Goal: Information Seeking & Learning: Check status

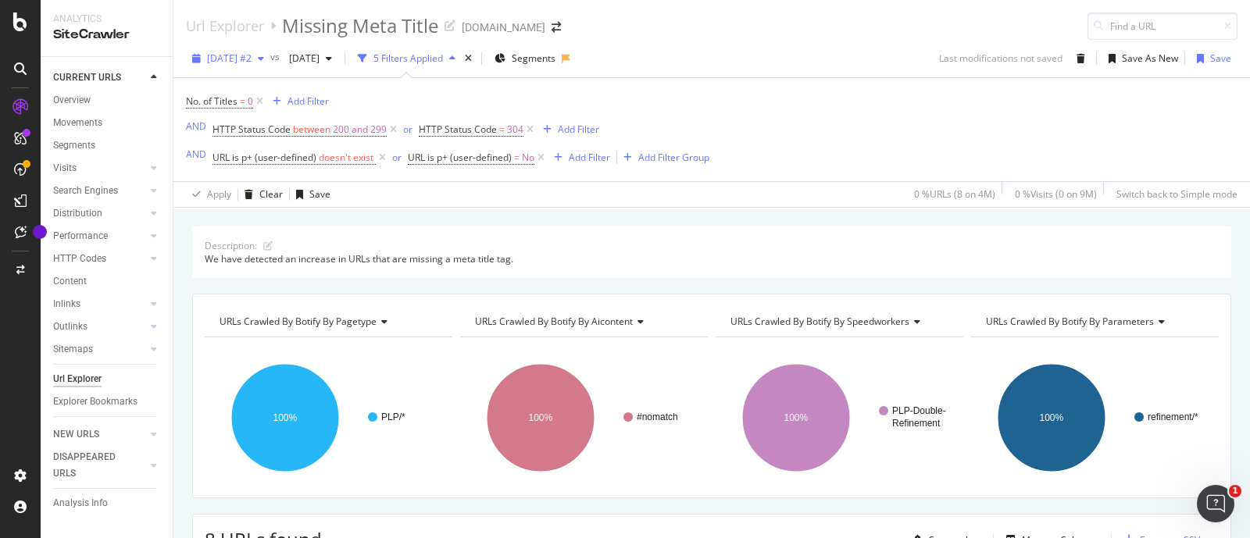
click at [251, 54] on span "2024 Apr. 20th #2" at bounding box center [229, 58] width 45 height 13
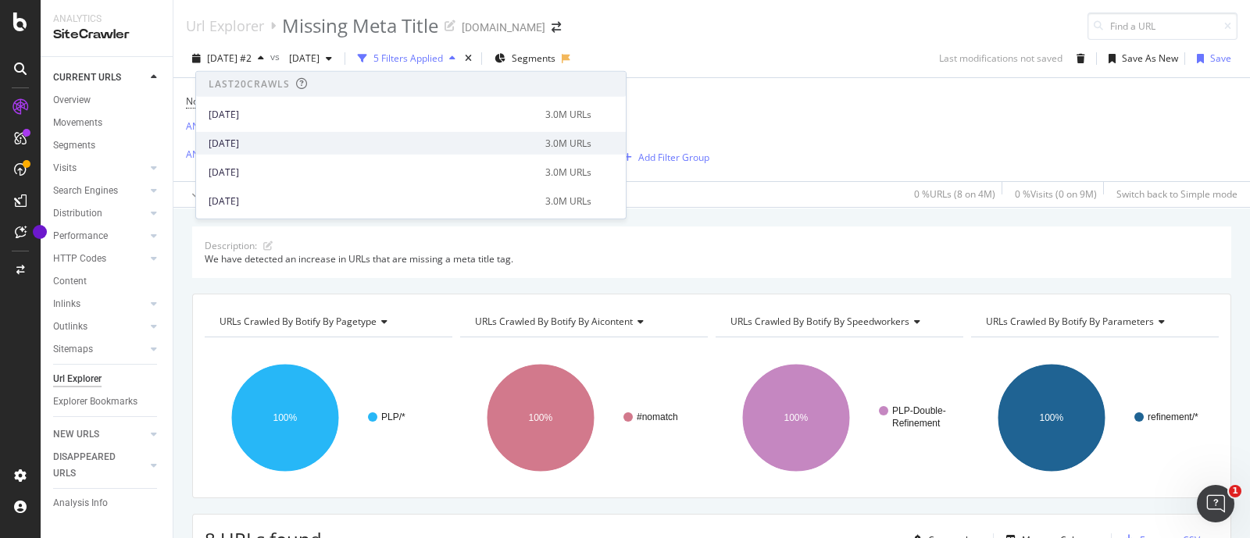
click at [251, 141] on div "[DATE]" at bounding box center [372, 143] width 327 height 14
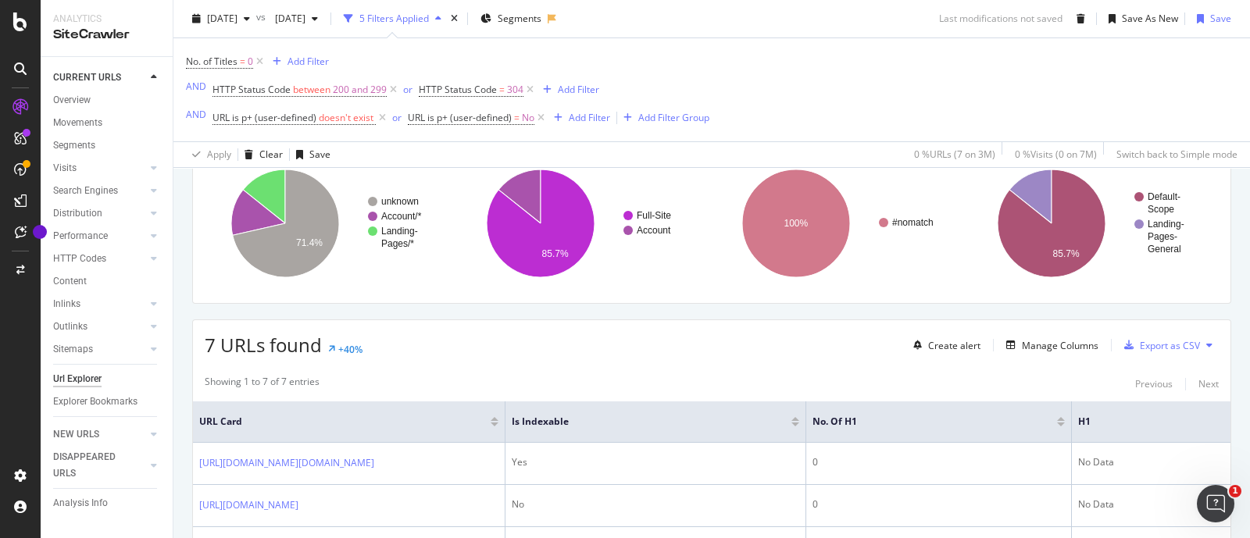
scroll to position [293, 0]
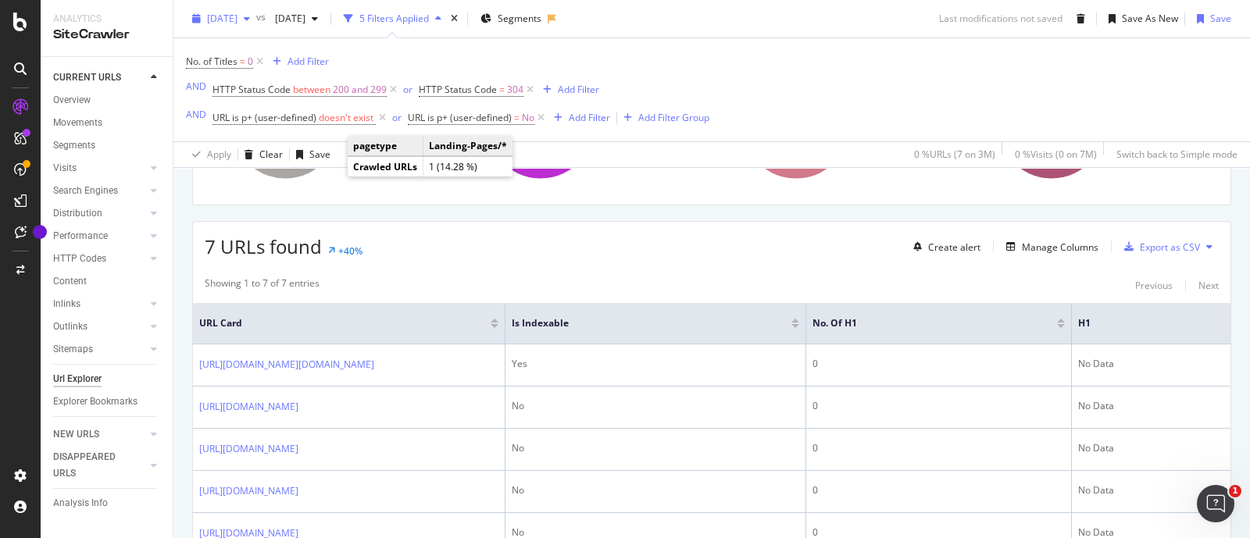
click at [237, 17] on span "[DATE]" at bounding box center [222, 18] width 30 height 13
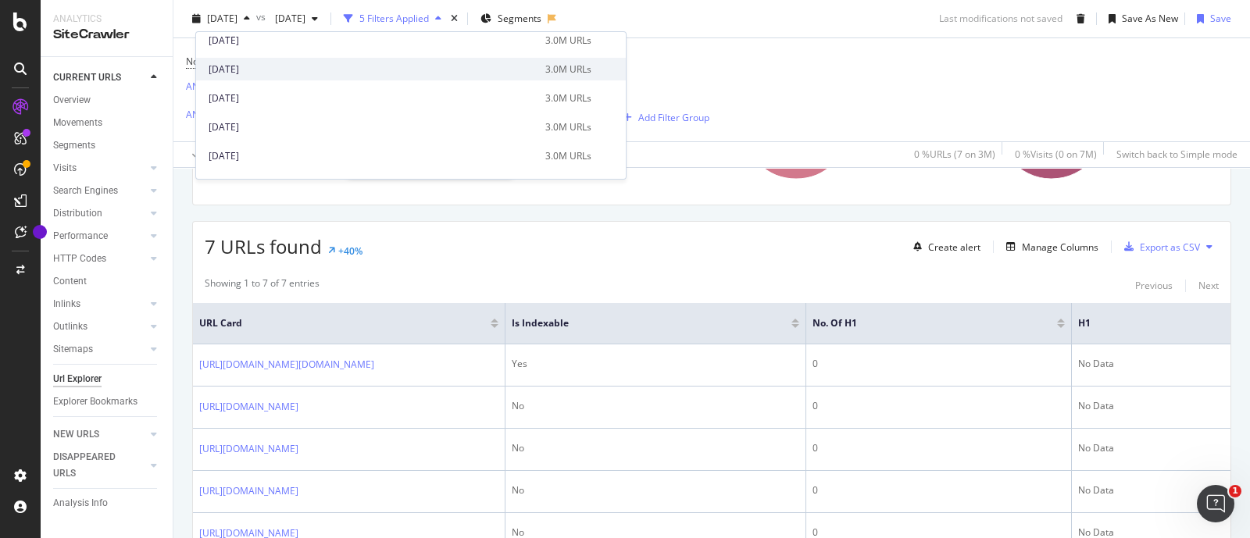
scroll to position [780, 0]
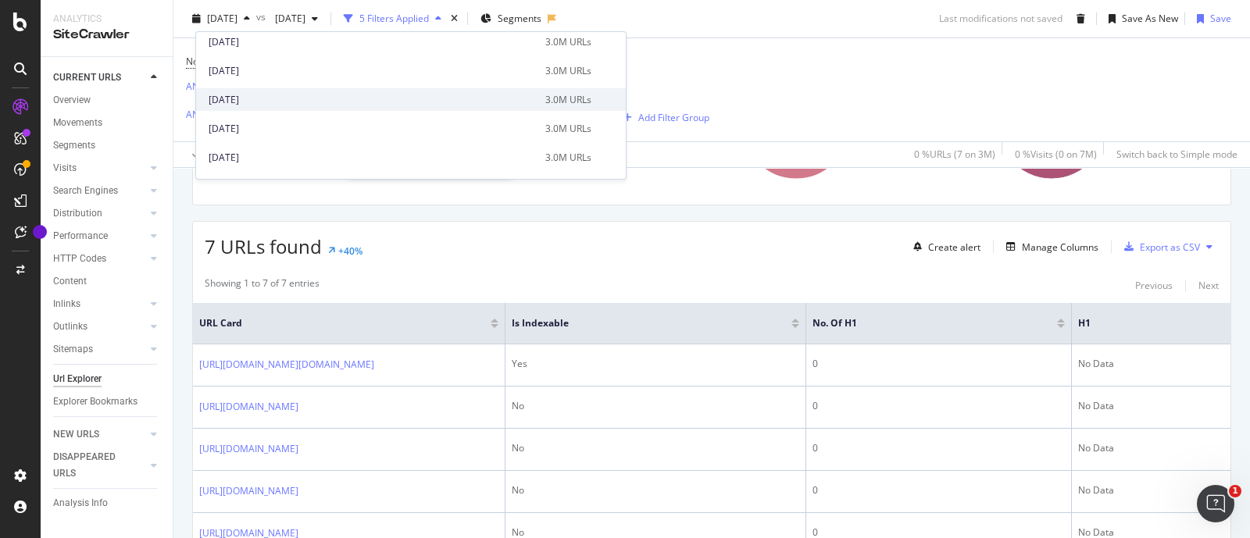
click at [280, 93] on div "[DATE]" at bounding box center [372, 100] width 327 height 14
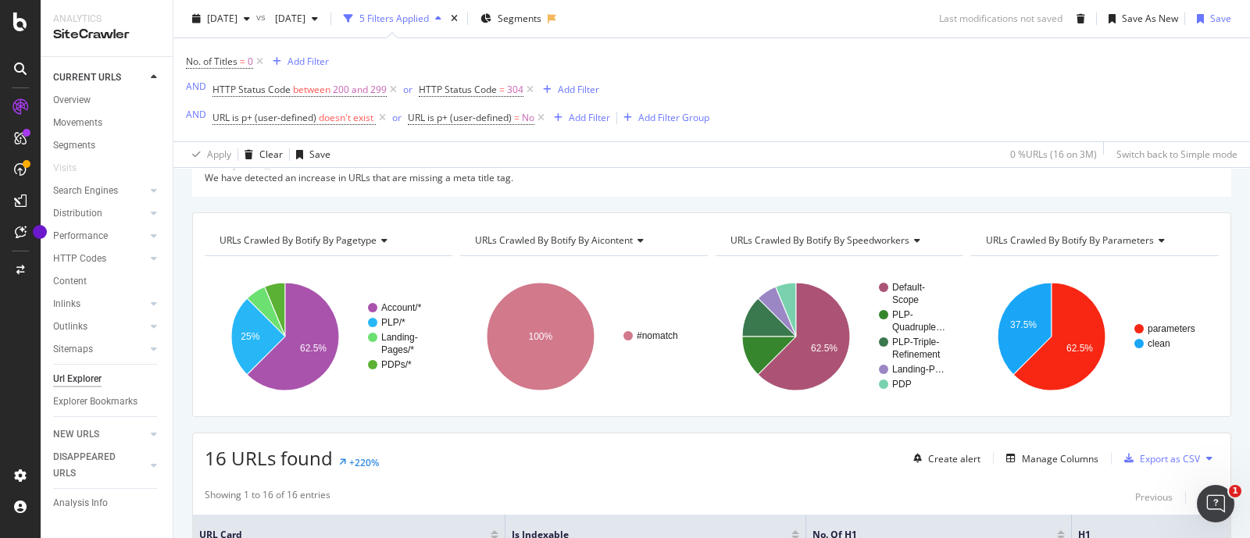
scroll to position [194, 0]
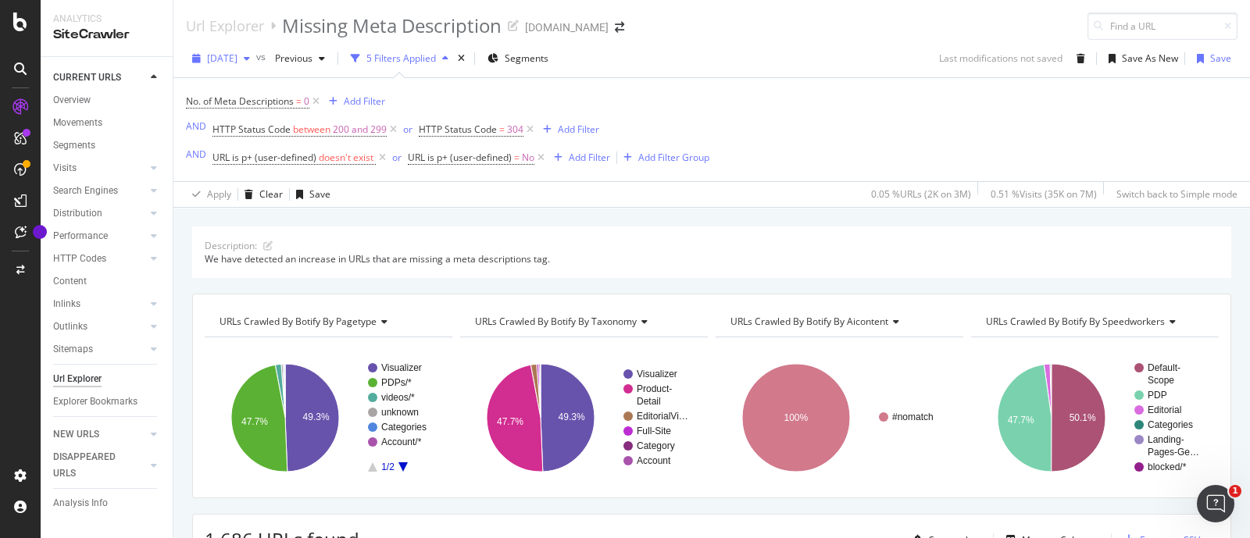
click at [237, 54] on span "[DATE]" at bounding box center [222, 58] width 30 height 13
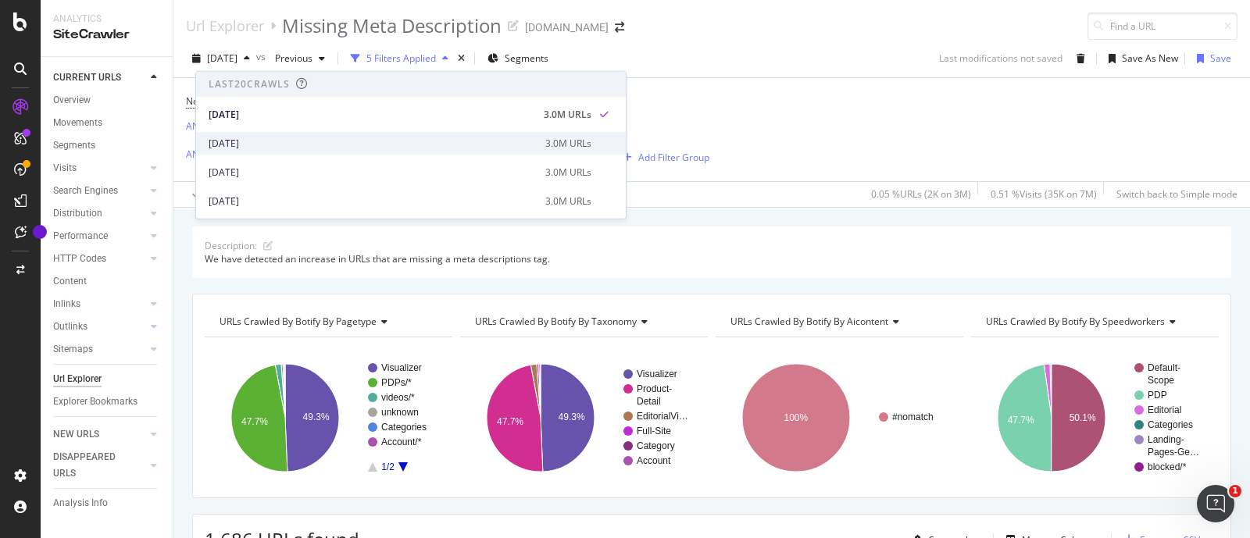
click at [276, 146] on div "[DATE]" at bounding box center [372, 143] width 327 height 14
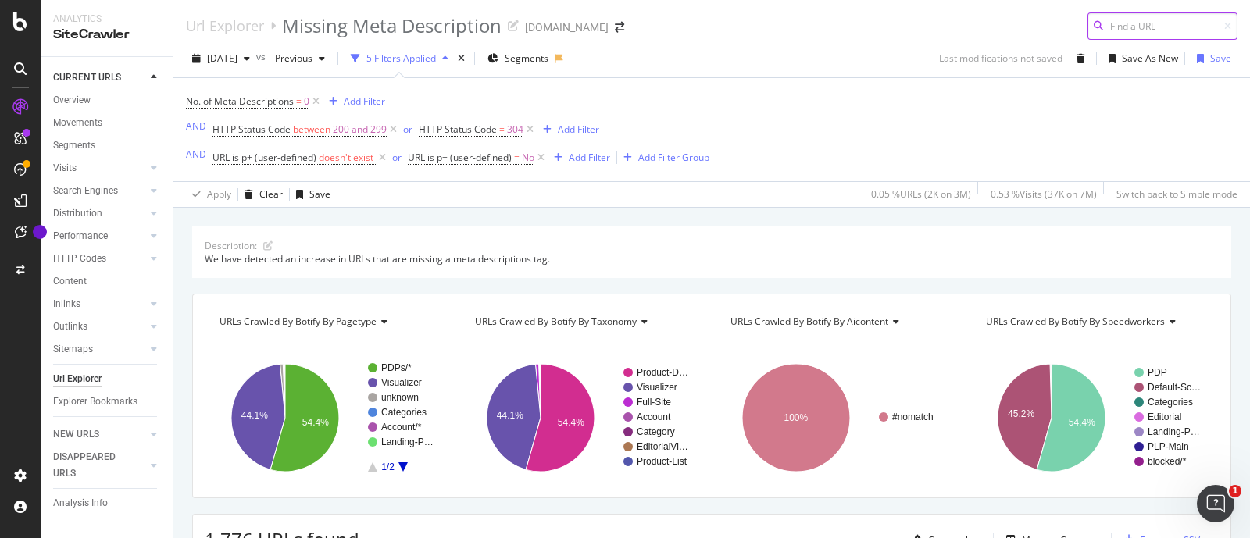
scroll to position [97, 0]
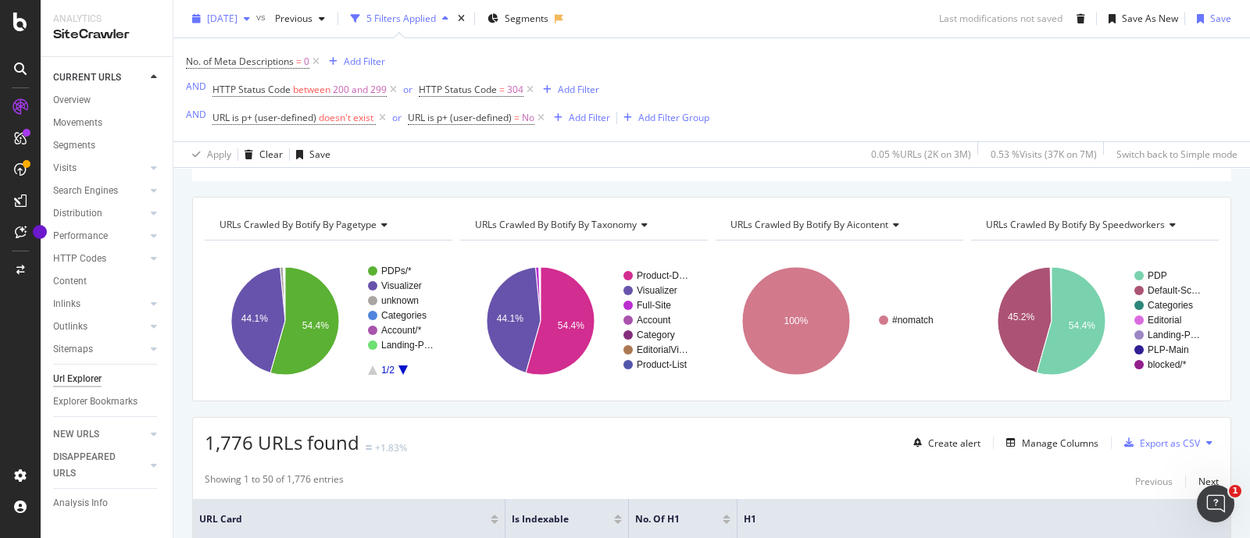
click at [239, 11] on div "[DATE]" at bounding box center [221, 18] width 70 height 23
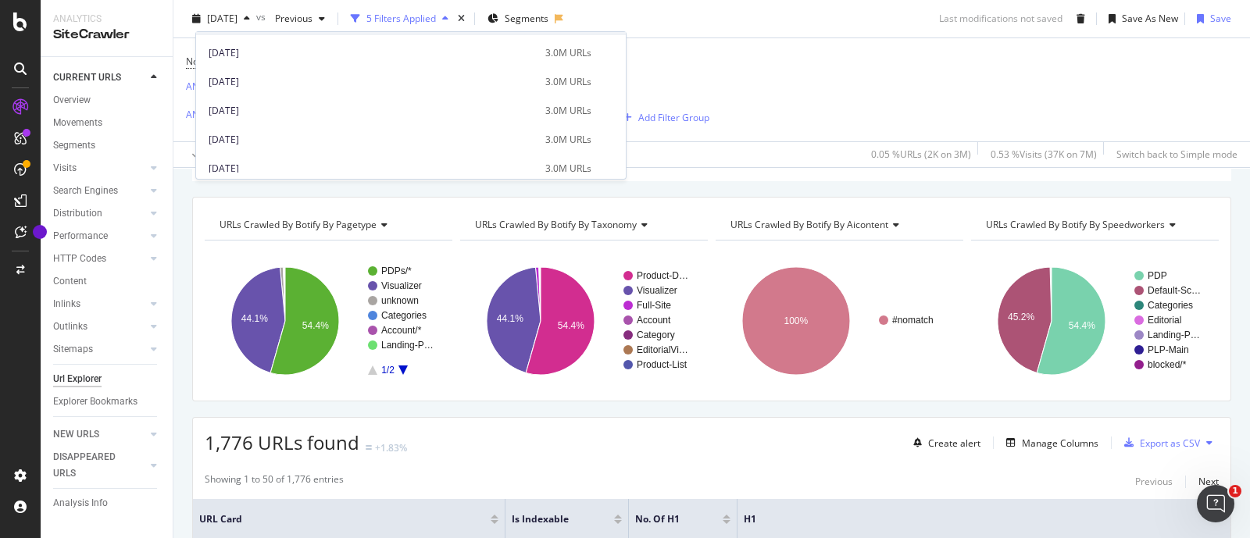
scroll to position [780, 0]
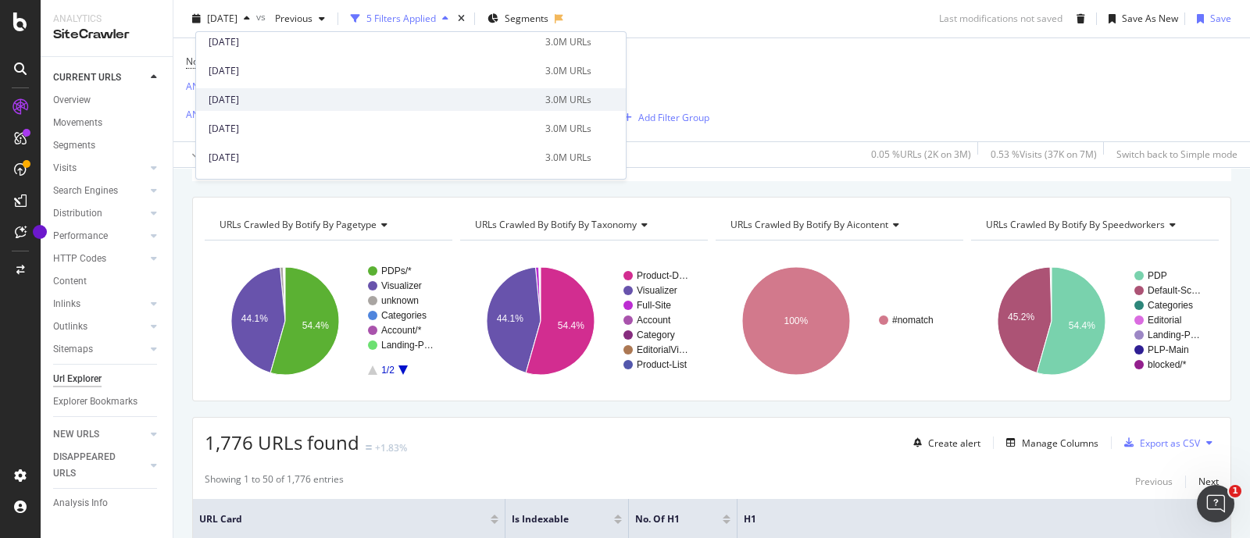
click at [262, 102] on div "[DATE]" at bounding box center [372, 100] width 327 height 14
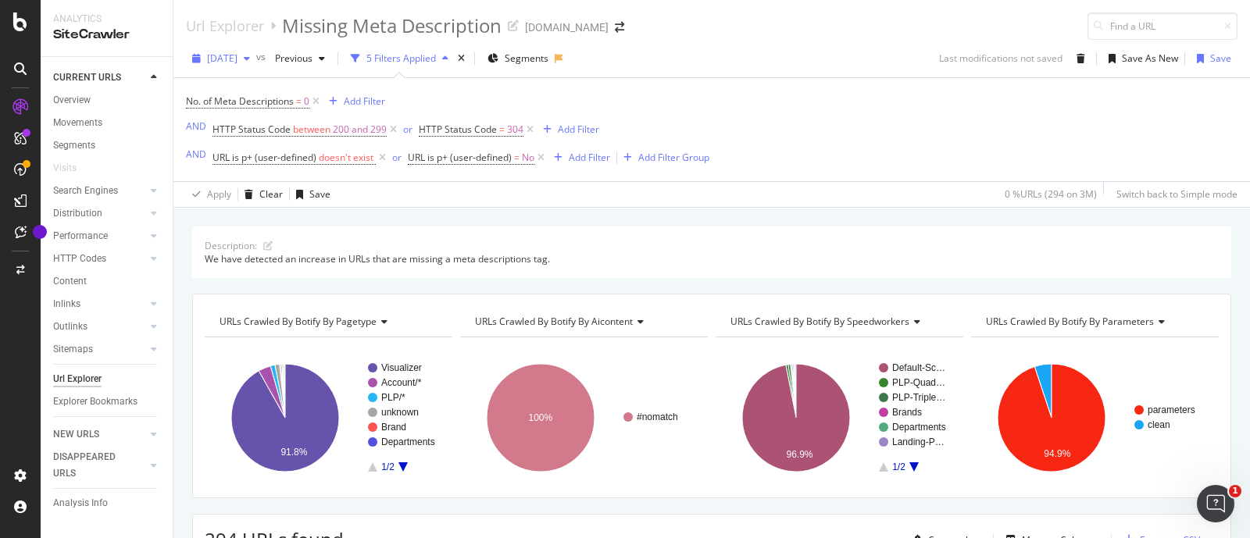
click at [237, 52] on span "[DATE]" at bounding box center [222, 58] width 30 height 13
click at [822, 41] on div "2024 Sep. 28th vs Previous 5 Filters Applied Segments Last modifications not sa…" at bounding box center [711, 124] width 1076 height 168
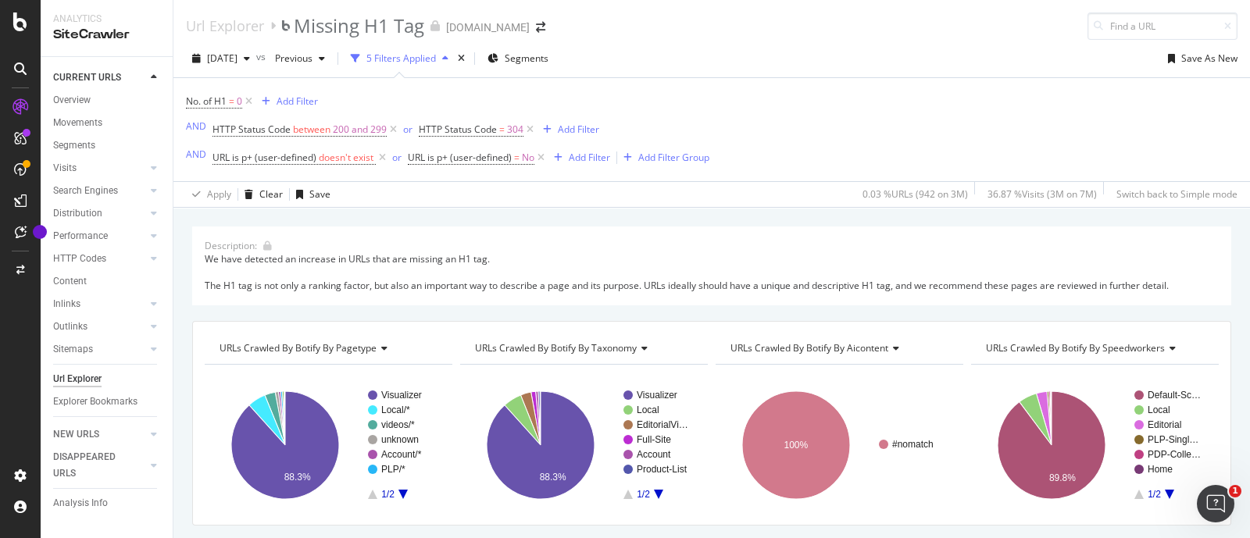
click at [750, 218] on div "Description: We have detected an increase in URLs that are missing an H1 tag. T…" at bounding box center [711, 226] width 1076 height 37
click at [237, 52] on span "[DATE]" at bounding box center [222, 58] width 30 height 13
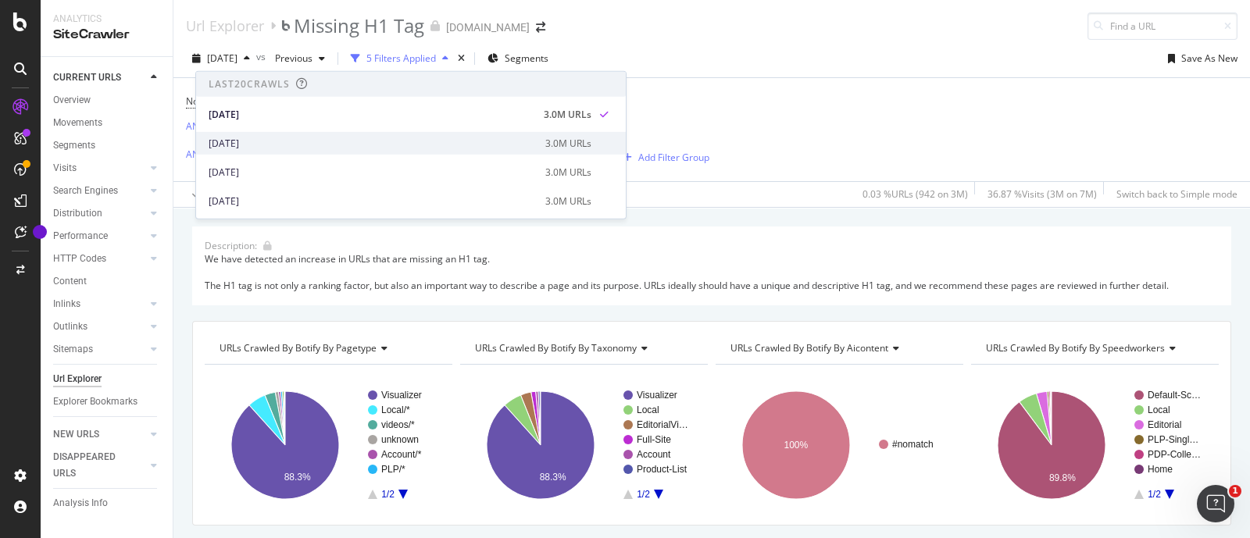
click at [263, 134] on div "2025 Sep. 27th 3.0M URLs" at bounding box center [411, 143] width 430 height 23
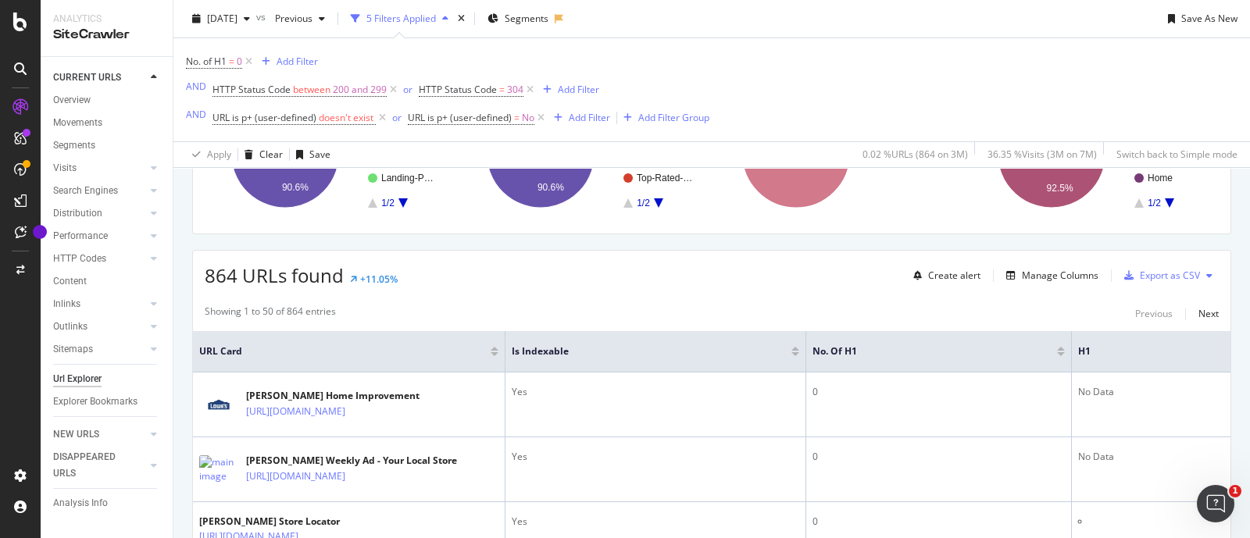
scroll to position [293, 0]
click at [237, 23] on span "[DATE]" at bounding box center [222, 18] width 30 height 13
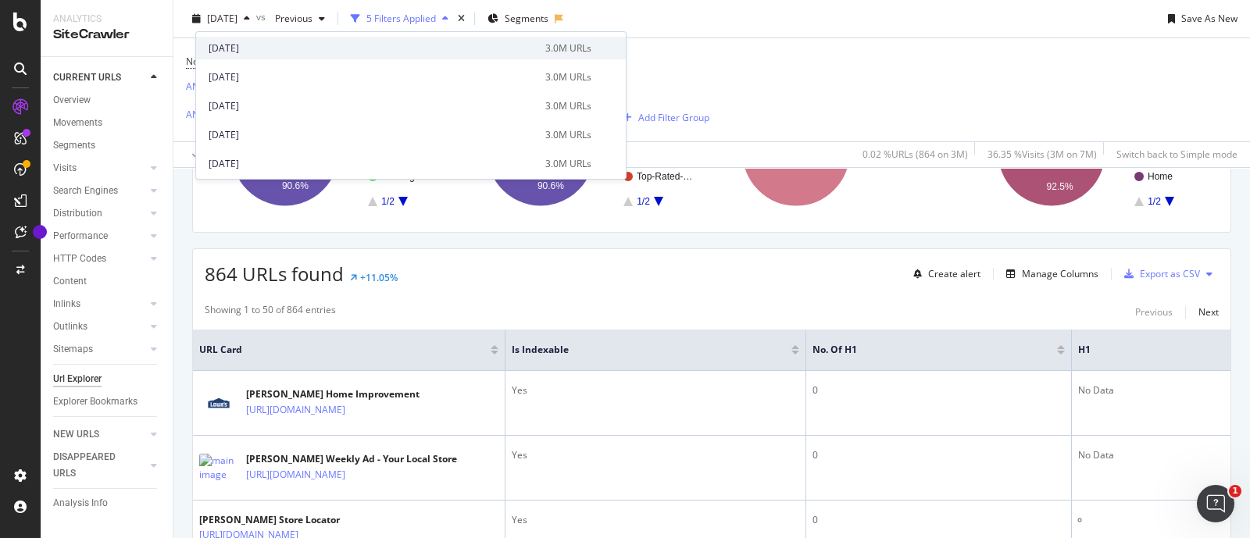
scroll to position [772, 0]
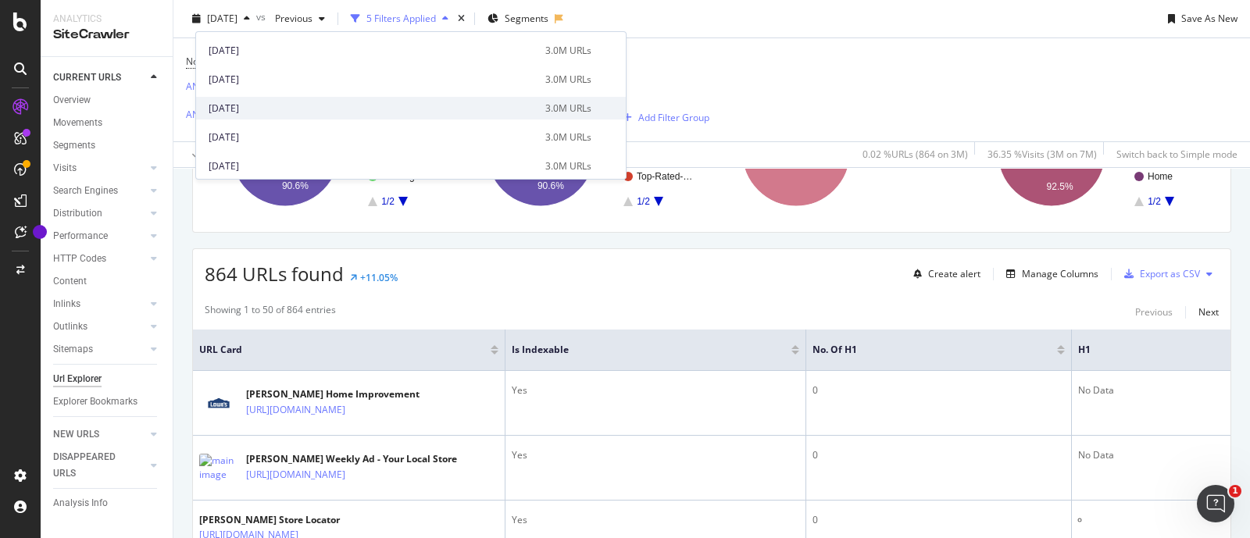
click at [240, 112] on div "[DATE]" at bounding box center [372, 109] width 327 height 14
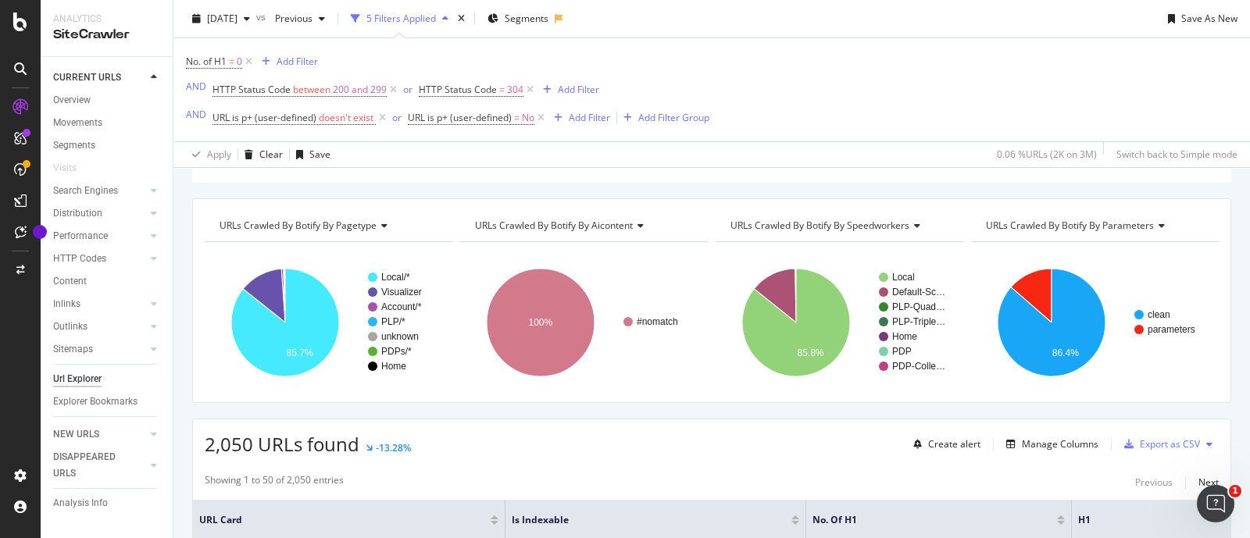
scroll to position [97, 0]
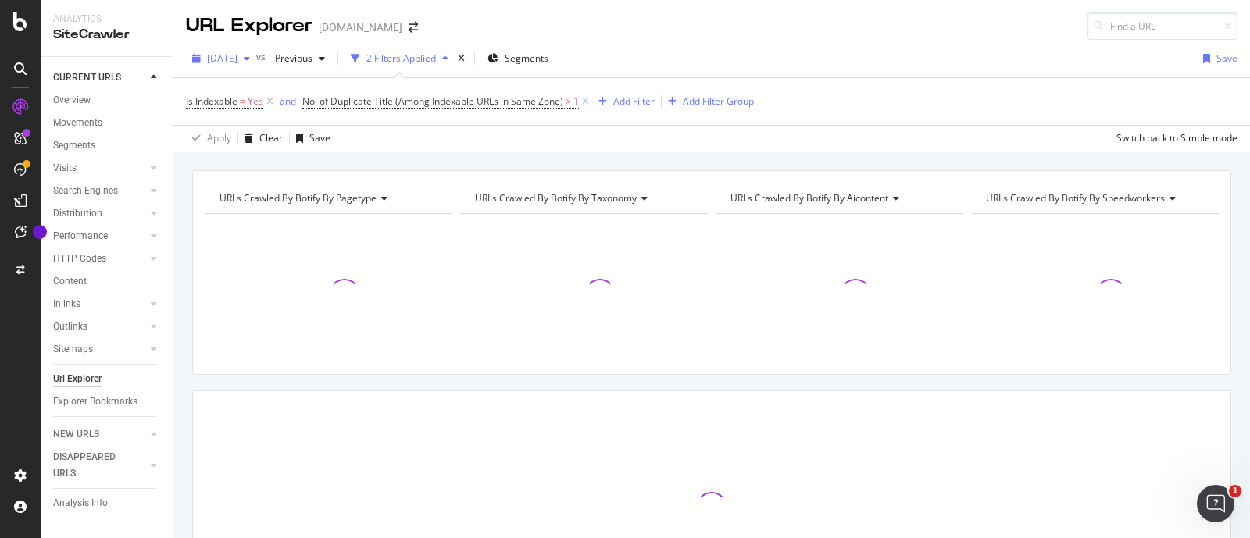
click at [237, 56] on span "[DATE]" at bounding box center [222, 58] width 30 height 13
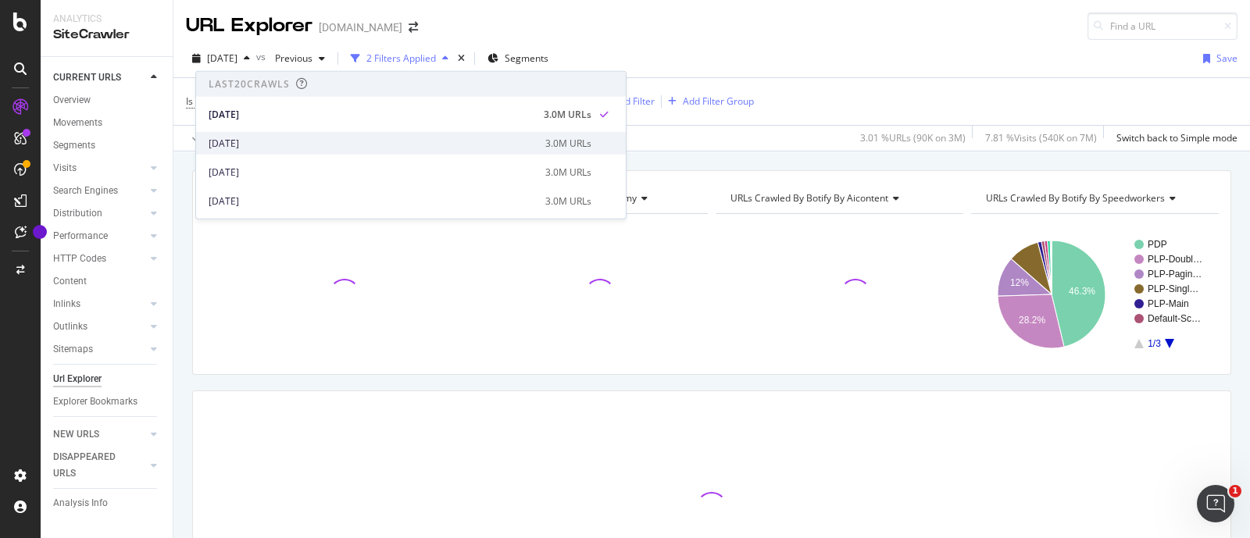
click at [259, 147] on div "[DATE]" at bounding box center [372, 143] width 327 height 14
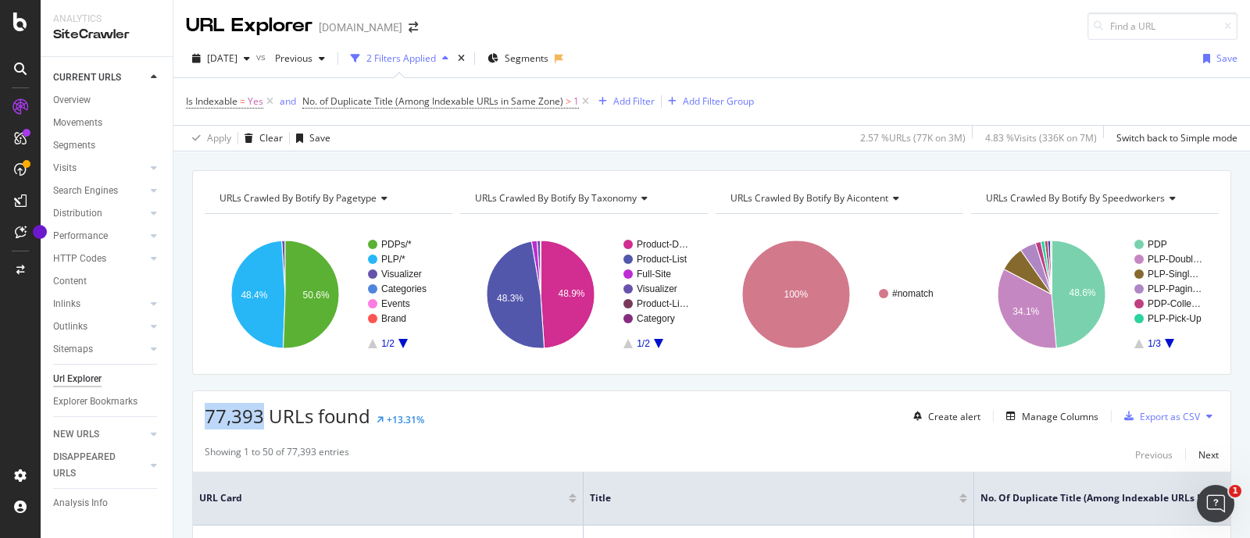
drag, startPoint x: 207, startPoint y: 414, endPoint x: 264, endPoint y: 412, distance: 57.1
click at [264, 412] on span "77,393 URLs found" at bounding box center [288, 416] width 166 height 26
copy span "77,393"
click at [237, 52] on span "[DATE]" at bounding box center [222, 58] width 30 height 13
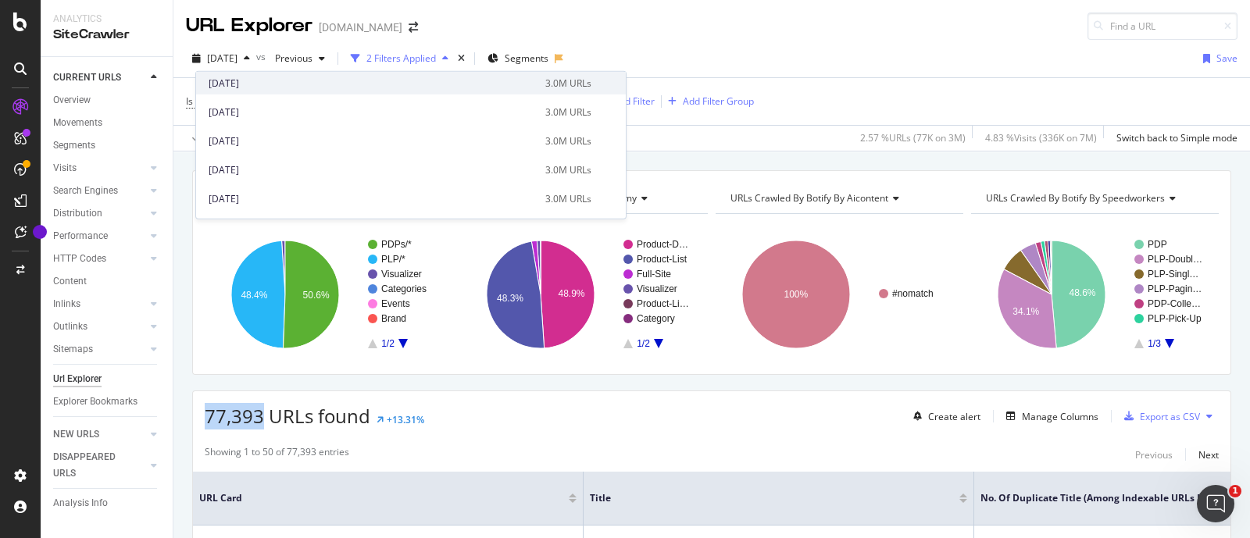
scroll to position [780, 0]
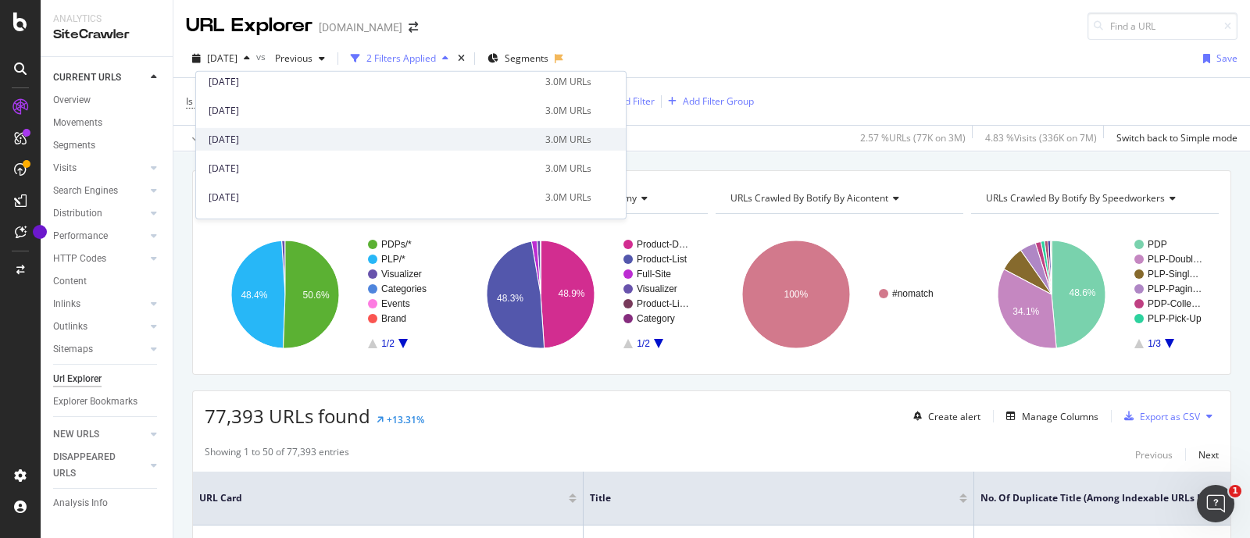
click at [275, 134] on div "[DATE]" at bounding box center [372, 139] width 327 height 14
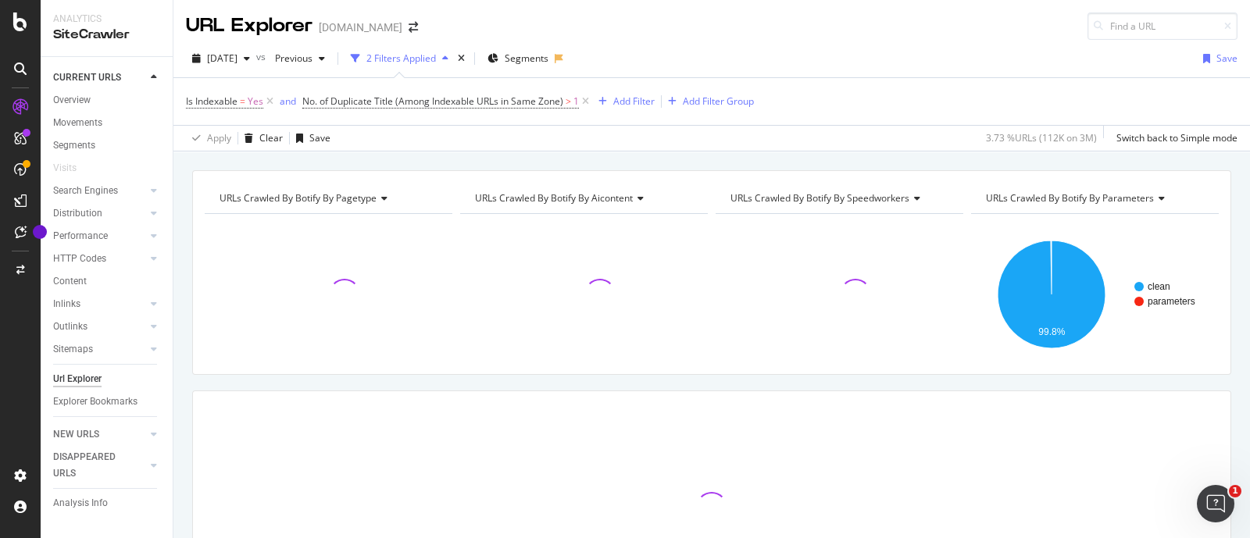
click at [785, 158] on div "URLs Crawled By Botify By pagetype Chart (by Value) Table Expand Export as CSV …" at bounding box center [711, 170] width 1076 height 37
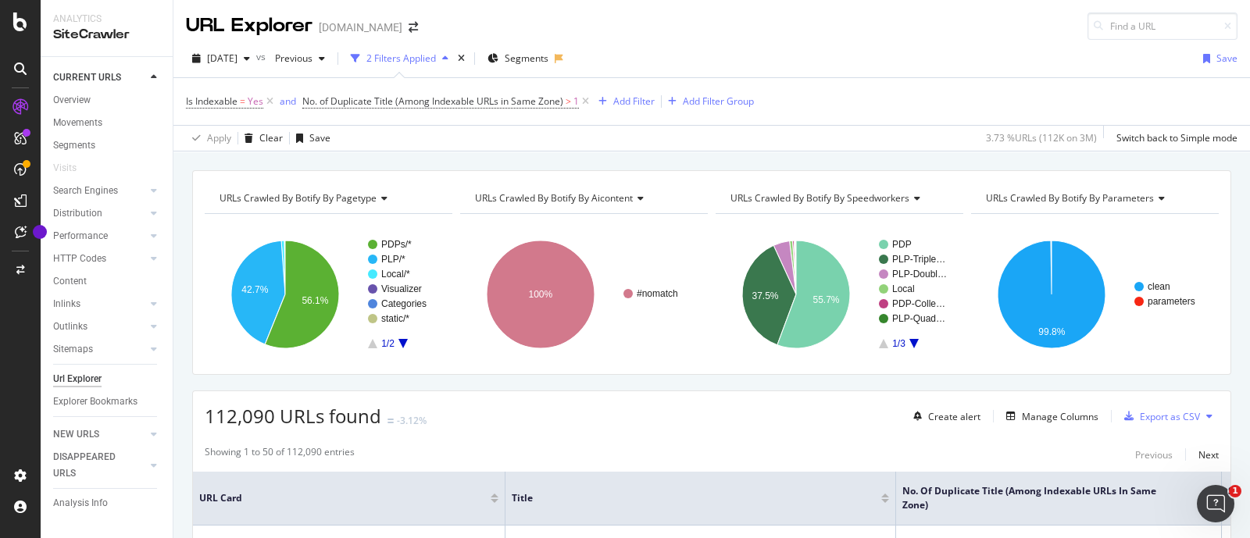
drag, startPoint x: 210, startPoint y: 416, endPoint x: 220, endPoint y: 418, distance: 10.3
click at [211, 416] on span "112,090 URLs found" at bounding box center [293, 416] width 177 height 26
drag, startPoint x: 268, startPoint y: 425, endPoint x: 214, endPoint y: 421, distance: 54.0
click at [267, 425] on span "112,090 URLs found" at bounding box center [293, 416] width 177 height 26
drag, startPoint x: 206, startPoint y: 417, endPoint x: 269, endPoint y: 408, distance: 63.9
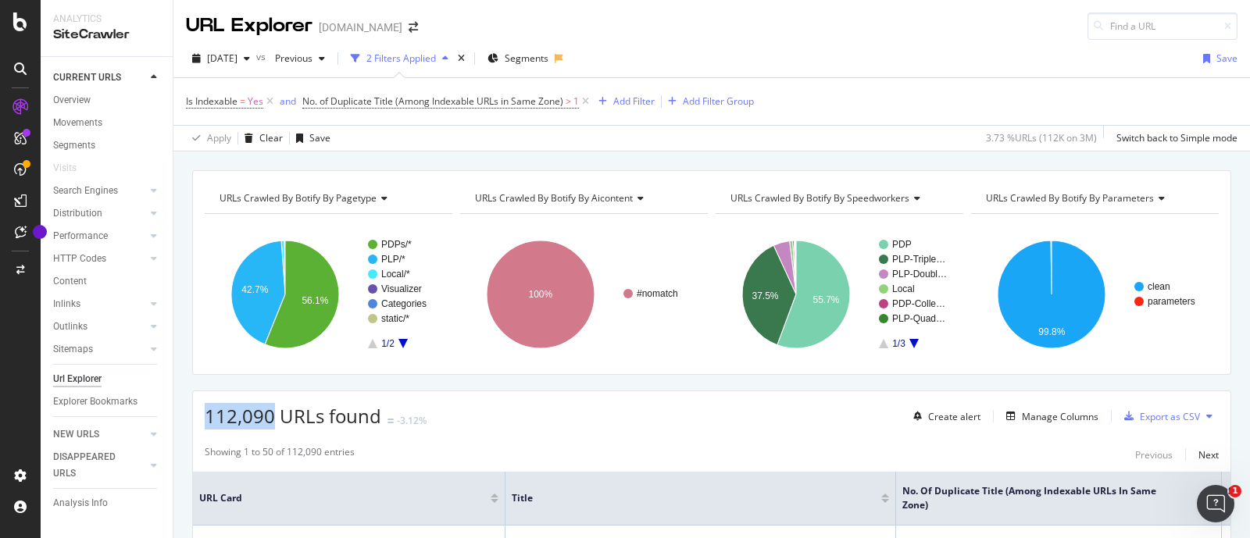
click at [269, 408] on span "112,090 URLs found" at bounding box center [293, 416] width 177 height 26
copy span "112,090"
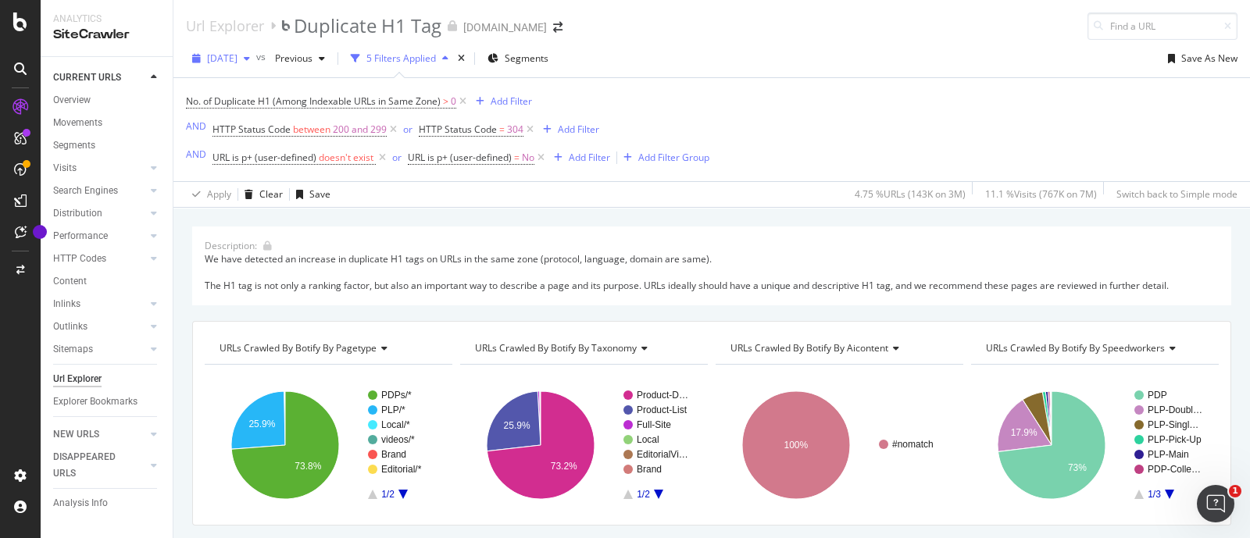
click at [237, 59] on span "[DATE]" at bounding box center [222, 58] width 30 height 13
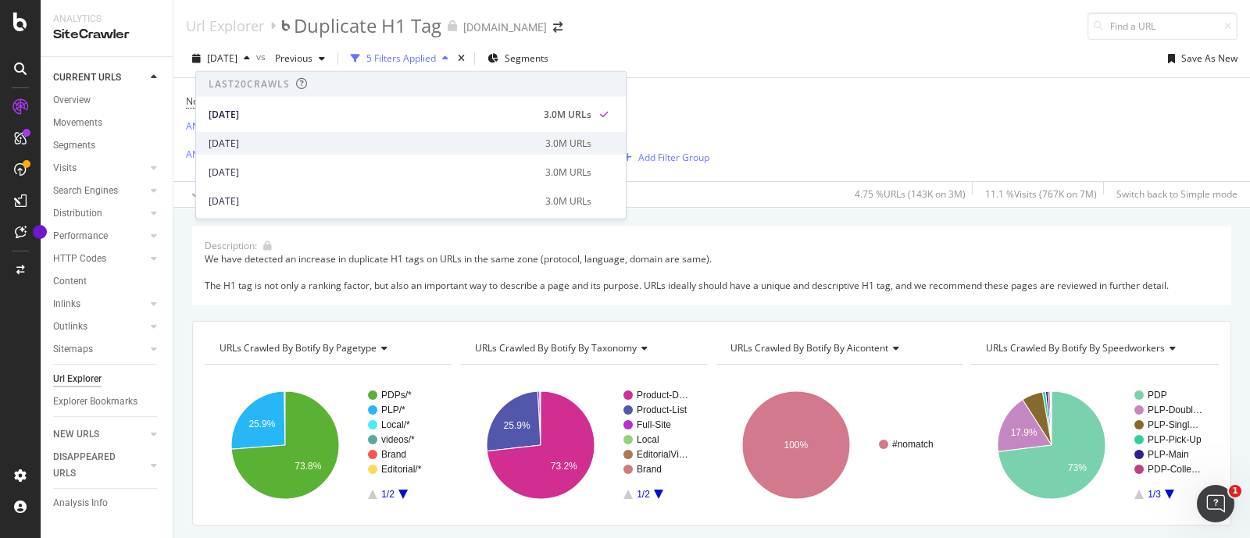
click at [255, 149] on div "[DATE]" at bounding box center [372, 143] width 327 height 14
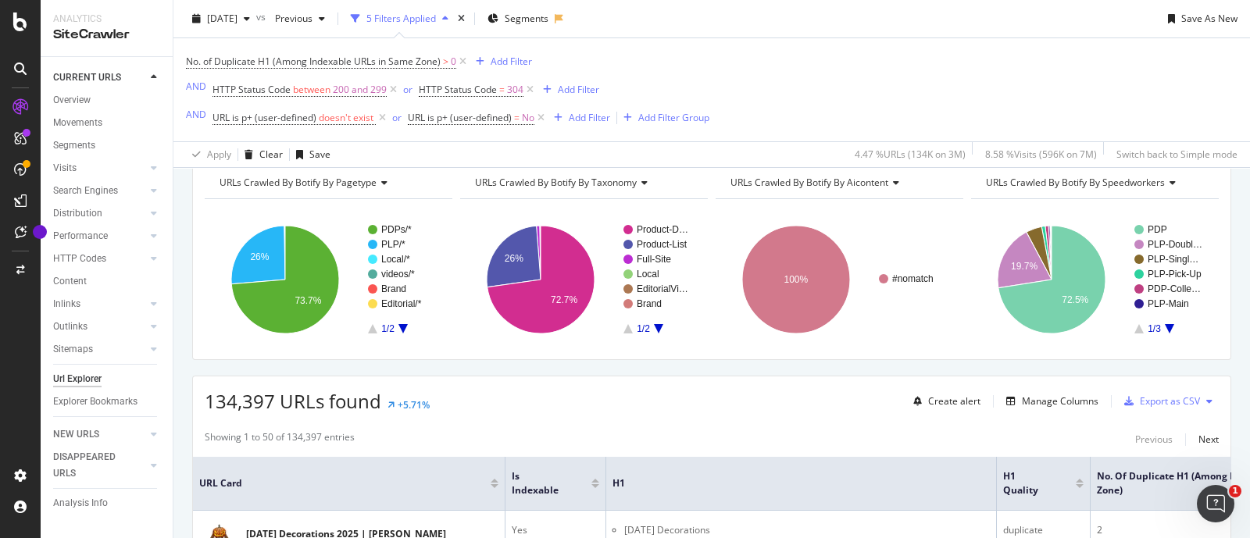
scroll to position [194, 0]
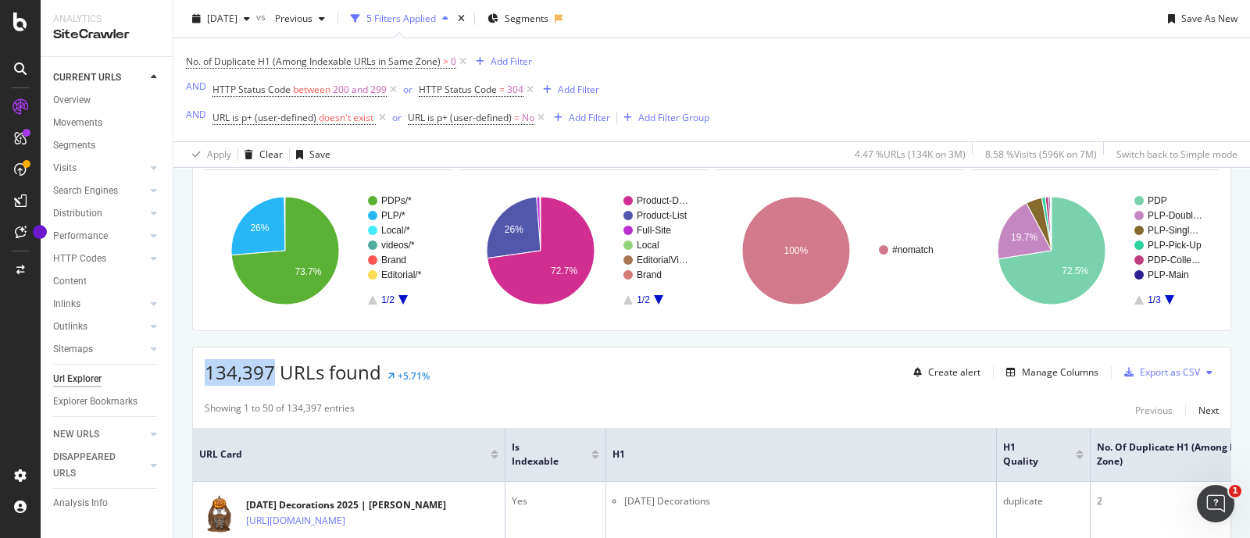
drag, startPoint x: 206, startPoint y: 371, endPoint x: 268, endPoint y: 379, distance: 62.2
click at [270, 374] on span "134,397 URLs found" at bounding box center [293, 372] width 177 height 26
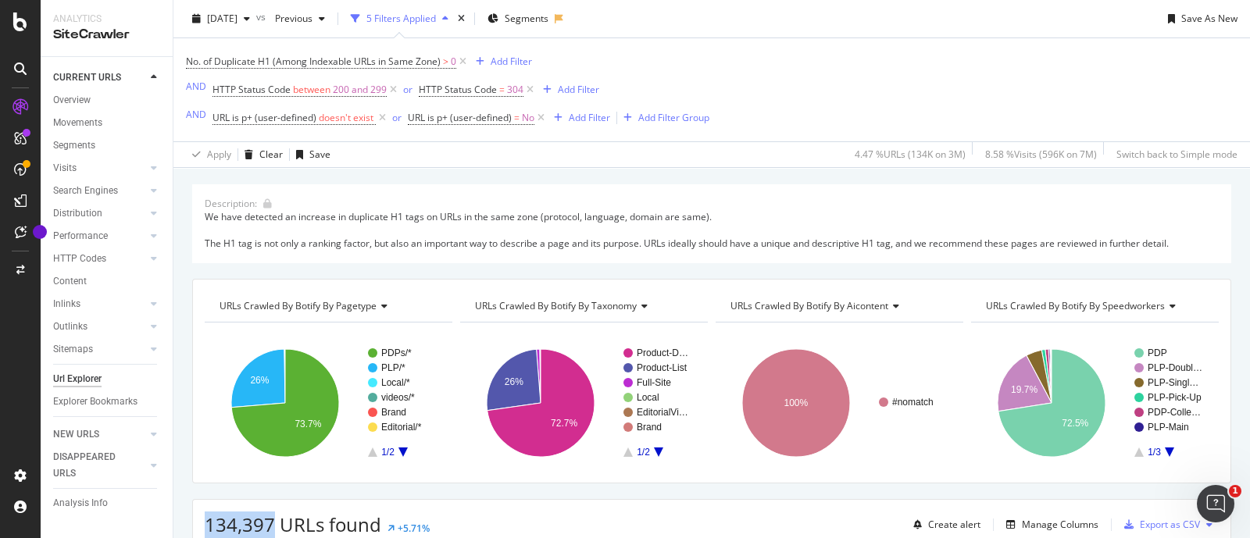
scroll to position [0, 0]
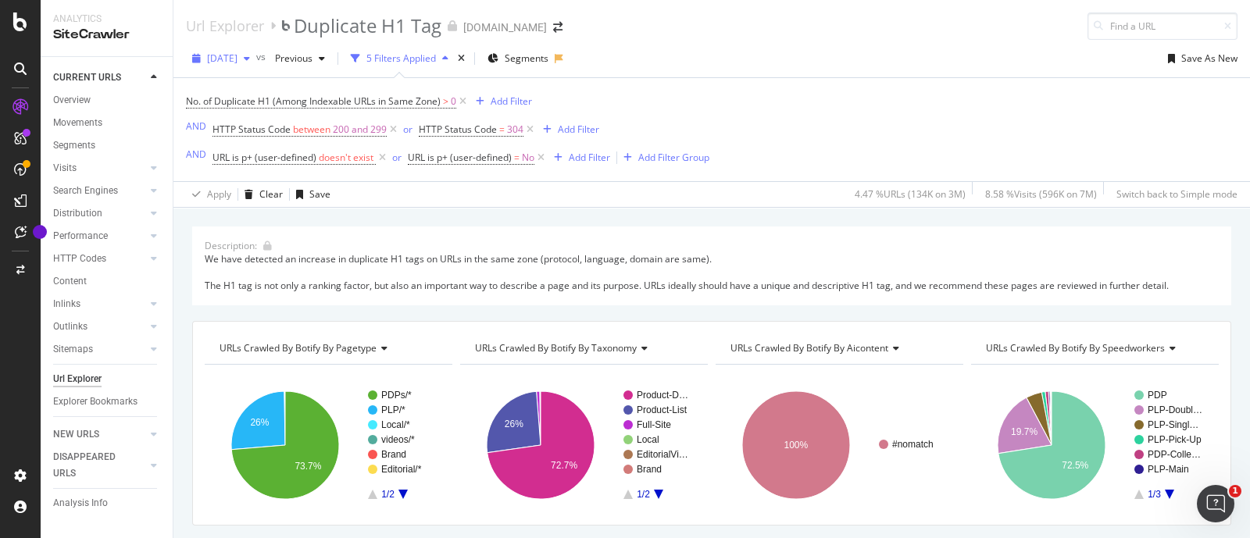
click at [237, 60] on span "[DATE]" at bounding box center [222, 58] width 30 height 13
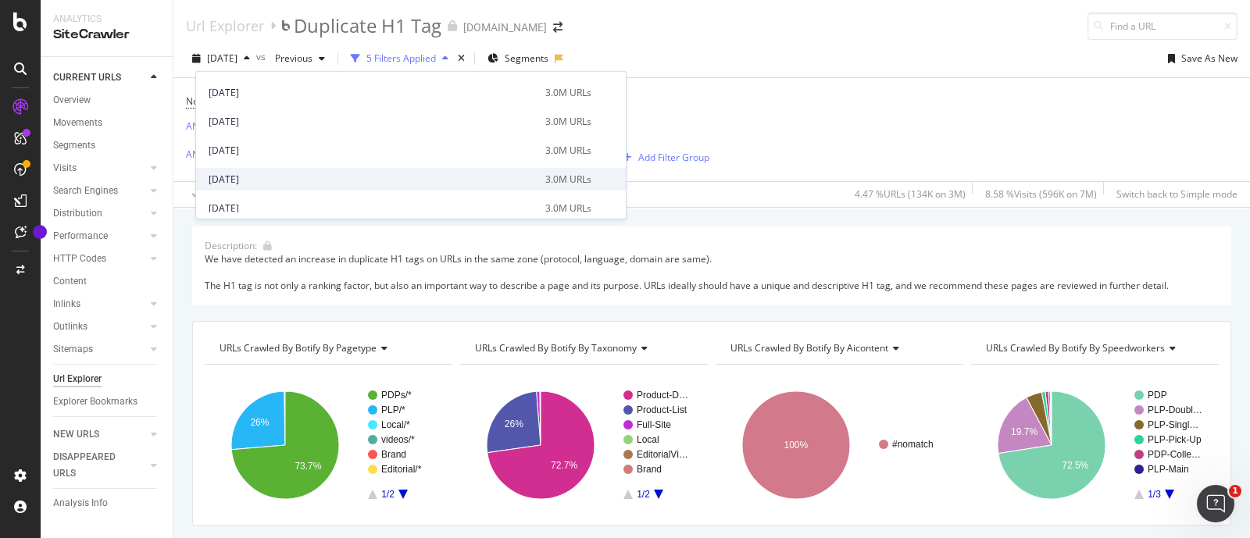
scroll to position [780, 0]
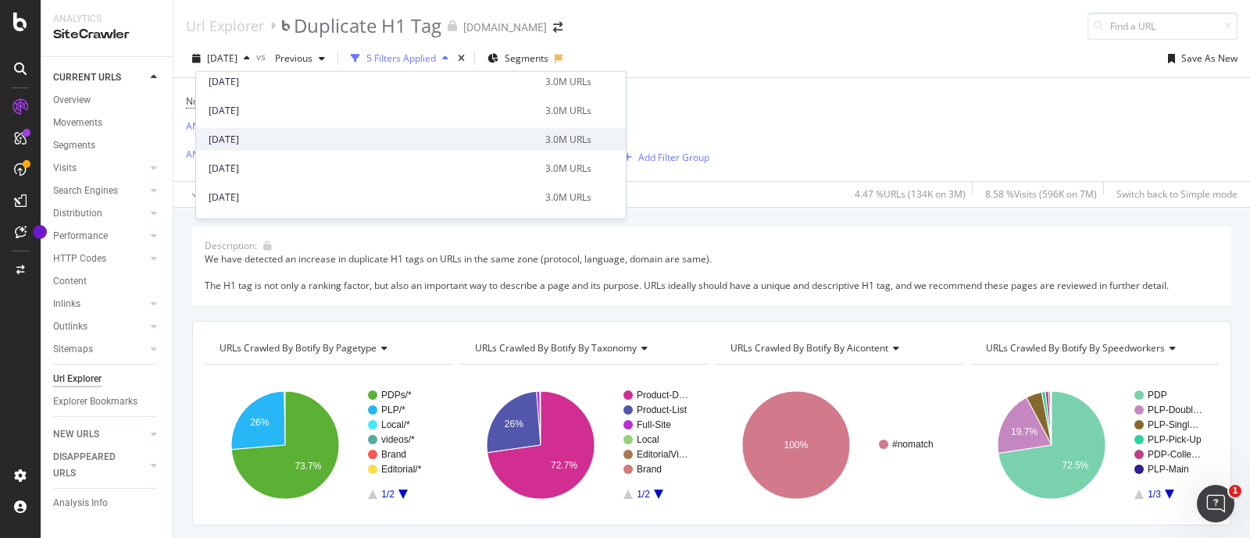
click at [303, 132] on div "[DATE]" at bounding box center [372, 139] width 327 height 14
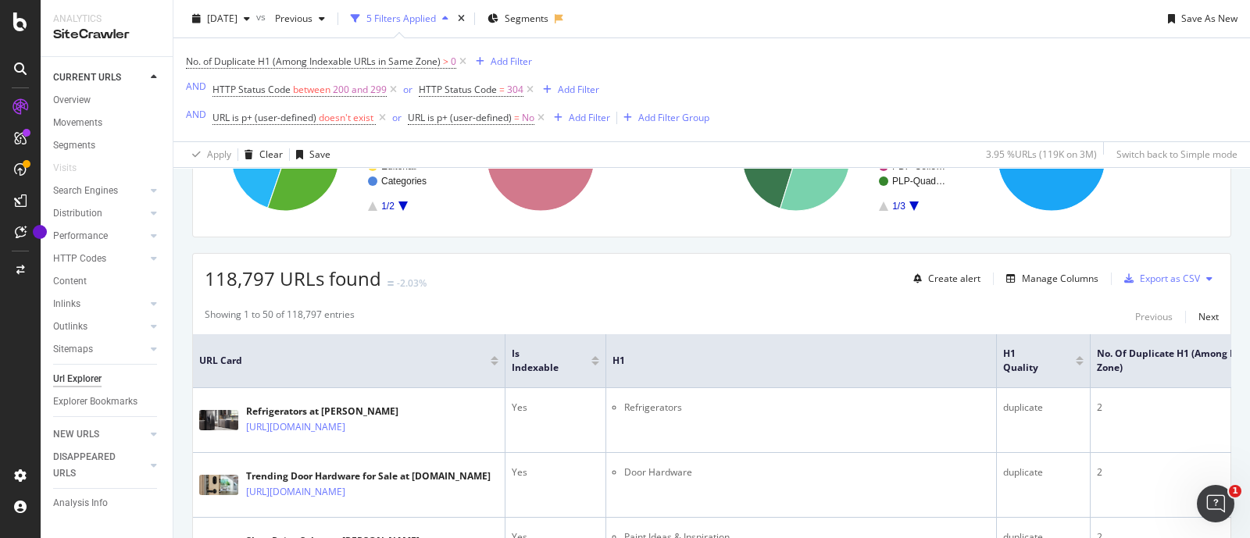
scroll to position [293, 0]
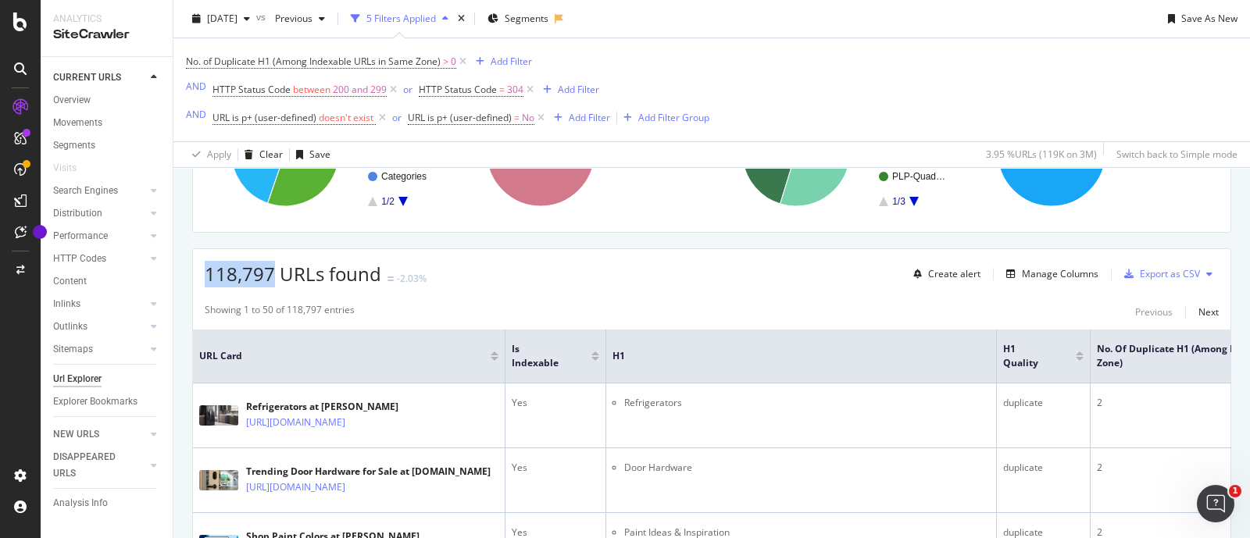
drag, startPoint x: 209, startPoint y: 271, endPoint x: 273, endPoint y: 271, distance: 64.0
click at [273, 271] on span "118,797 URLs found" at bounding box center [293, 274] width 177 height 26
copy span "118,797"
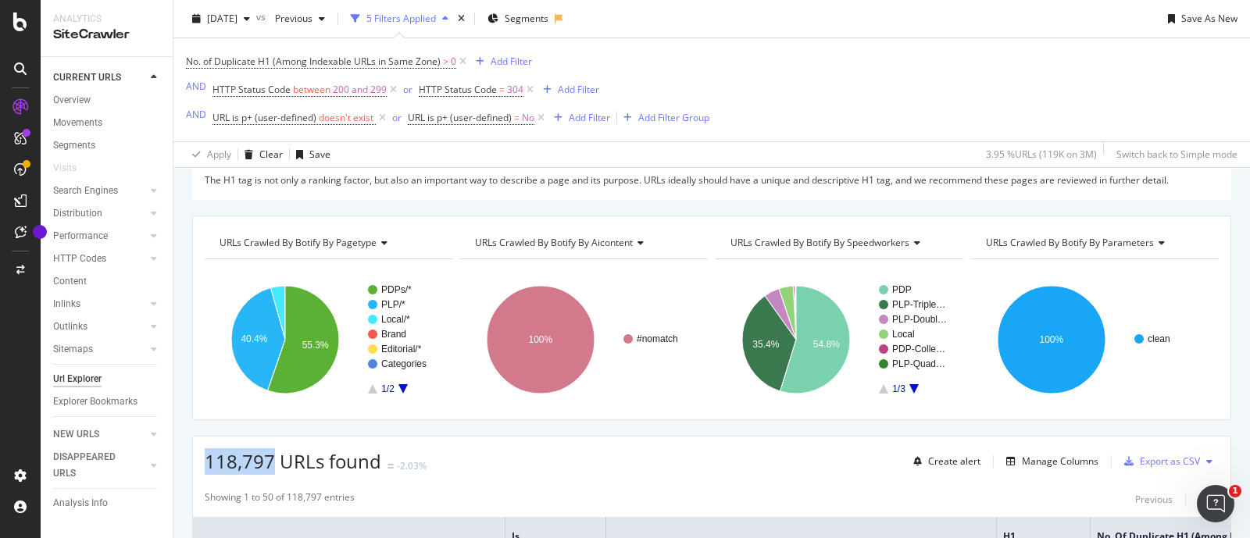
scroll to position [97, 0]
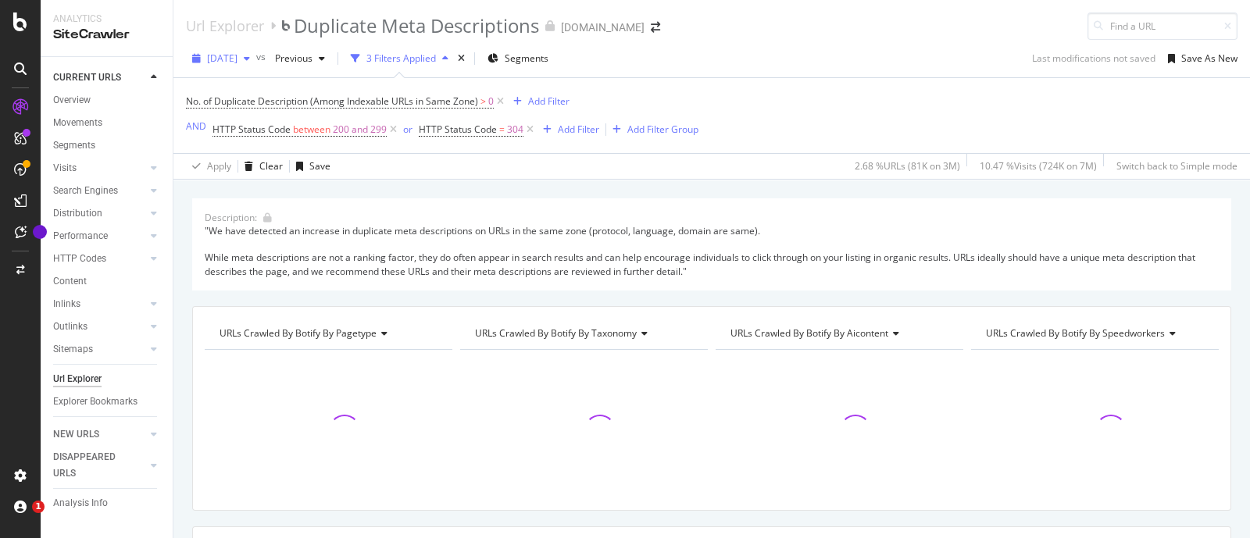
click at [239, 64] on div "[DATE]" at bounding box center [221, 58] width 70 height 23
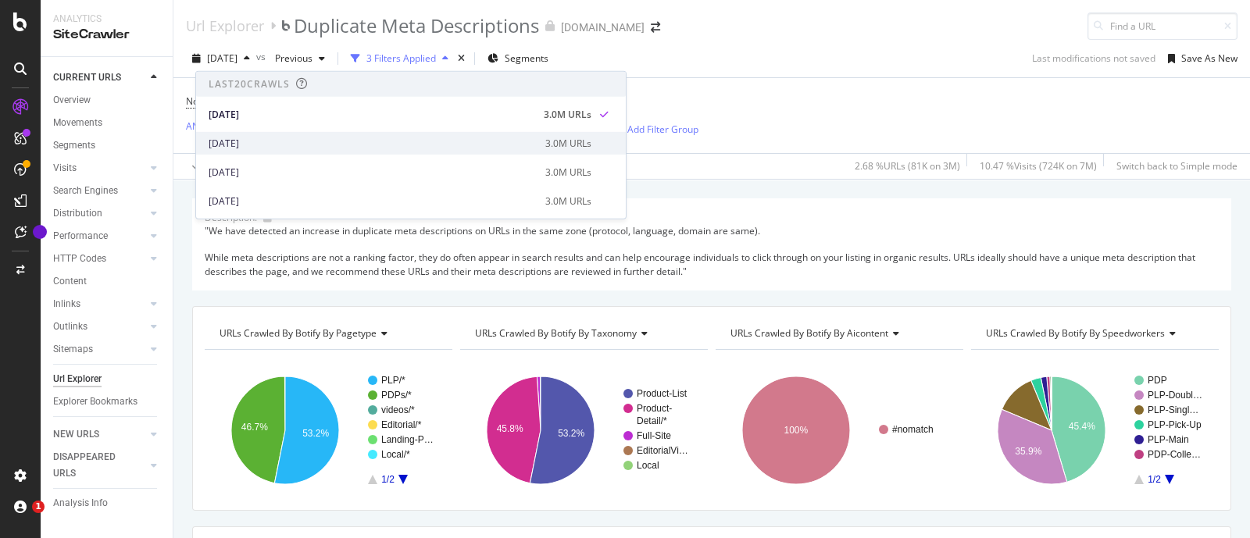
click at [262, 137] on div "[DATE]" at bounding box center [372, 143] width 327 height 14
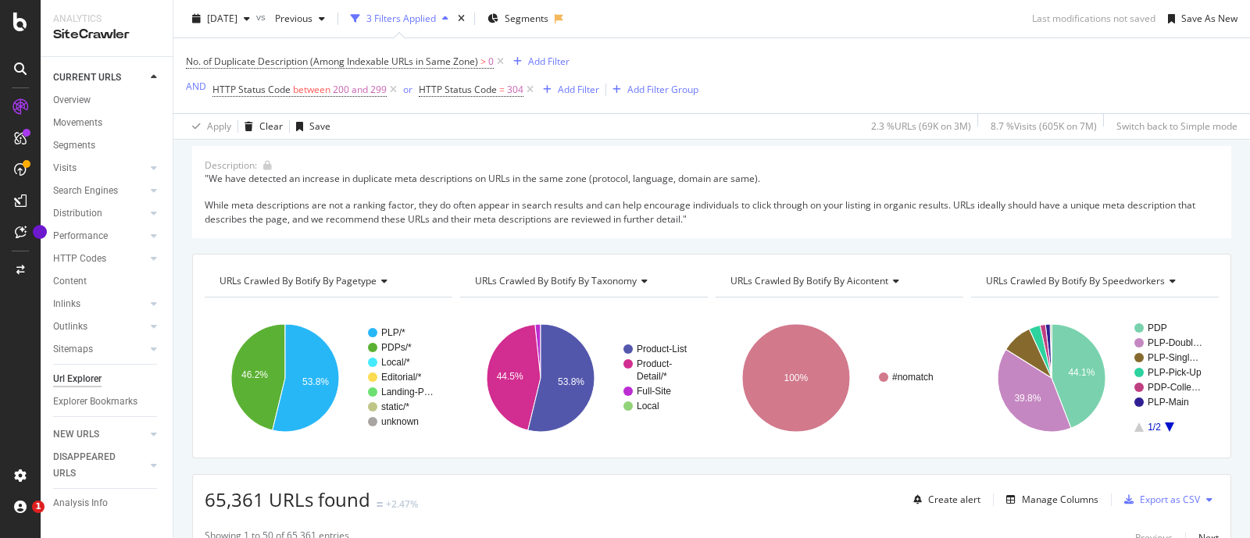
scroll to position [97, 0]
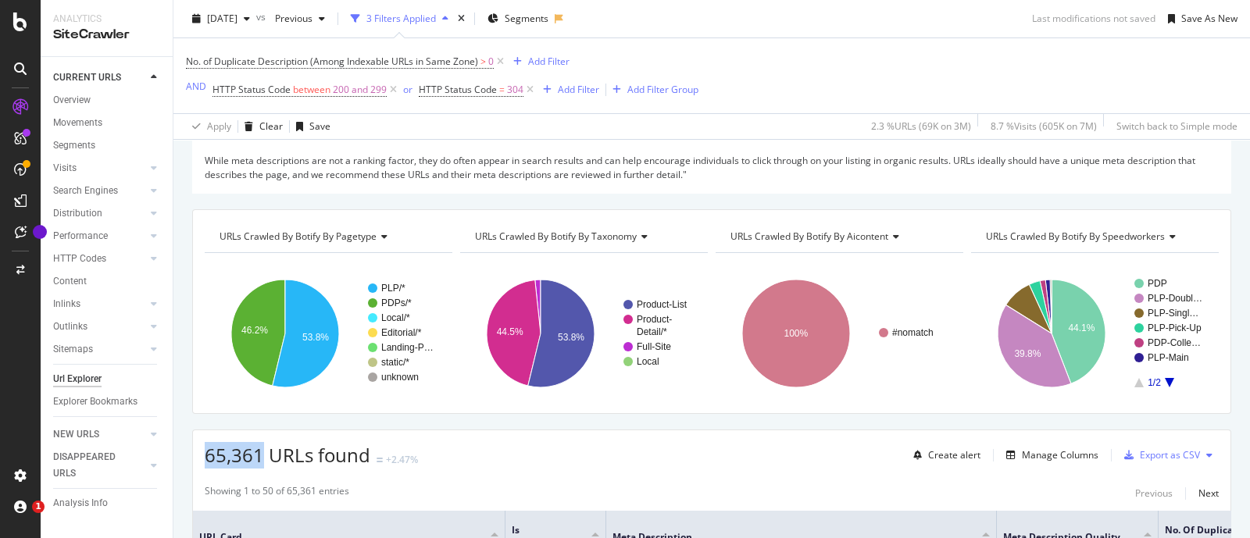
drag, startPoint x: 205, startPoint y: 458, endPoint x: 259, endPoint y: 459, distance: 53.1
click at [259, 459] on span "65,361 URLs found" at bounding box center [288, 455] width 166 height 26
copy span "65,361"
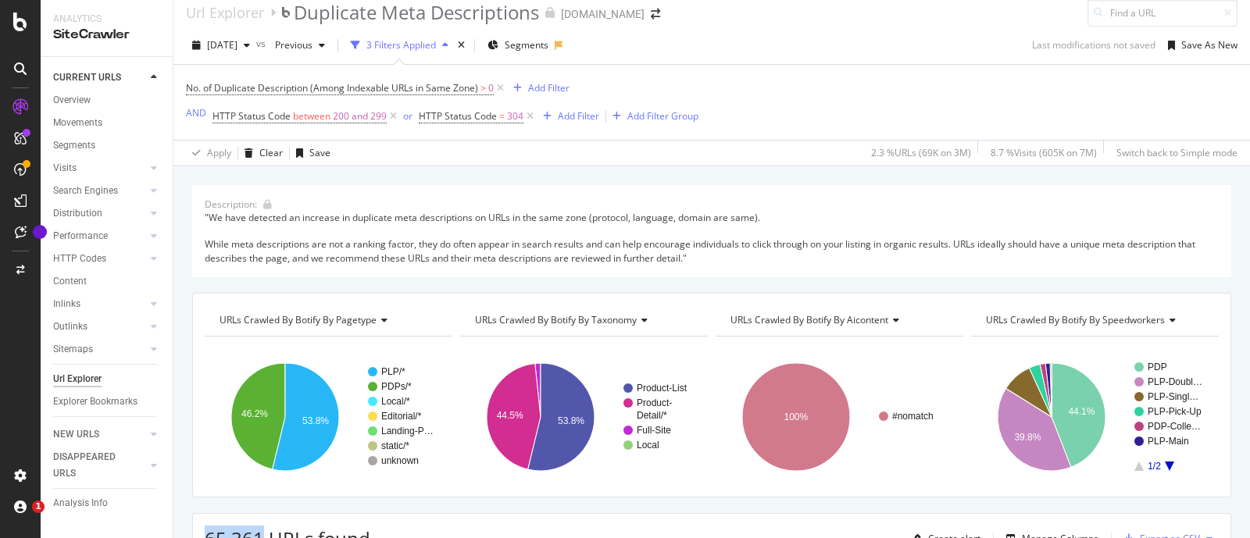
scroll to position [0, 0]
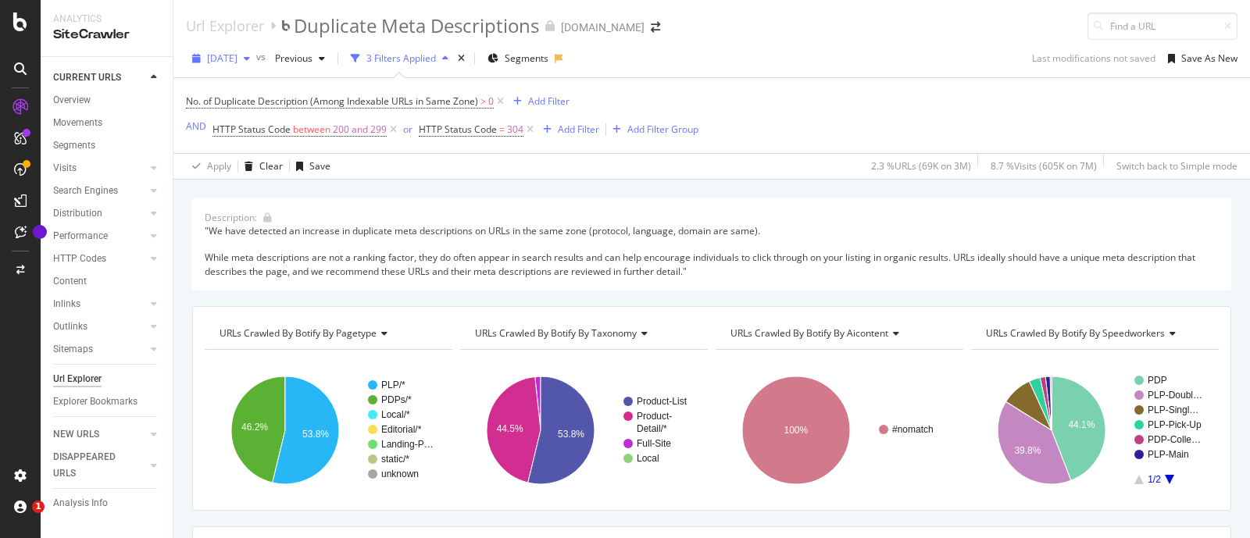
click at [237, 56] on span "[DATE]" at bounding box center [222, 58] width 30 height 13
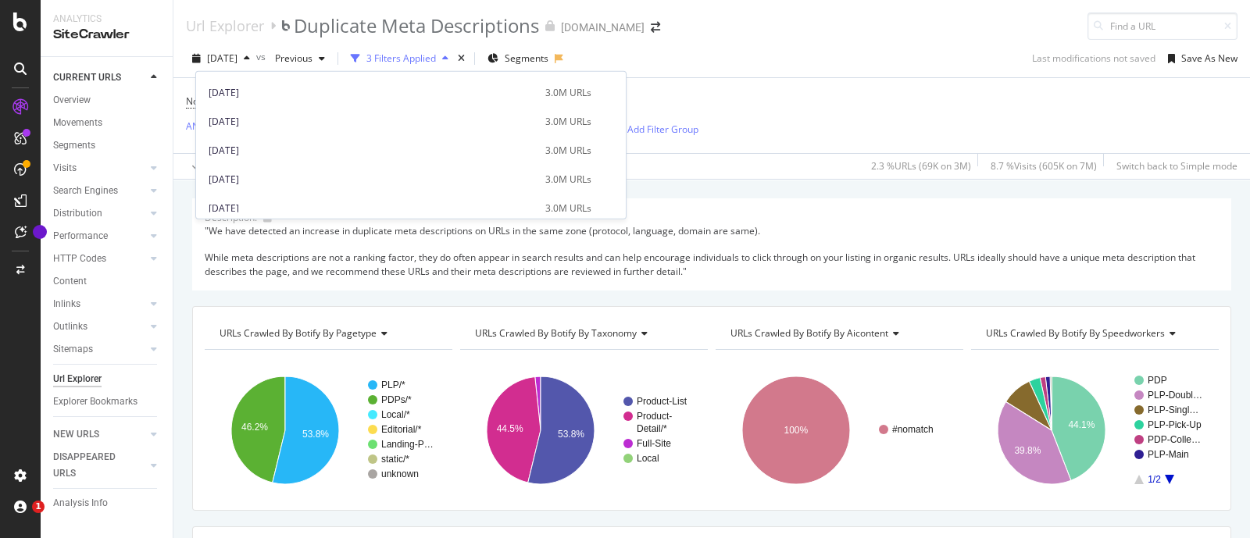
scroll to position [780, 0]
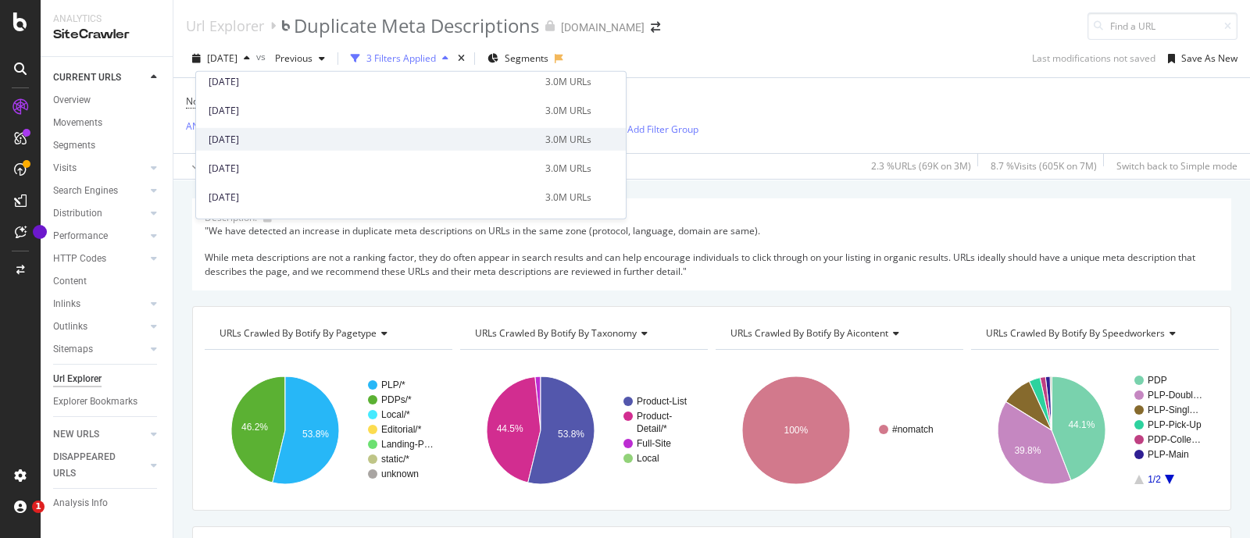
click at [267, 133] on div "[DATE]" at bounding box center [372, 139] width 327 height 14
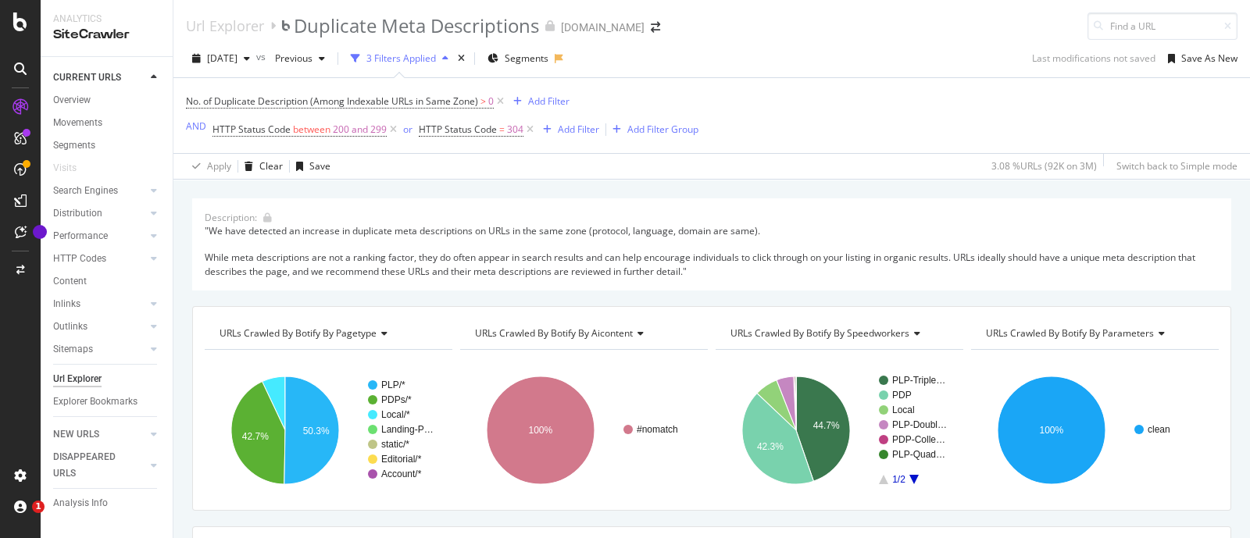
click at [566, 189] on div "Description: "We have detected an increase in duplicate meta descriptions on UR…" at bounding box center [711, 198] width 1076 height 37
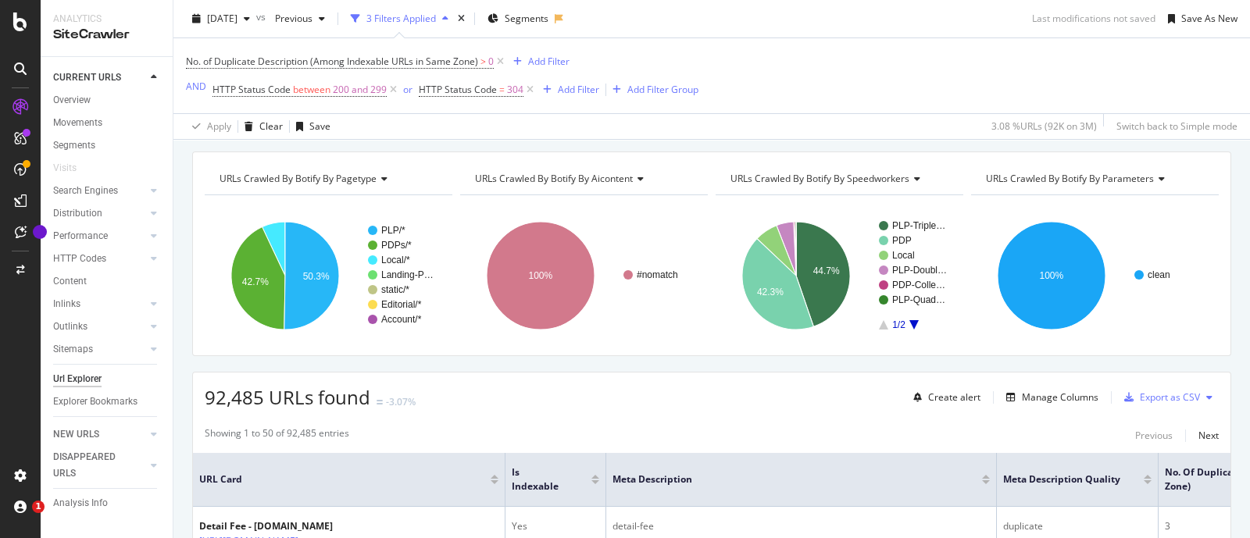
scroll to position [194, 0]
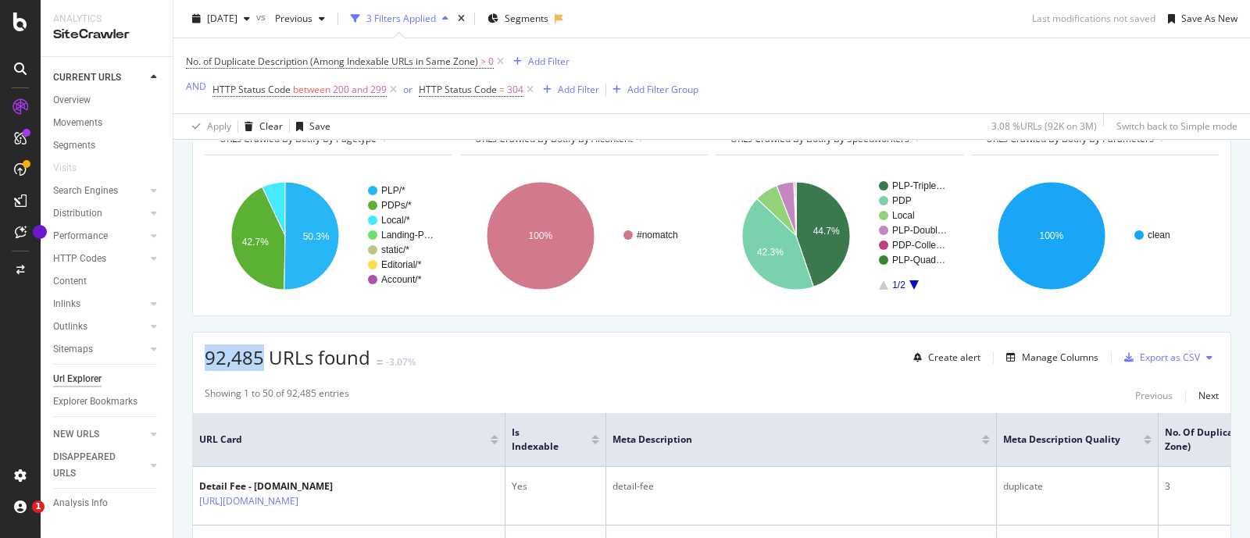
drag, startPoint x: 205, startPoint y: 356, endPoint x: 262, endPoint y: 360, distance: 57.1
click at [262, 360] on span "92,485 URLs found" at bounding box center [288, 357] width 166 height 26
copy span "92,485"
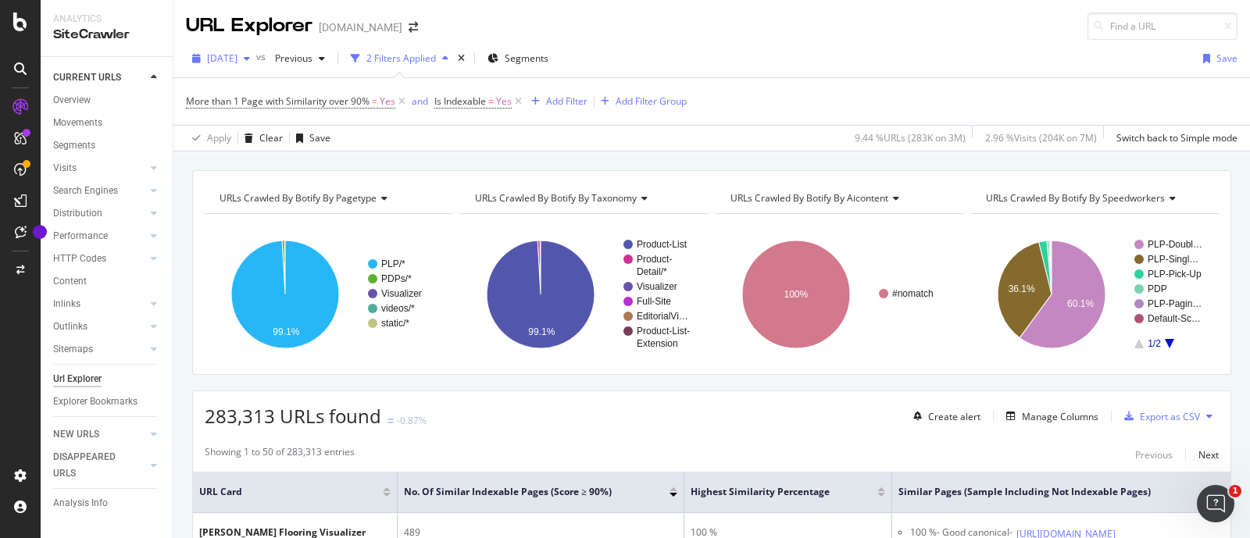
click at [237, 56] on span "[DATE]" at bounding box center [222, 58] width 30 height 13
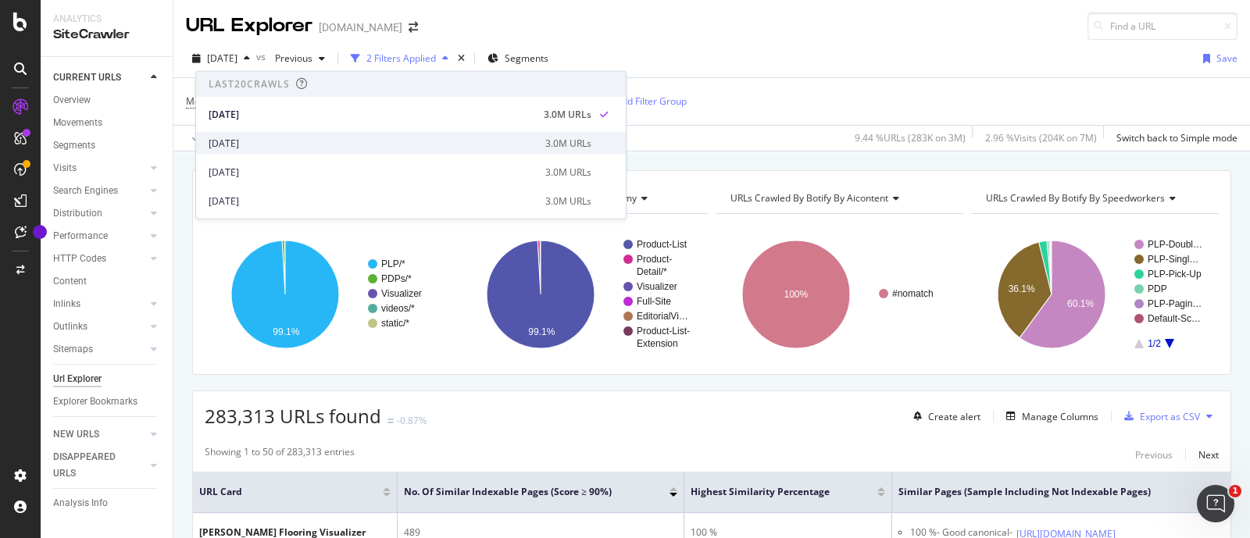
click at [258, 137] on div "[DATE]" at bounding box center [372, 143] width 327 height 14
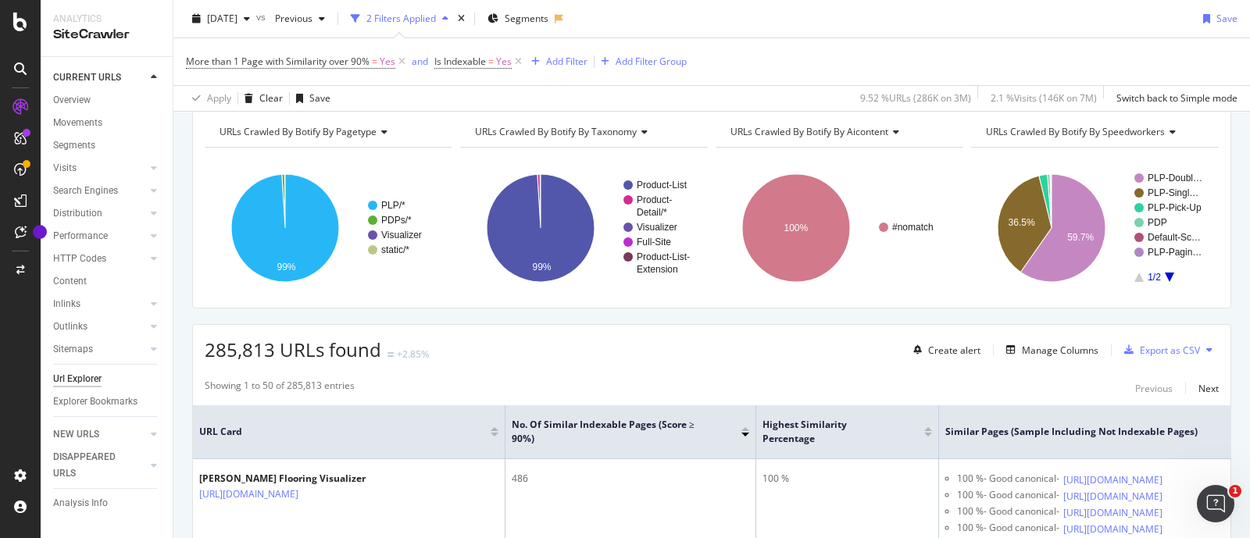
scroll to position [97, 0]
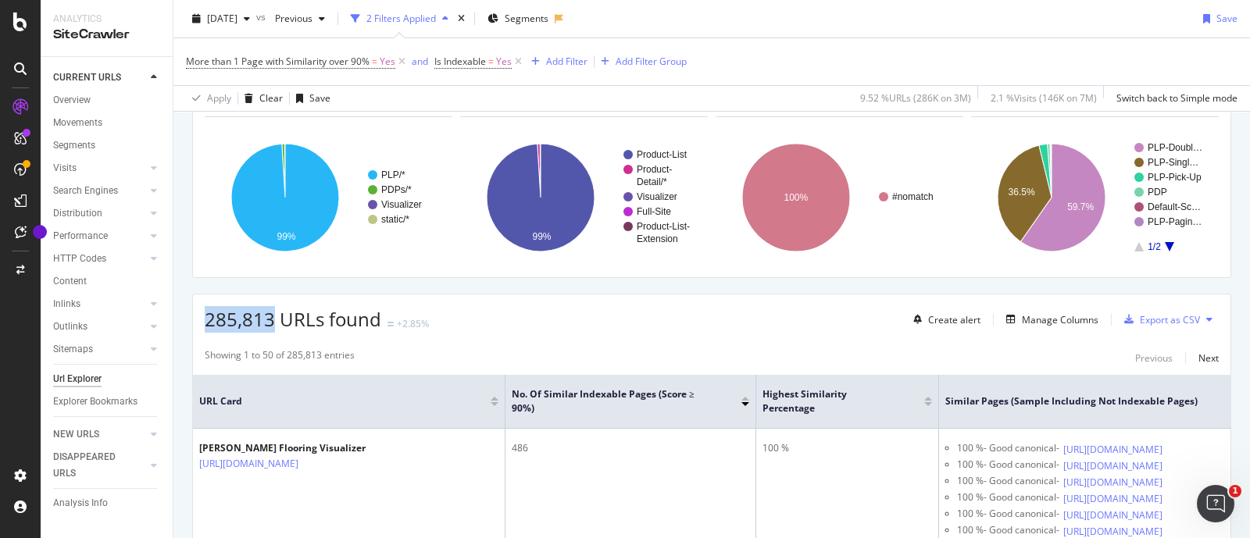
drag, startPoint x: 205, startPoint y: 315, endPoint x: 275, endPoint y: 319, distance: 69.6
click at [275, 319] on span "285,813 URLs found" at bounding box center [293, 319] width 177 height 26
copy span "285,813"
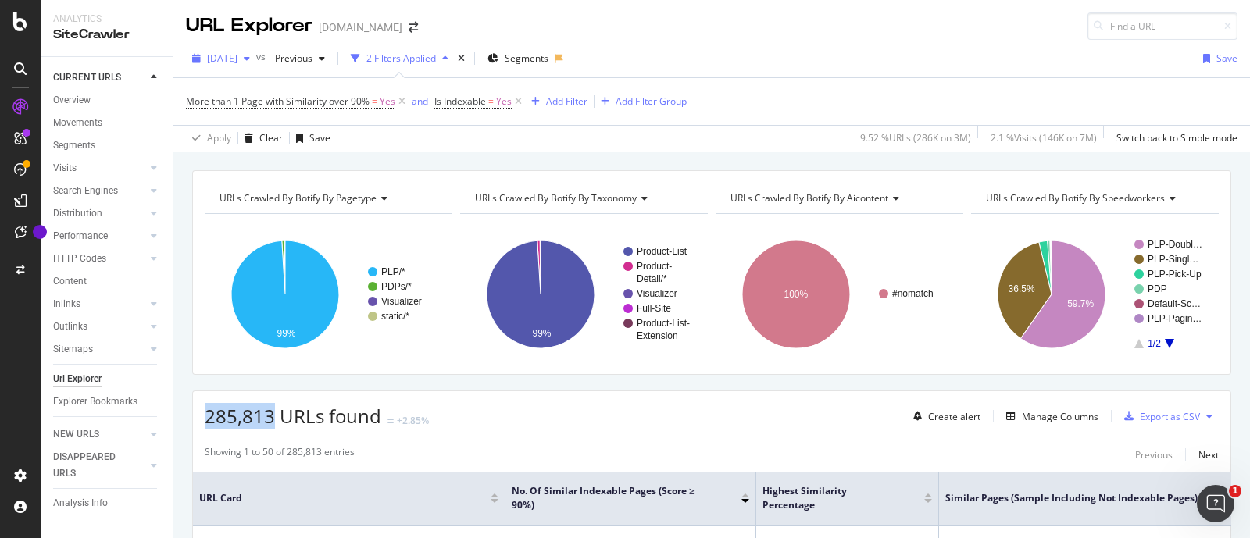
click at [227, 54] on span "[DATE]" at bounding box center [222, 58] width 30 height 13
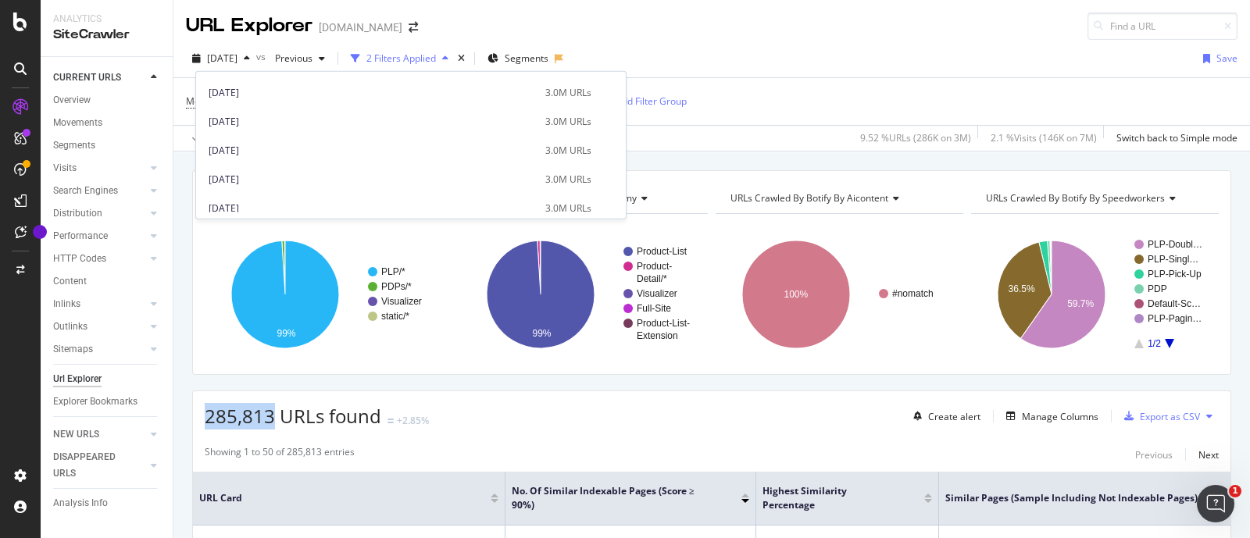
scroll to position [780, 0]
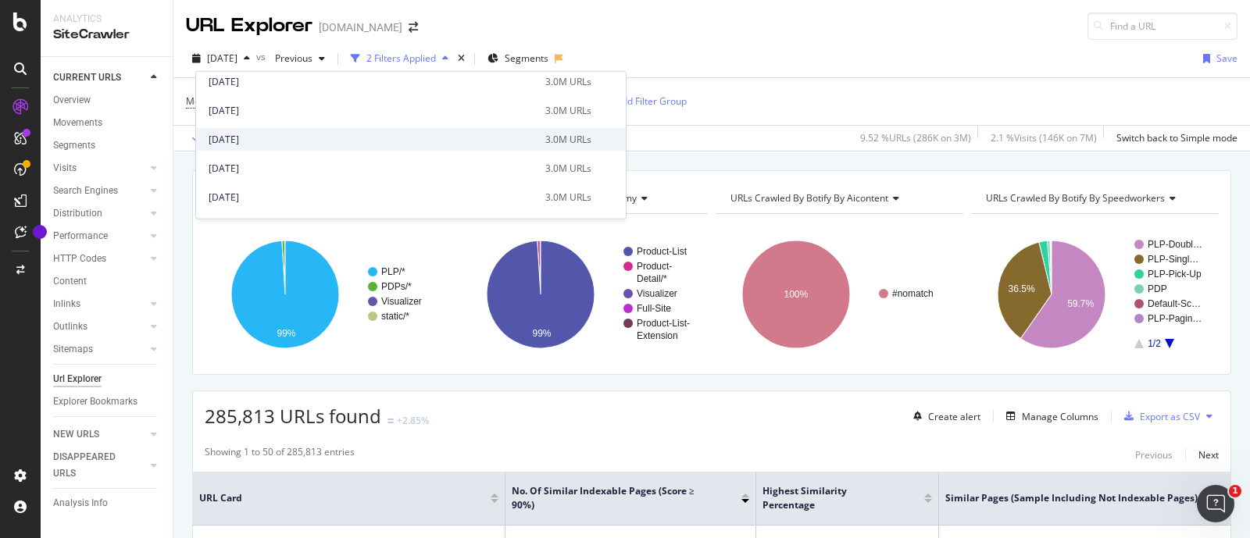
click at [277, 135] on div "2024 Sep. 28th" at bounding box center [372, 139] width 327 height 14
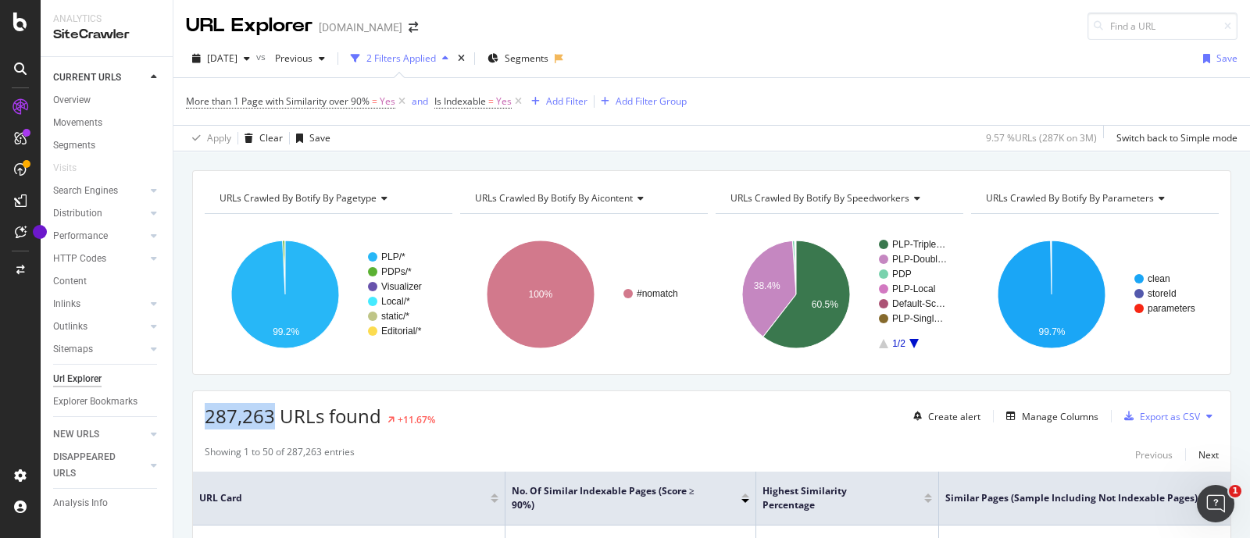
drag, startPoint x: 208, startPoint y: 412, endPoint x: 269, endPoint y: 412, distance: 61.7
click at [272, 412] on span "287,263 URLs found" at bounding box center [293, 416] width 177 height 26
copy span "287,263"
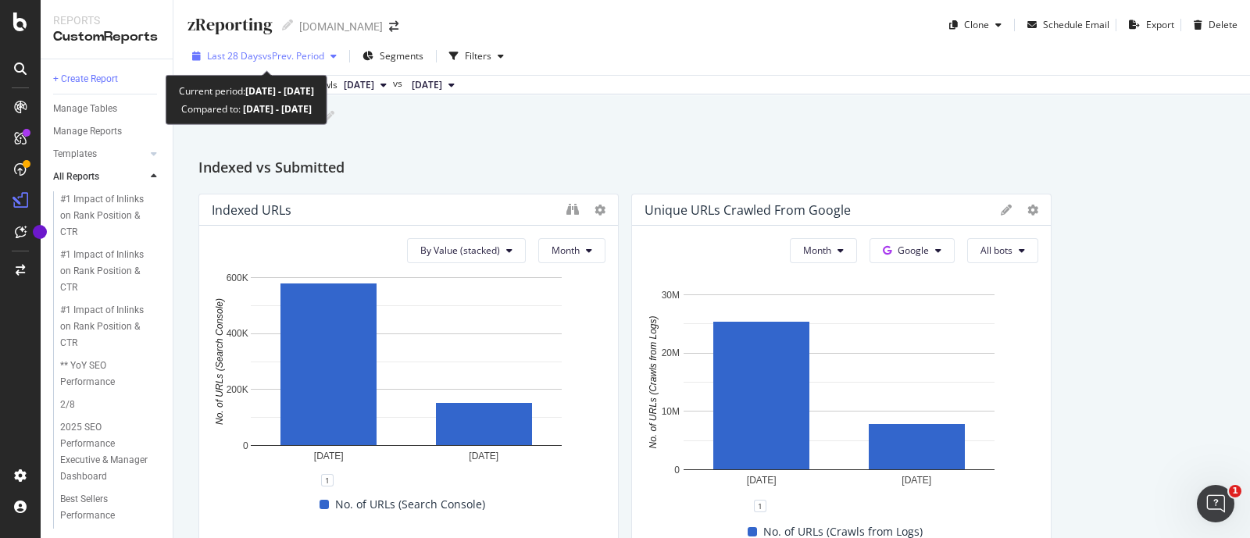
click at [311, 51] on span "vs Prev. Period" at bounding box center [293, 55] width 62 height 13
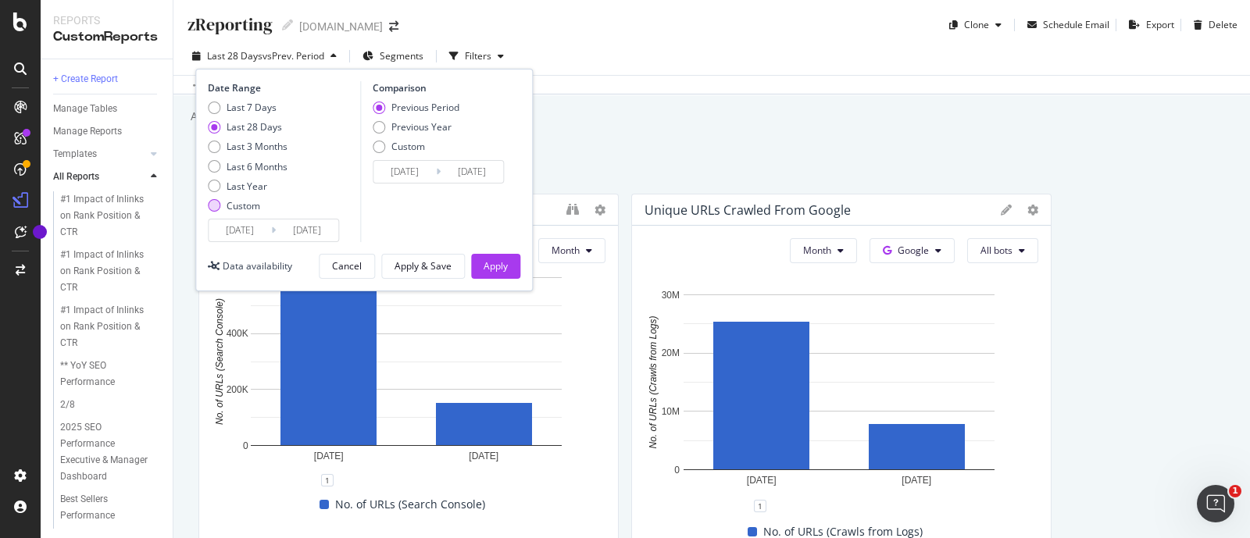
click at [254, 201] on div "Custom" at bounding box center [243, 205] width 34 height 13
click at [227, 209] on div "Custom" at bounding box center [243, 205] width 34 height 13
click at [216, 206] on div "Custom" at bounding box center [214, 205] width 12 height 12
click at [253, 235] on input "[DATE]" at bounding box center [240, 230] width 62 height 22
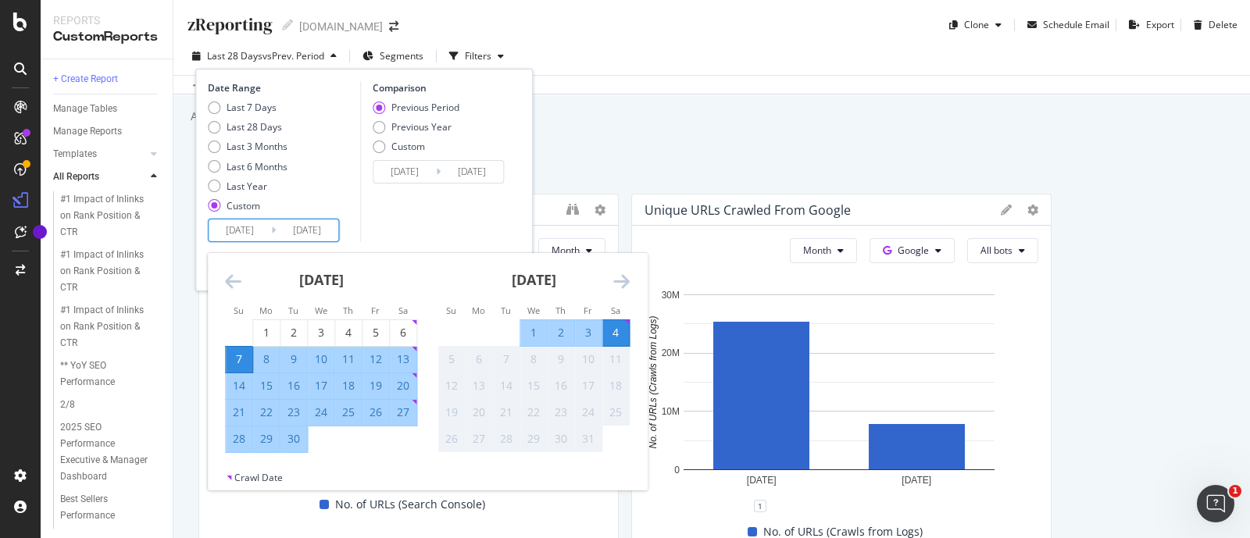
click at [235, 272] on icon "Move backward to switch to the previous month." at bounding box center [233, 281] width 16 height 19
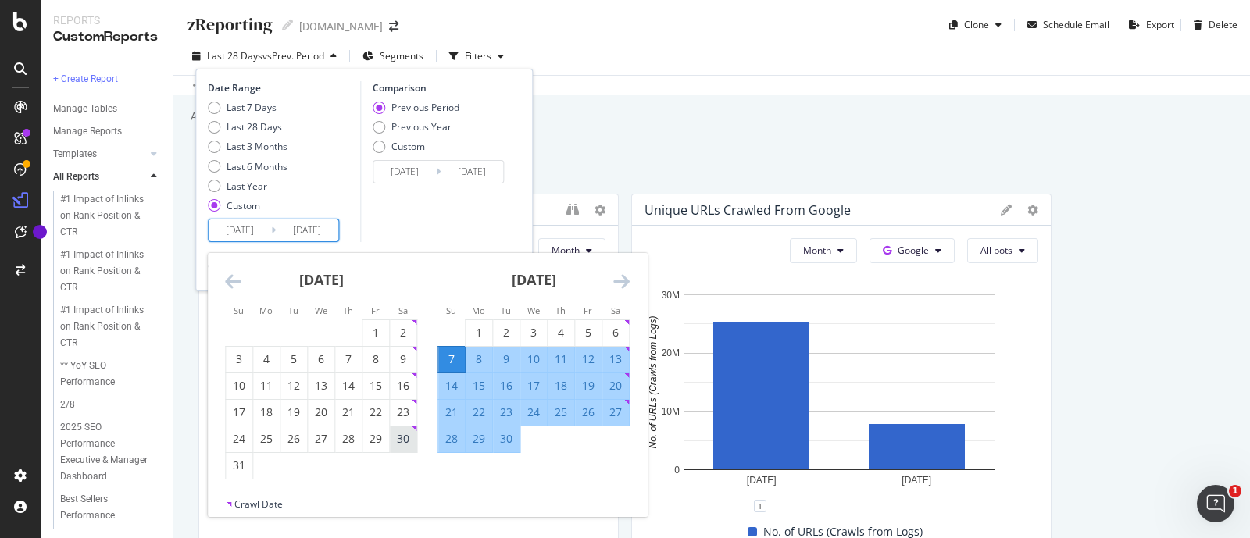
click at [404, 438] on div "30" at bounding box center [403, 439] width 27 height 16
type input "2025/08/30"
type input "2025/07/25"
type input "2025/08/29"
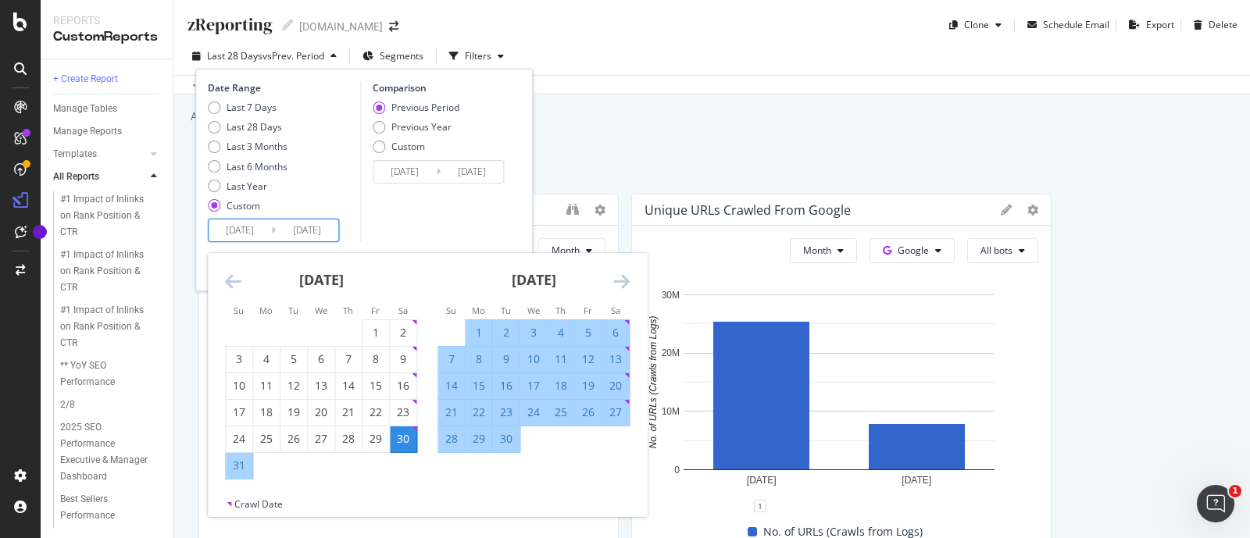
click at [622, 272] on icon "Move forward to switch to the next month." at bounding box center [621, 281] width 16 height 19
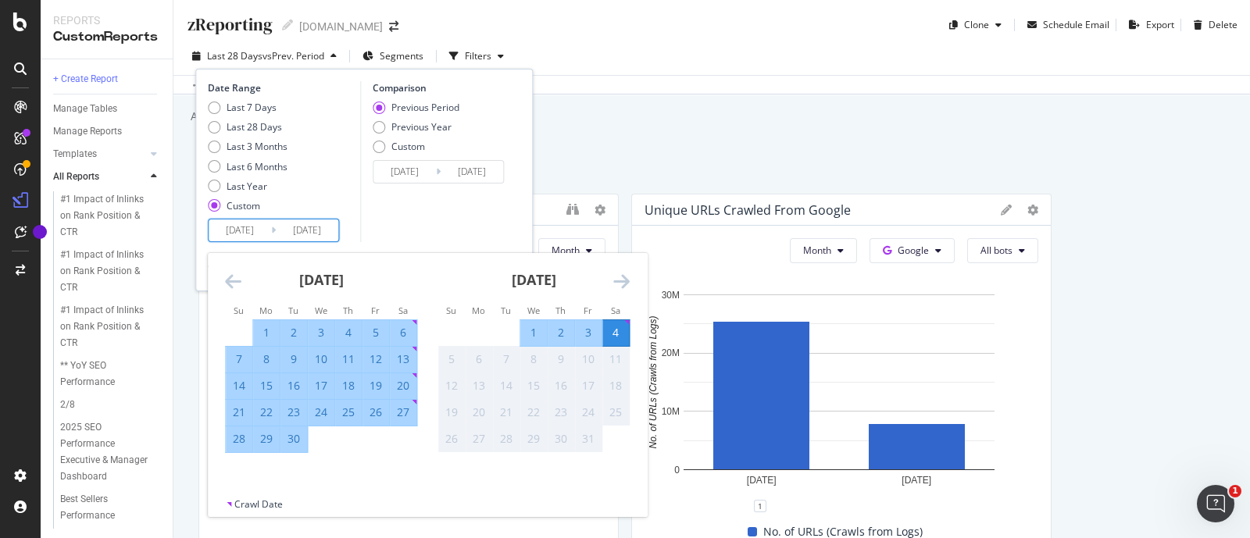
click at [586, 330] on div "3" at bounding box center [588, 333] width 27 height 16
type input "2025/10/03"
type input "2025/07/26"
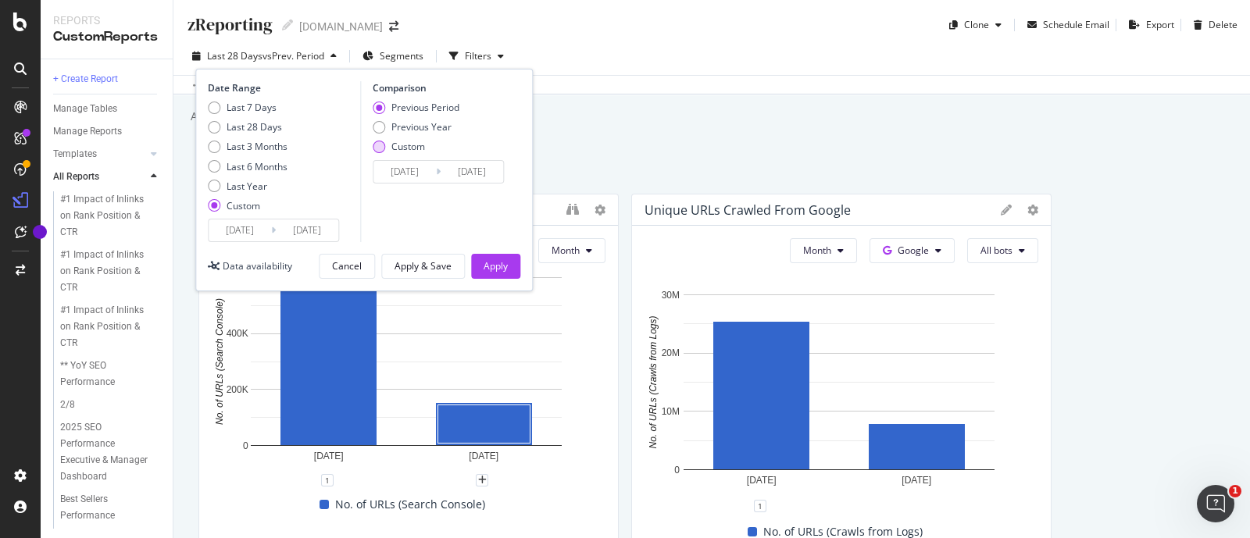
click at [407, 146] on div "Custom" at bounding box center [408, 146] width 34 height 13
click at [500, 261] on div "Apply" at bounding box center [495, 265] width 24 height 13
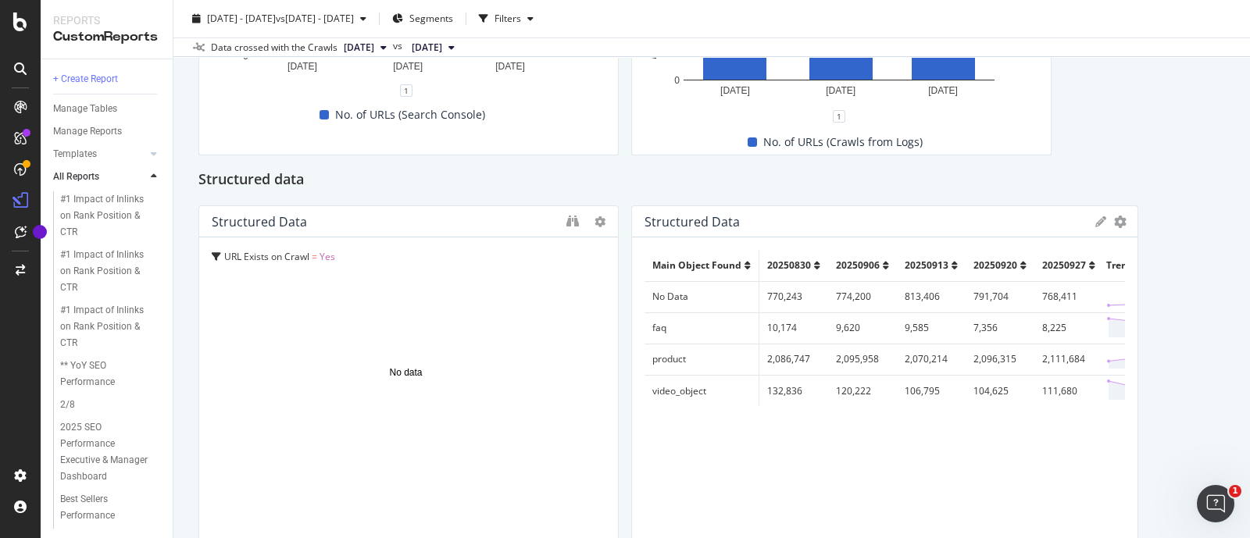
scroll to position [488, 0]
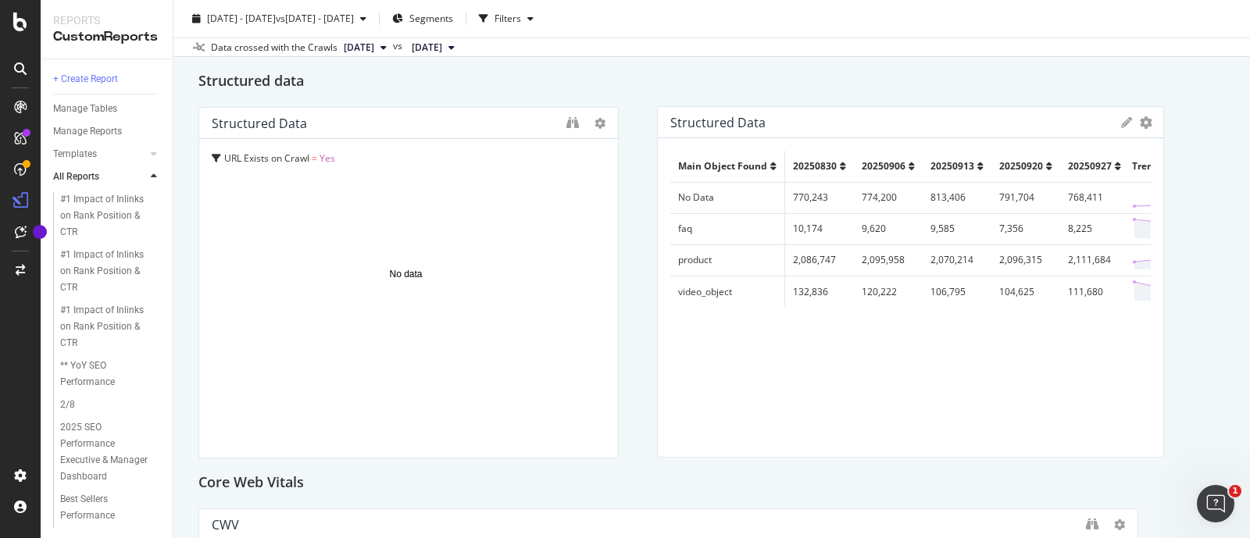
drag, startPoint x: 1031, startPoint y: 194, endPoint x: 1056, endPoint y: 193, distance: 25.0
click at [1060, 193] on td "768,411" at bounding box center [1094, 197] width 69 height 31
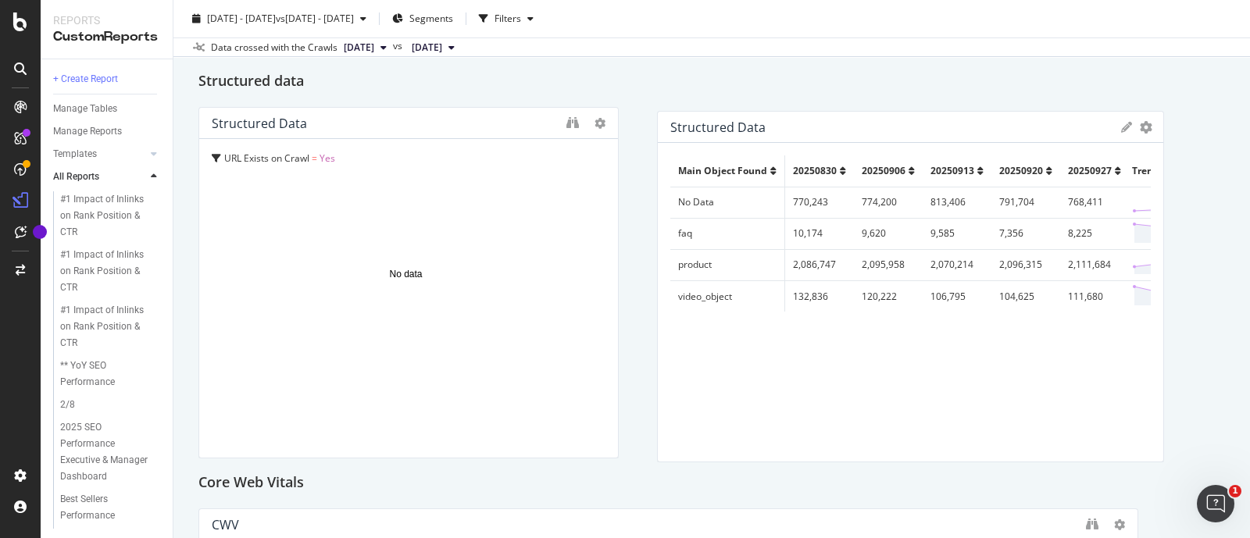
drag, startPoint x: 1028, startPoint y: 193, endPoint x: 1062, endPoint y: 201, distance: 35.4
click at [1060, 198] on td "768,411" at bounding box center [1094, 202] width 69 height 31
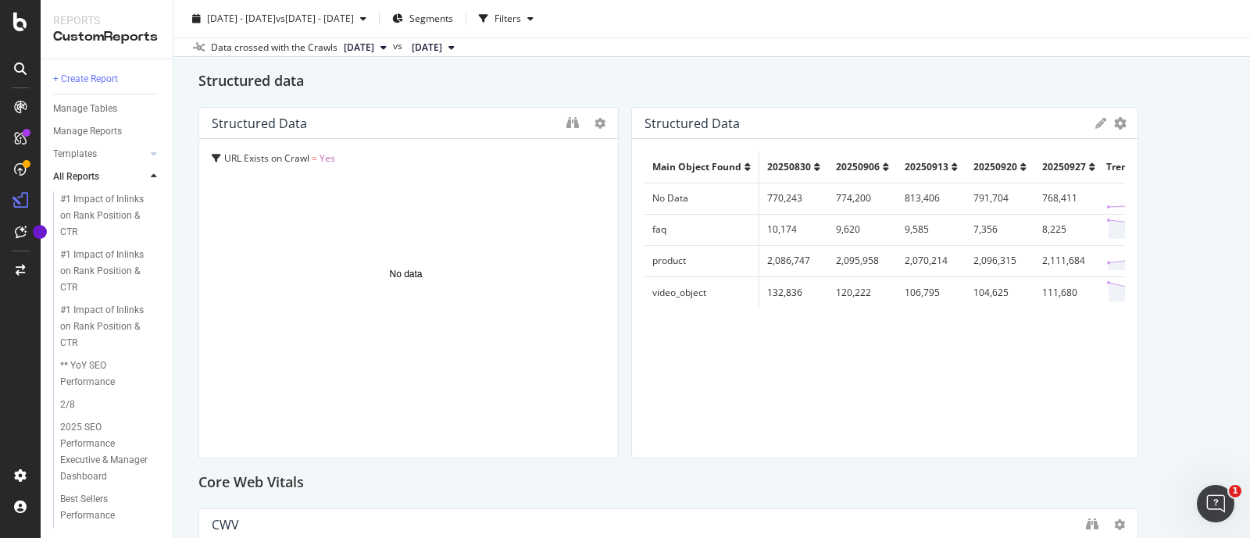
click at [1039, 194] on td "768,411" at bounding box center [1068, 198] width 69 height 31
copy tr "768,411"
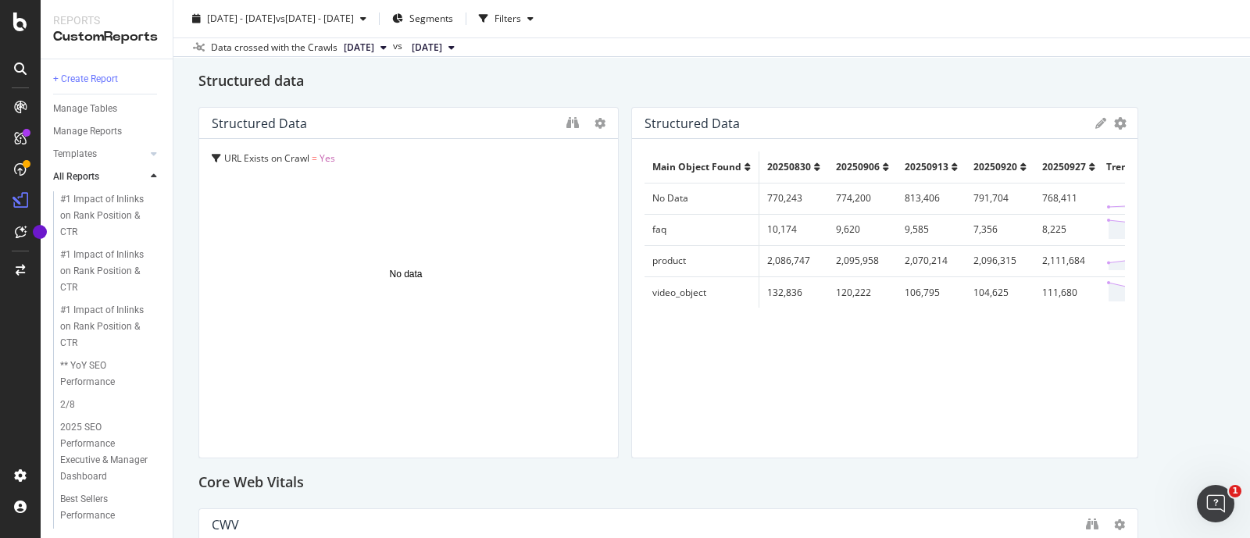
scroll to position [293, 0]
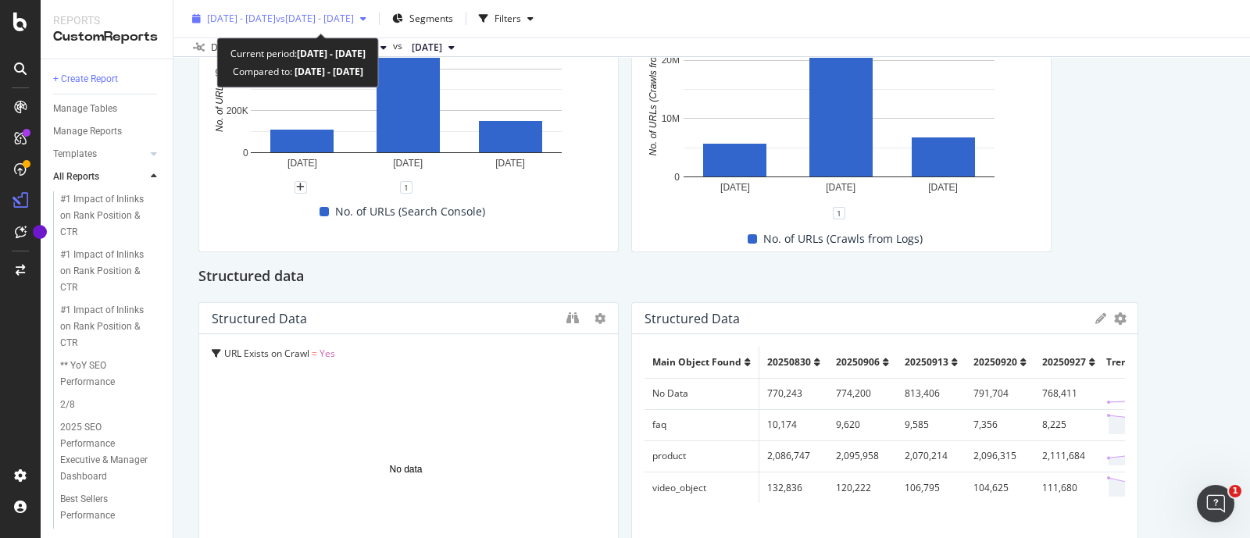
click at [249, 15] on span "2025 Aug. 30th - Oct. 3rd" at bounding box center [241, 18] width 69 height 13
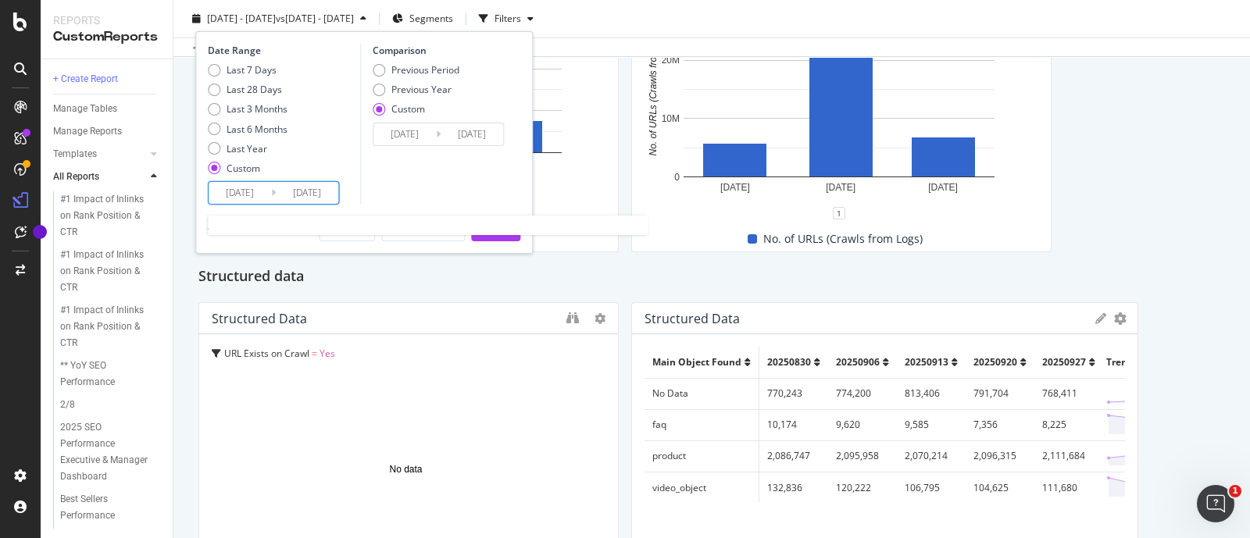
click at [239, 185] on input "2025/08/30" at bounding box center [240, 193] width 62 height 22
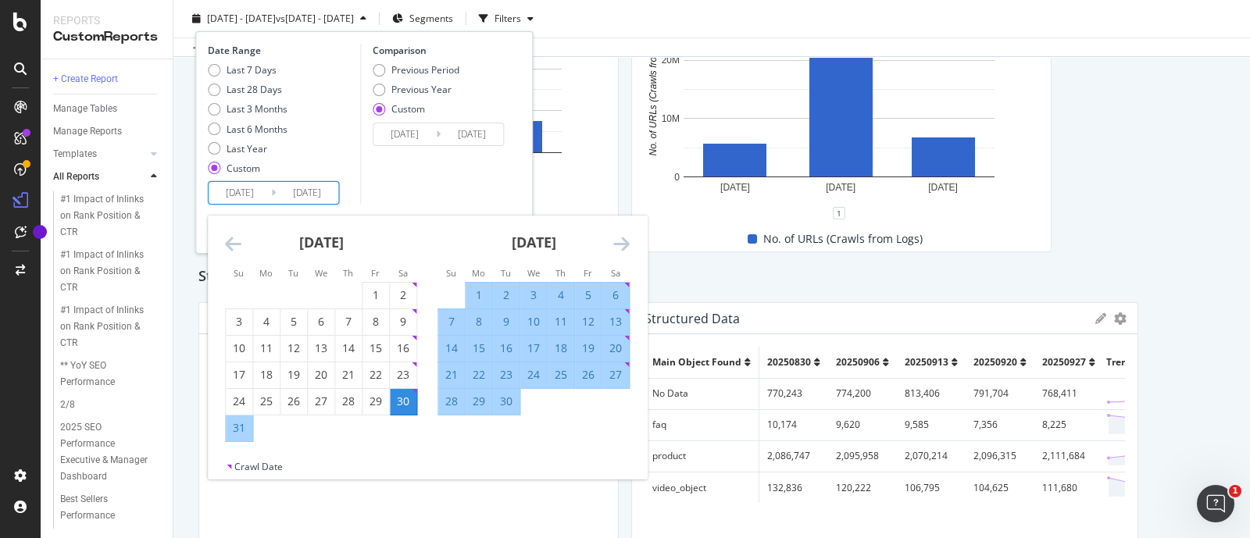
click at [234, 421] on div "31" at bounding box center [239, 428] width 27 height 16
type input "2025/08/31"
click at [627, 244] on icon "Move forward to switch to the next month." at bounding box center [621, 243] width 16 height 19
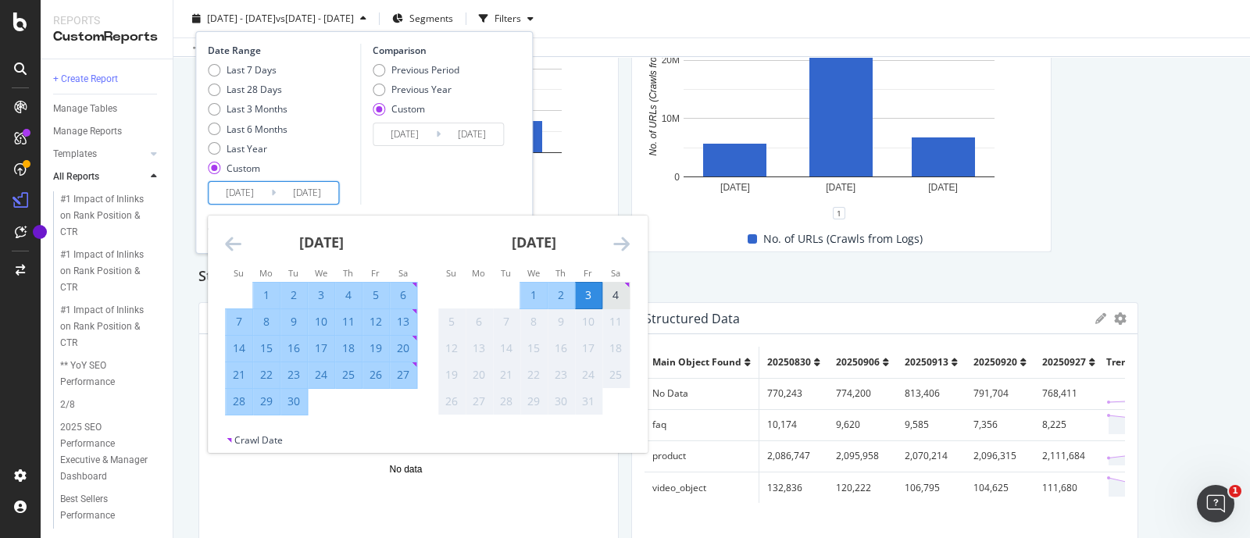
click at [613, 291] on div "4" at bounding box center [615, 295] width 27 height 16
type input "2025/10/04"
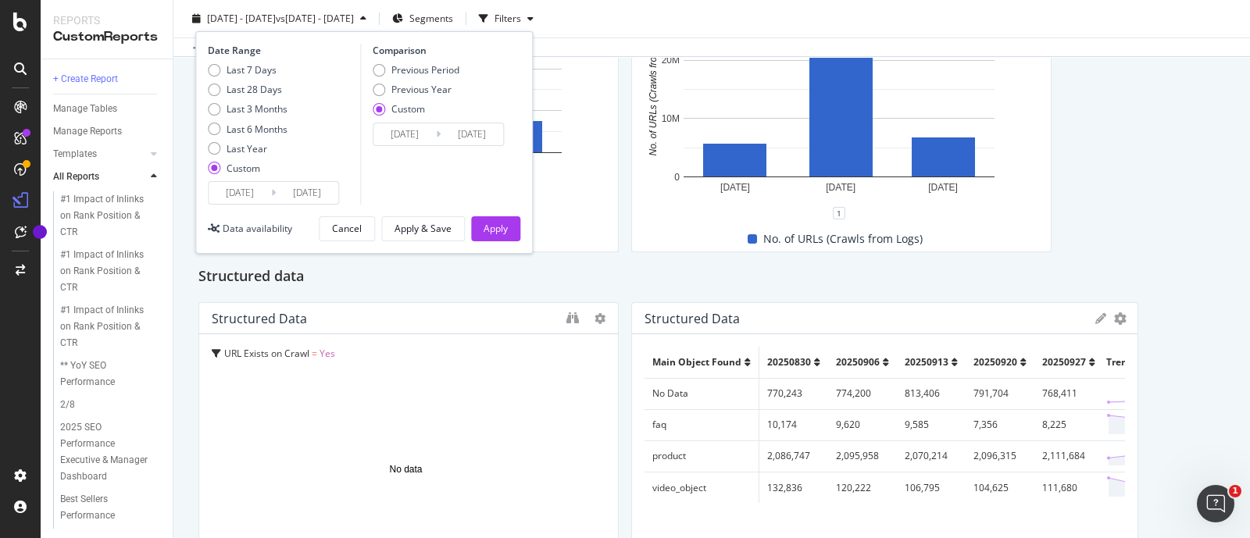
click at [250, 200] on input "2025/08/31" at bounding box center [240, 193] width 62 height 22
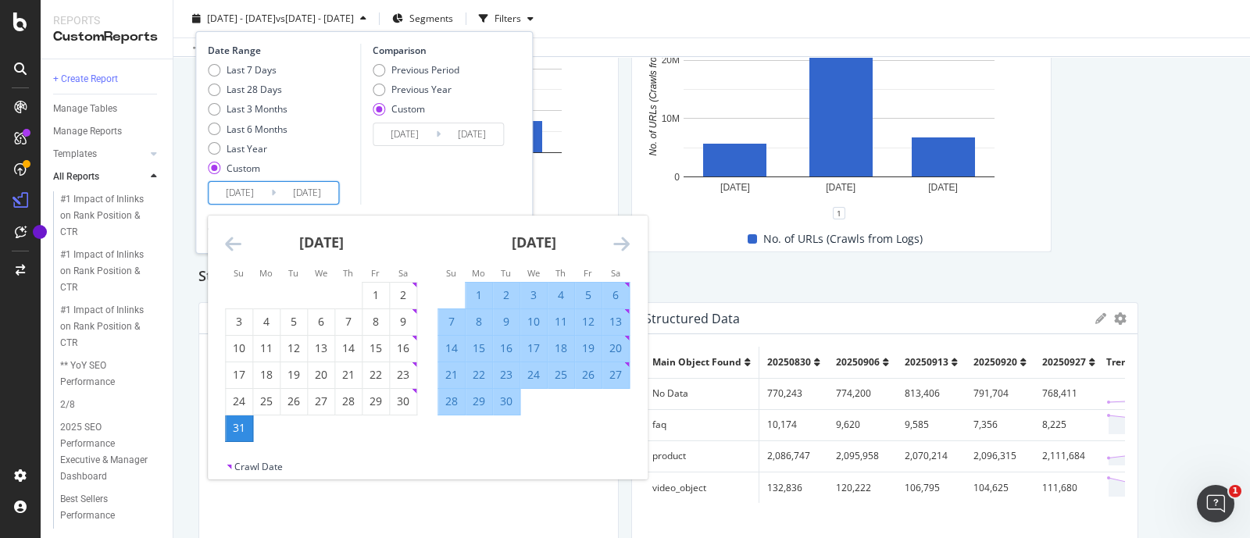
click at [234, 237] on icon "Move backward to switch to the previous month." at bounding box center [233, 243] width 16 height 19
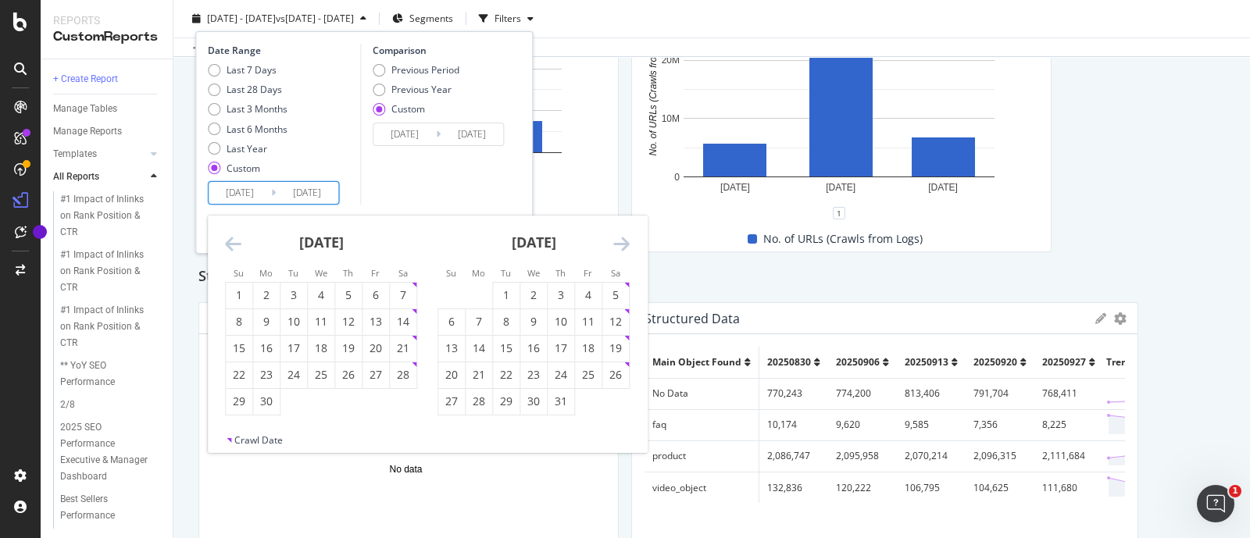
click at [234, 237] on icon "Move backward to switch to the previous month." at bounding box center [233, 243] width 16 height 19
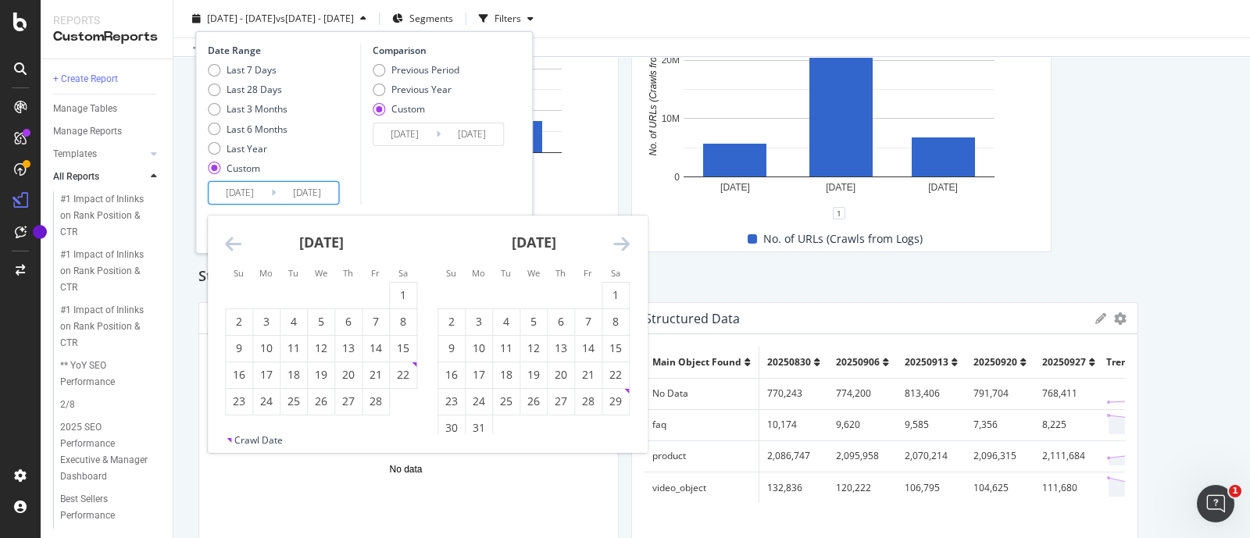
click at [234, 237] on icon "Move backward to switch to the previous month." at bounding box center [233, 243] width 16 height 19
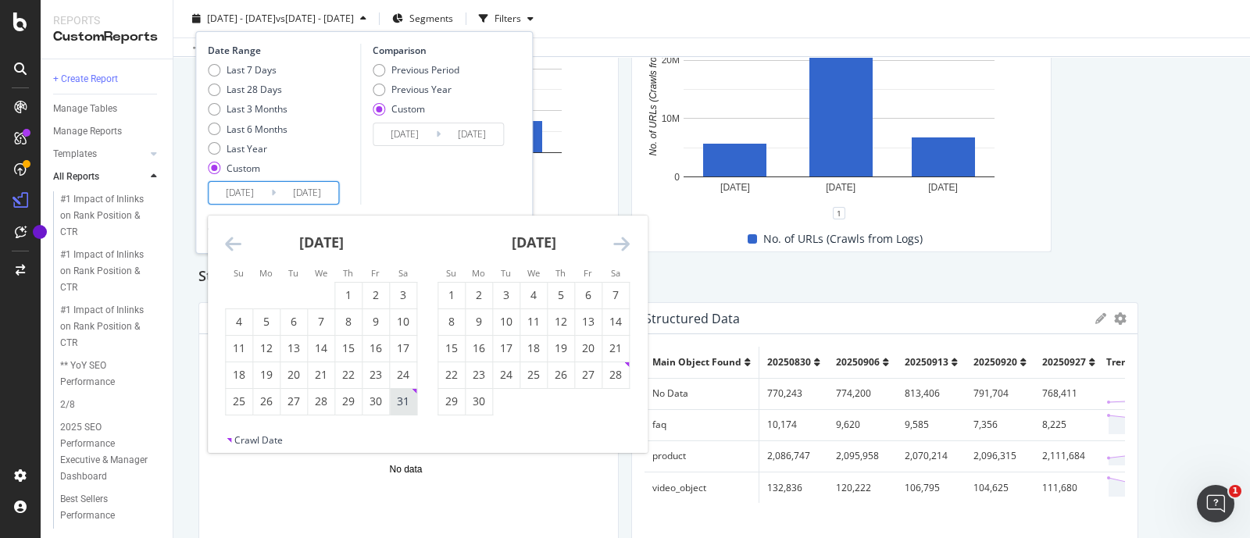
click at [408, 395] on div "31" at bounding box center [403, 402] width 27 height 16
type input "2024/08/31"
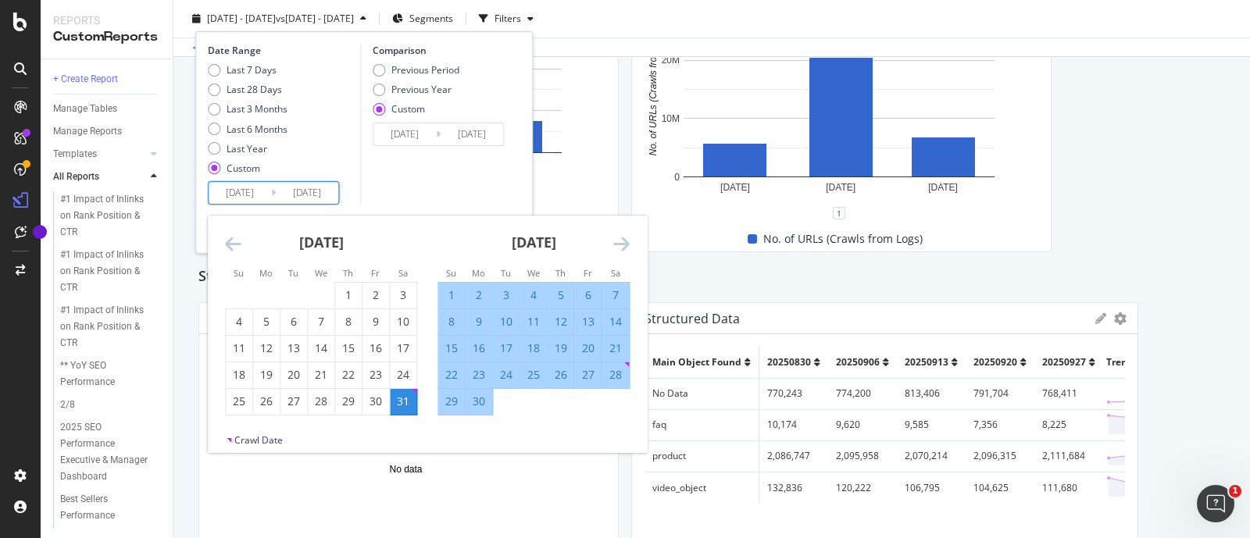
click at [622, 241] on icon "Move forward to switch to the next month." at bounding box center [621, 243] width 16 height 19
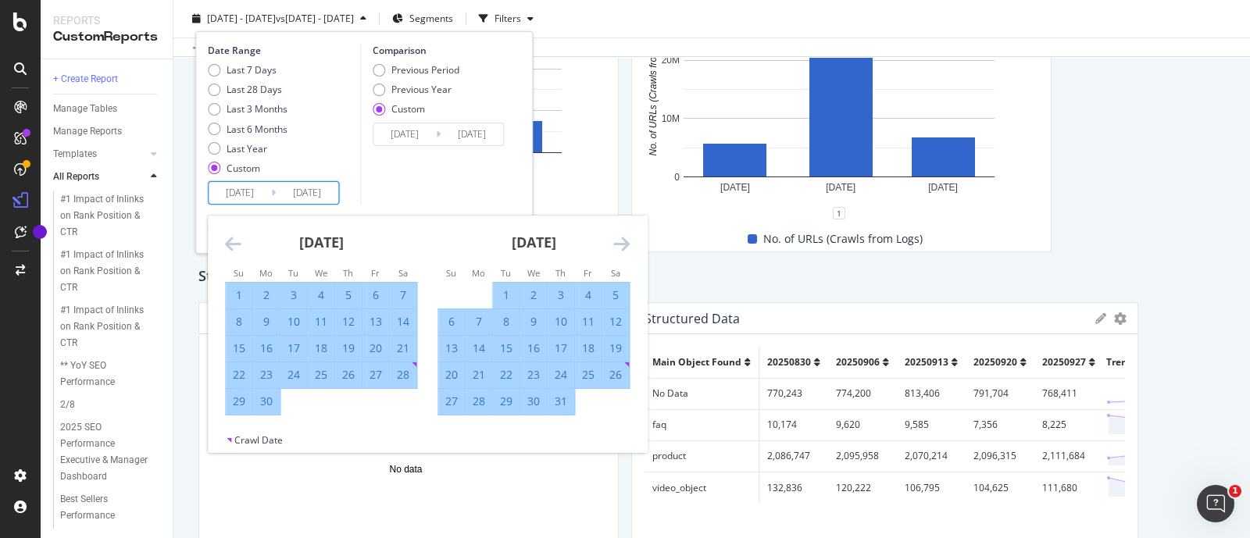
click at [586, 291] on div "4" at bounding box center [588, 295] width 27 height 16
type input "2024/10/04"
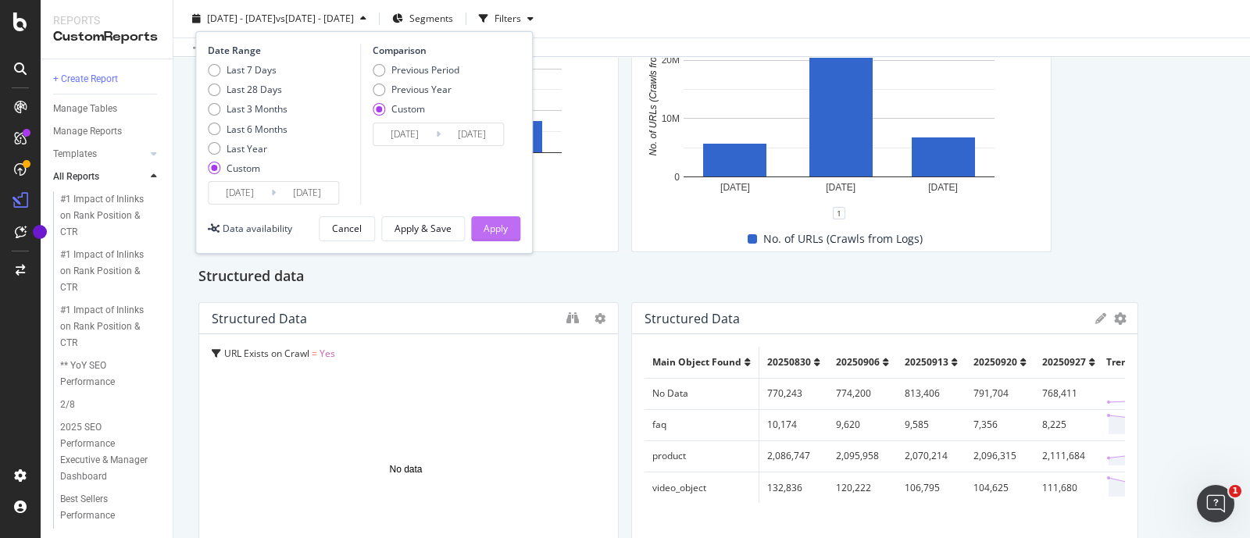
click at [498, 229] on div "Apply" at bounding box center [495, 228] width 24 height 13
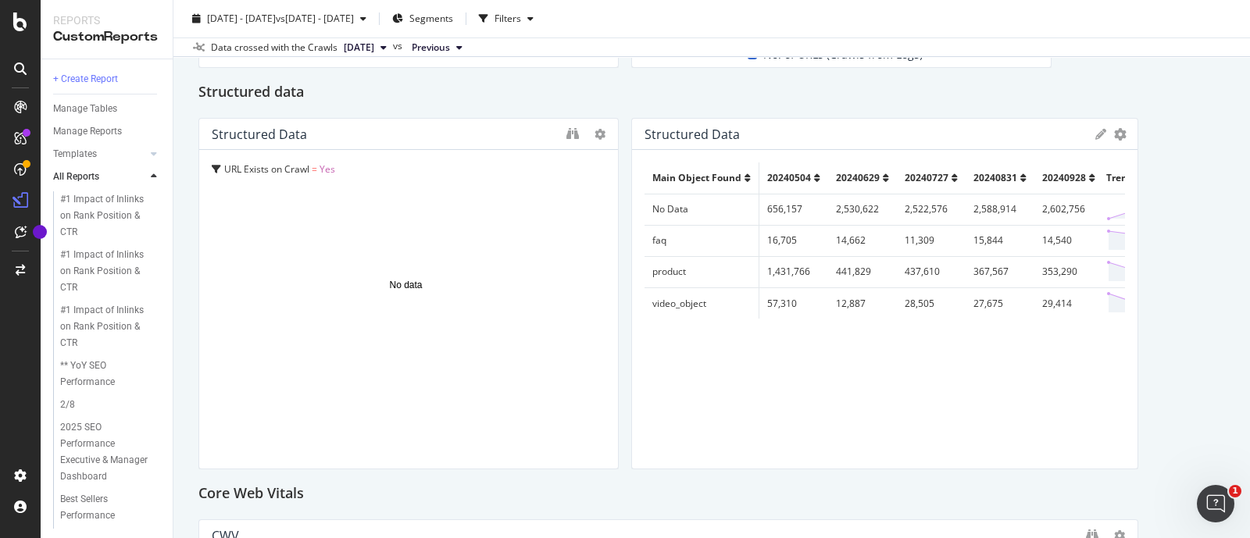
scroll to position [488, 0]
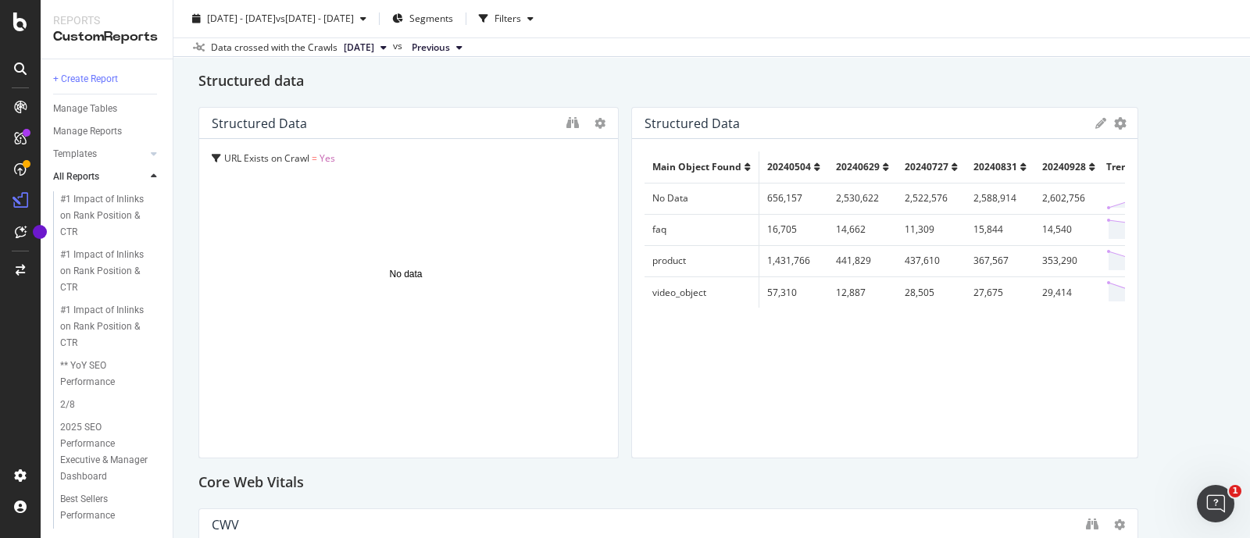
click at [1044, 197] on td "2,602,756" at bounding box center [1068, 198] width 69 height 31
copy tr "2,602,756"
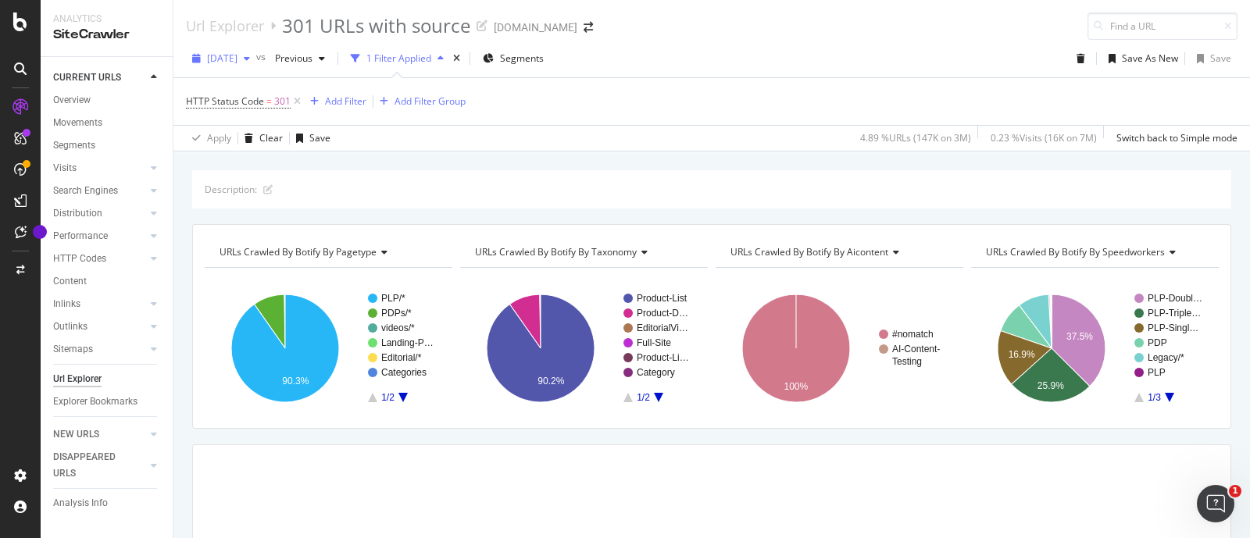
click at [237, 60] on span "[DATE]" at bounding box center [222, 58] width 30 height 13
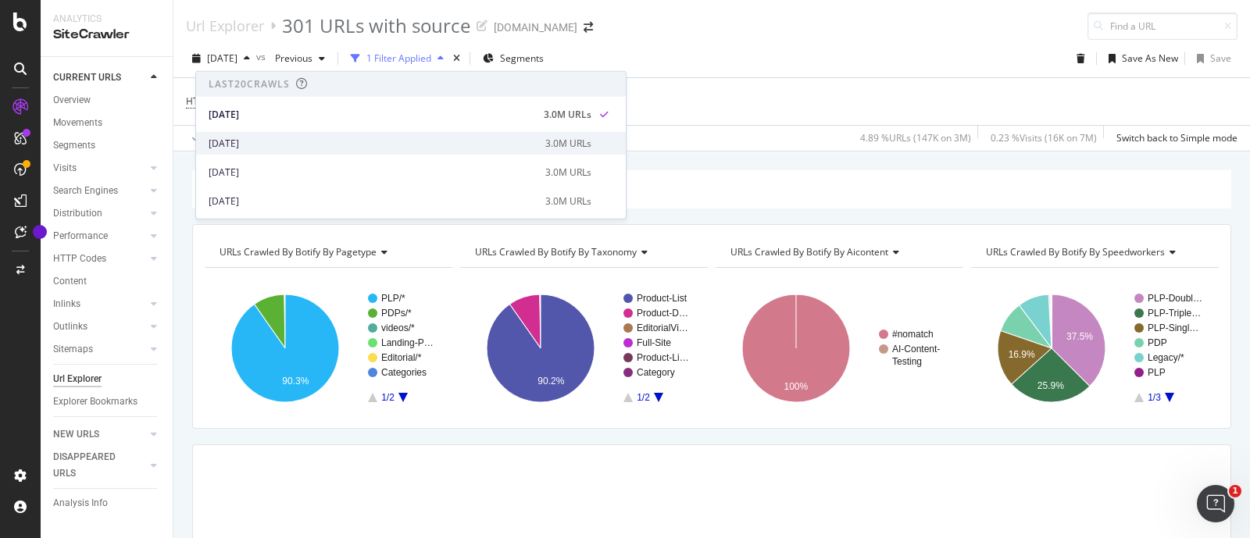
click at [262, 145] on div "[DATE]" at bounding box center [372, 143] width 327 height 14
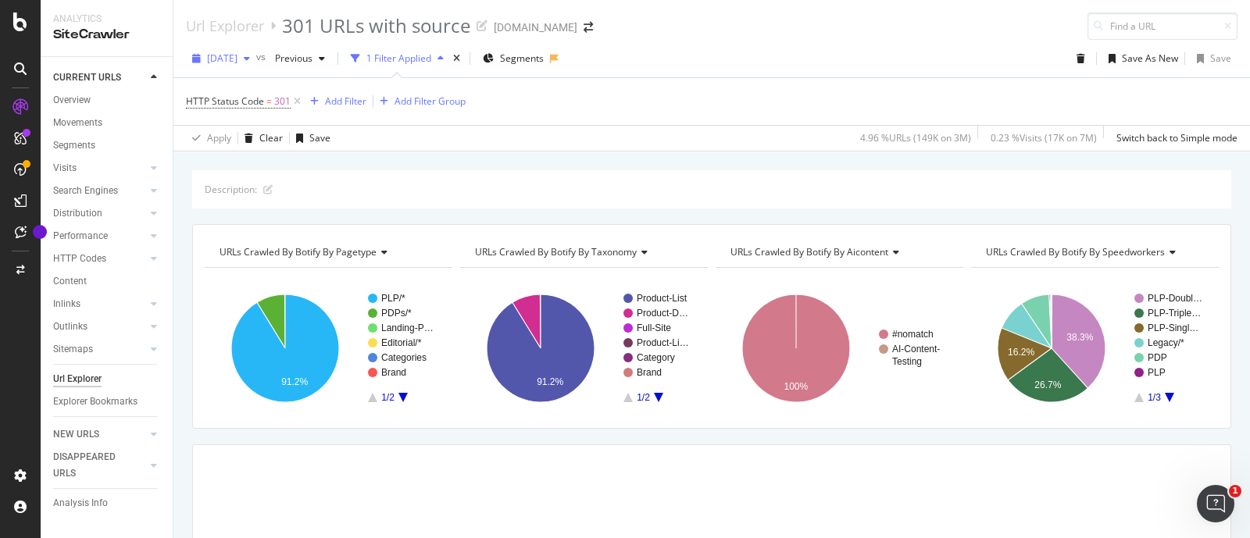
click at [237, 58] on span "[DATE]" at bounding box center [222, 58] width 30 height 13
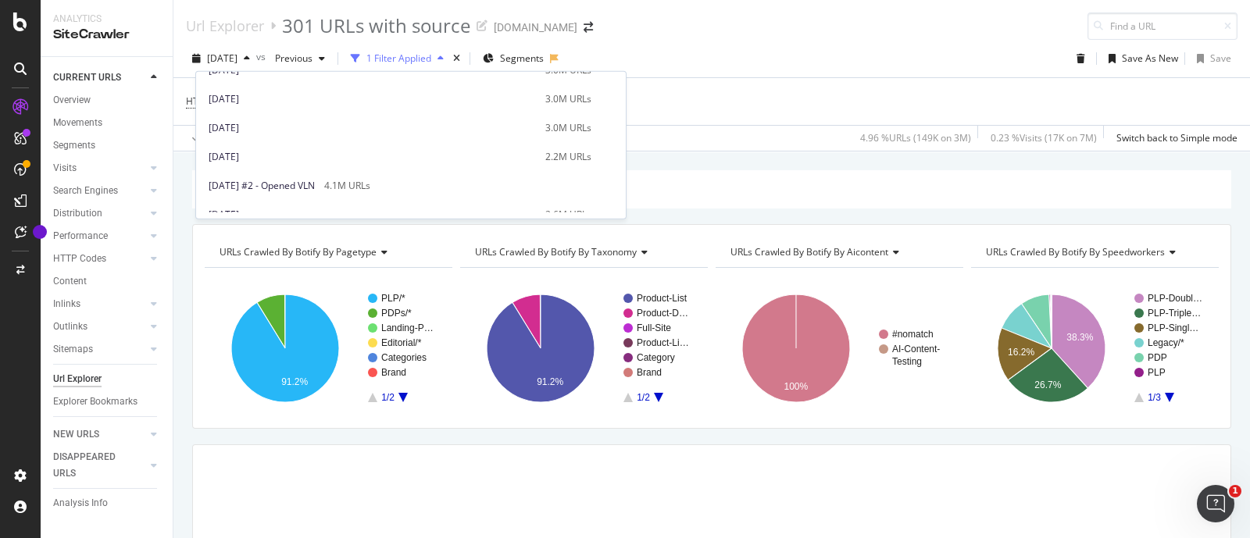
scroll to position [780, 0]
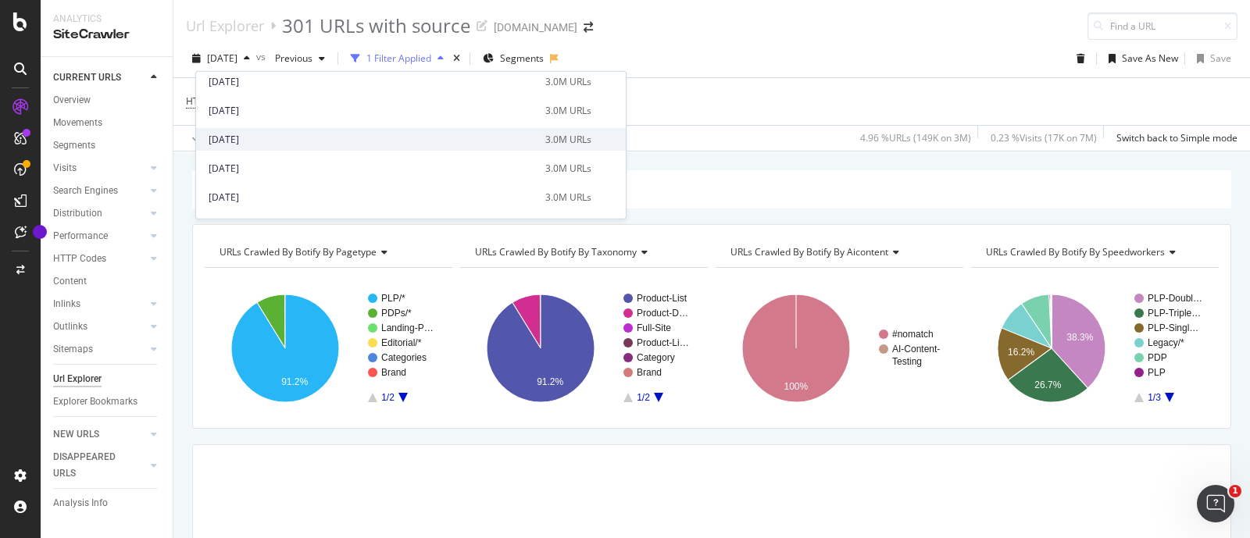
click at [249, 129] on div "2024 Sep. 28th 3.0M URLs" at bounding box center [411, 139] width 430 height 23
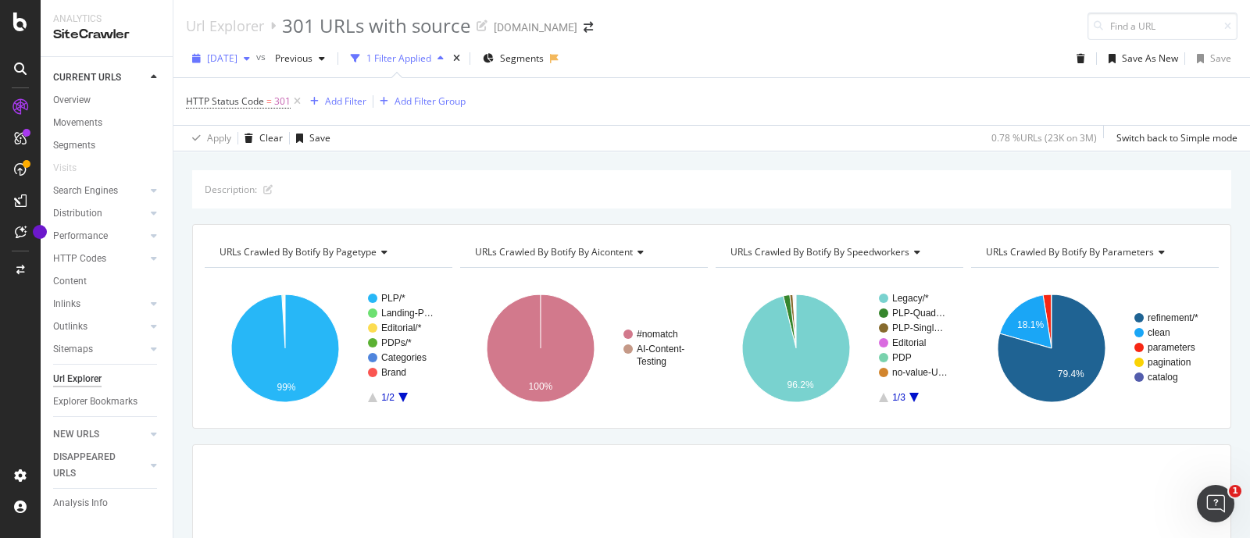
click at [237, 56] on span "[DATE]" at bounding box center [222, 58] width 30 height 13
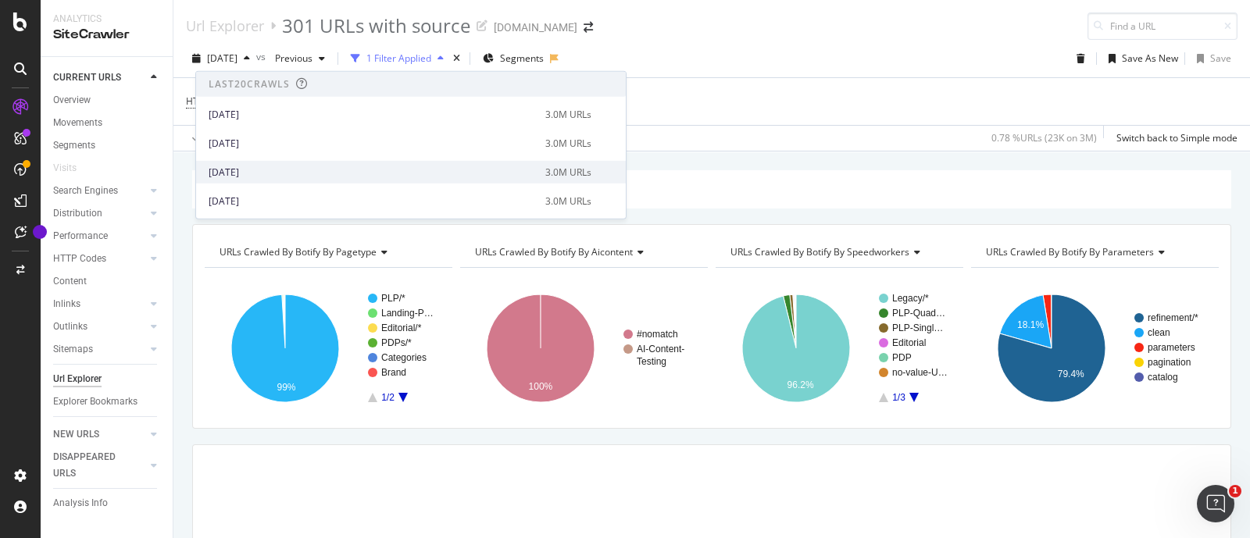
scroll to position [97, 0]
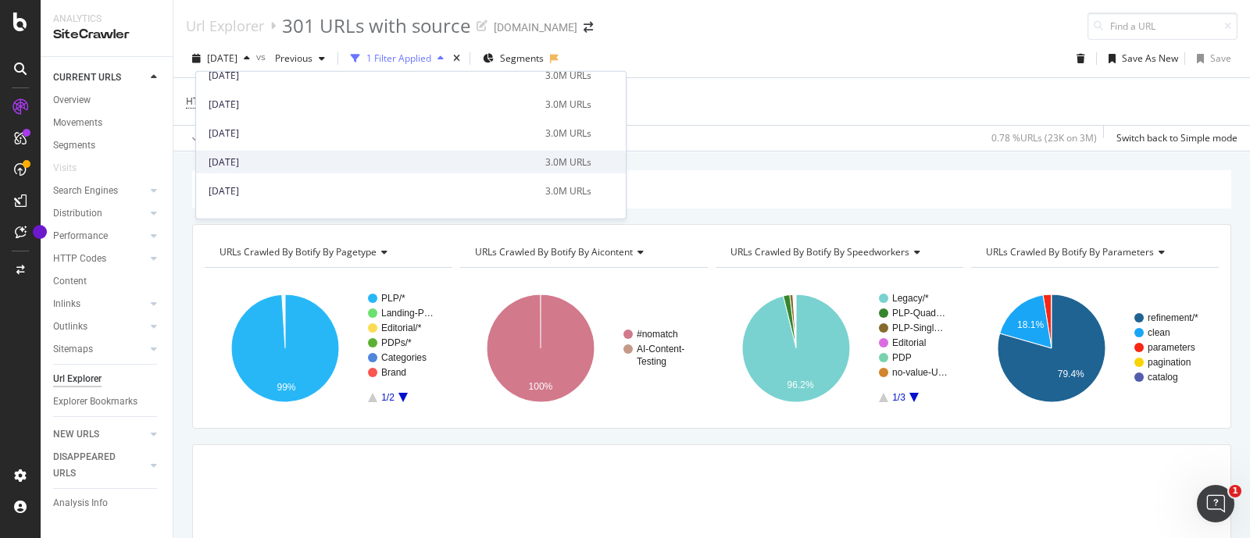
click at [259, 163] on div "[DATE]" at bounding box center [372, 162] width 327 height 14
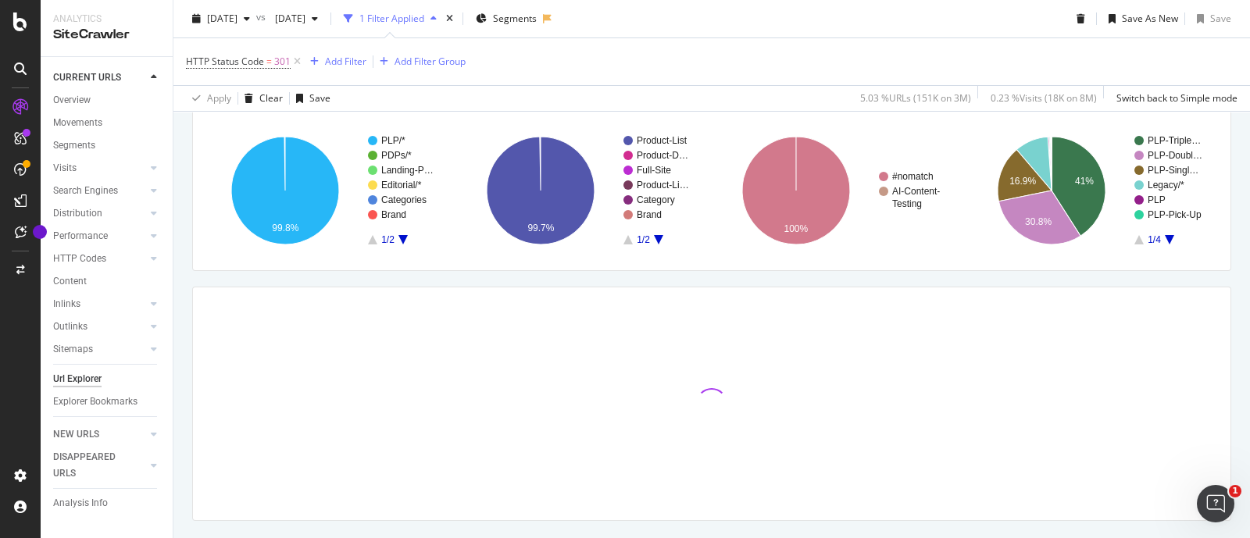
scroll to position [194, 0]
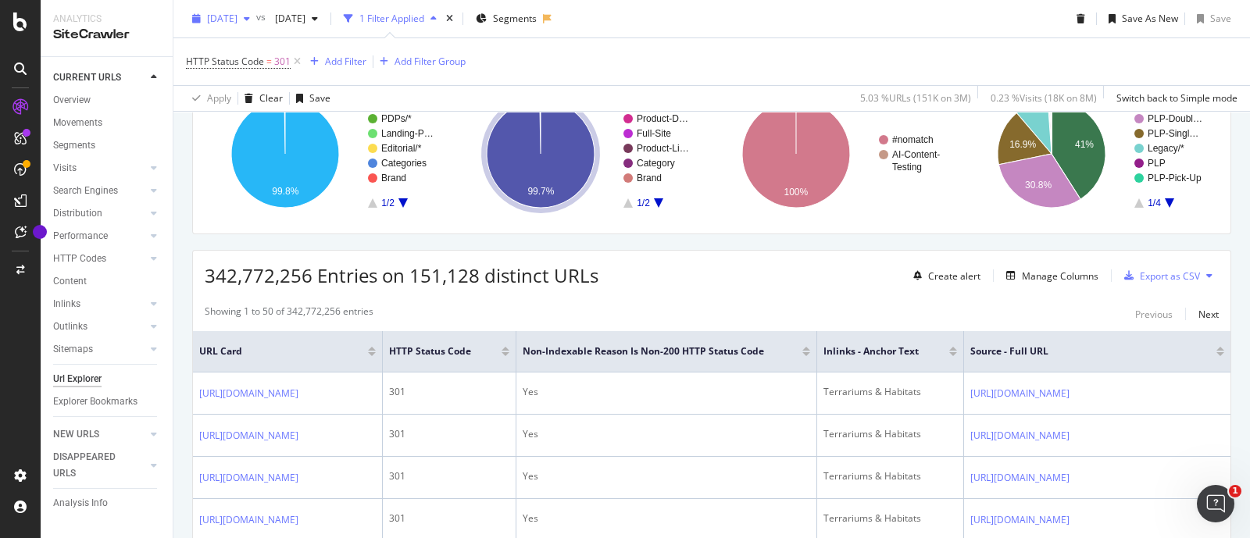
click at [237, 20] on span "[DATE]" at bounding box center [222, 18] width 30 height 13
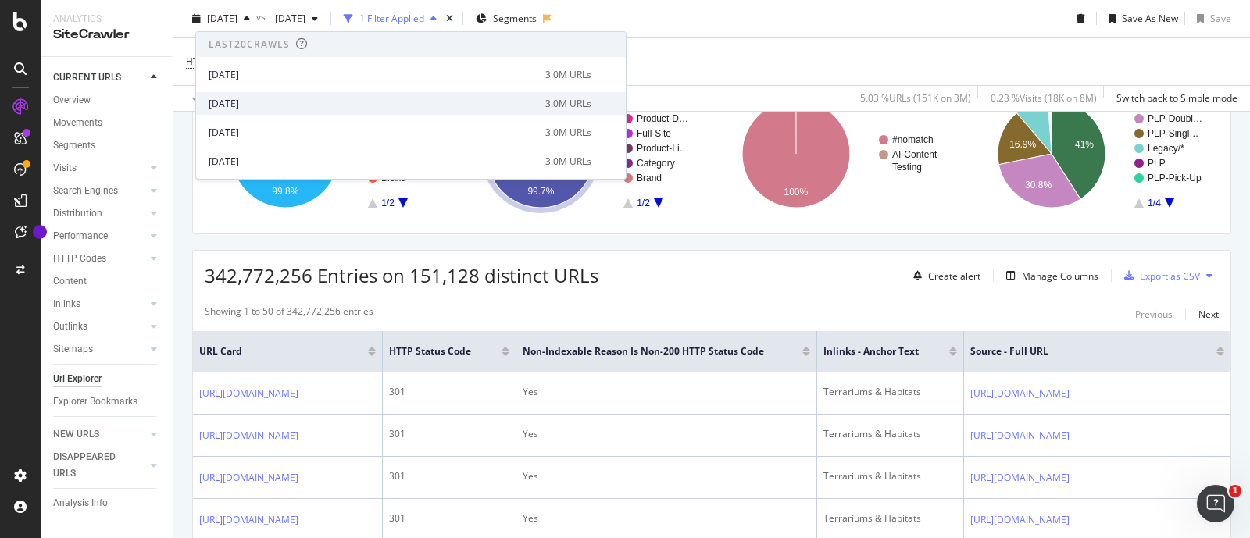
click at [273, 104] on div "[DATE]" at bounding box center [372, 104] width 327 height 14
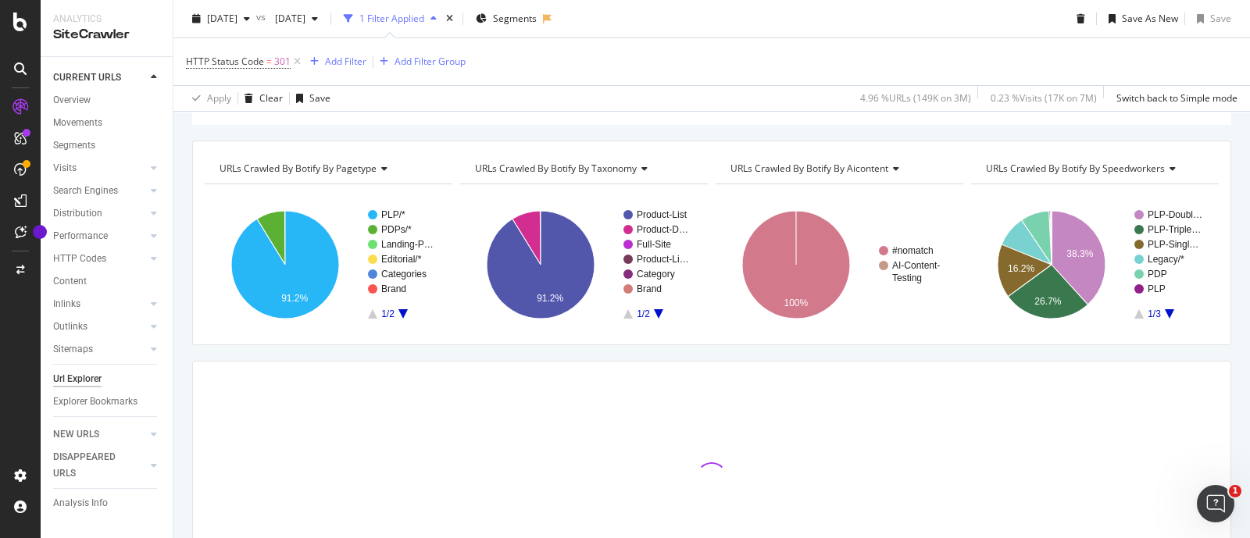
scroll to position [194, 0]
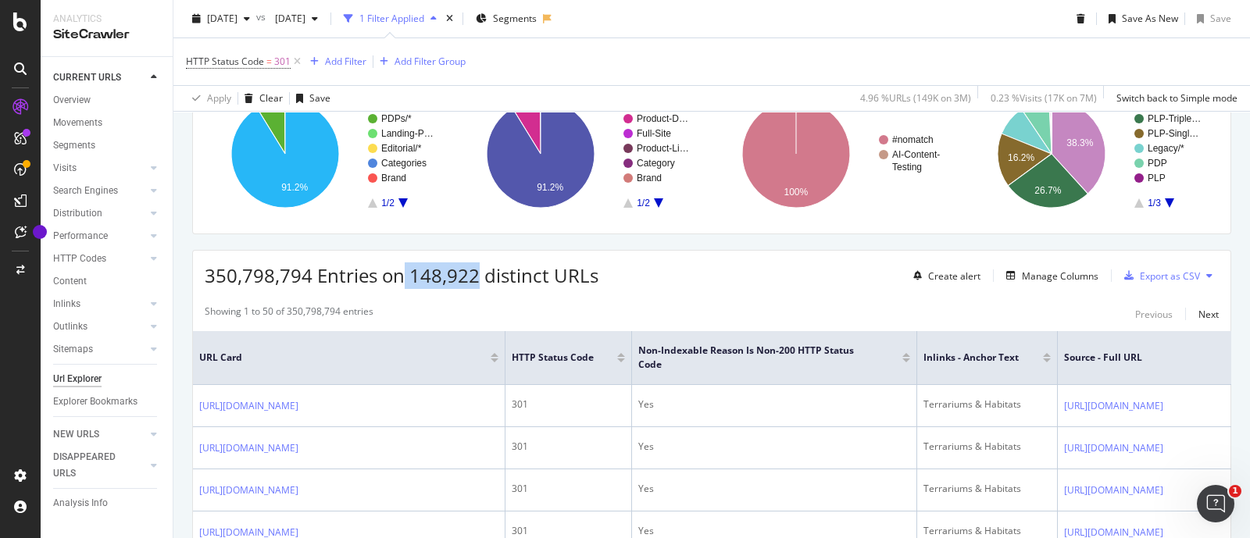
drag, startPoint x: 405, startPoint y: 273, endPoint x: 473, endPoint y: 287, distance: 69.4
click at [473, 287] on span "350,798,794 Entries on 148,922 distinct URLs" at bounding box center [402, 275] width 394 height 26
click at [418, 274] on span "350,798,794 Entries on 148,922 distinct URLs" at bounding box center [402, 275] width 394 height 26
click at [416, 274] on span "350,798,794 Entries on 148,922 distinct URLs" at bounding box center [402, 275] width 394 height 26
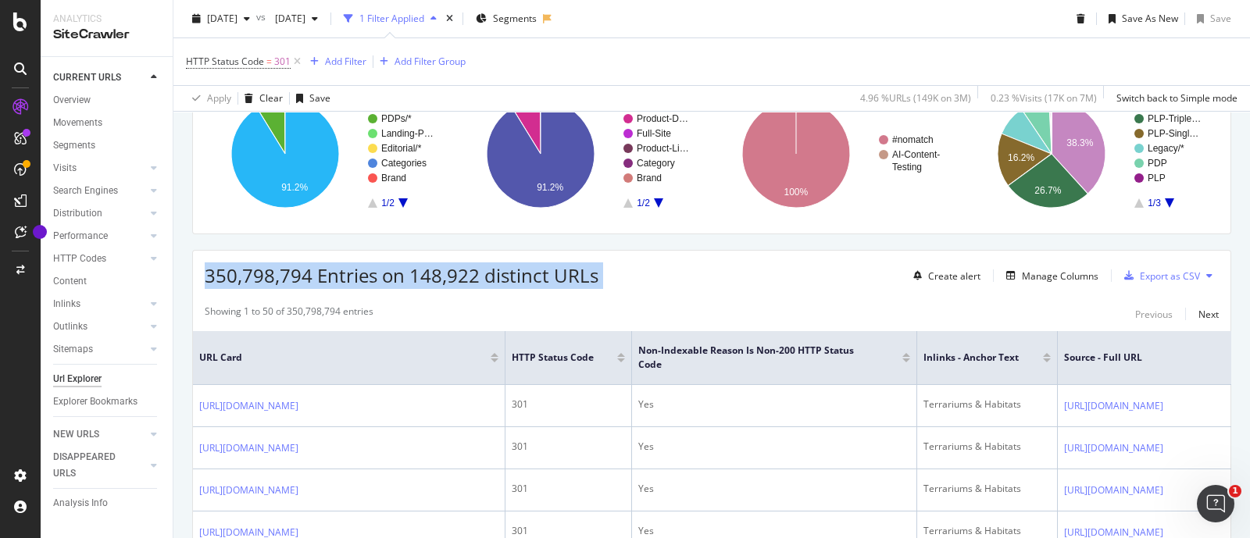
click at [408, 284] on span "350,798,794 Entries on 148,922 distinct URLs" at bounding box center [402, 275] width 394 height 26
drag, startPoint x: 408, startPoint y: 284, endPoint x: 410, endPoint y: 300, distance: 15.7
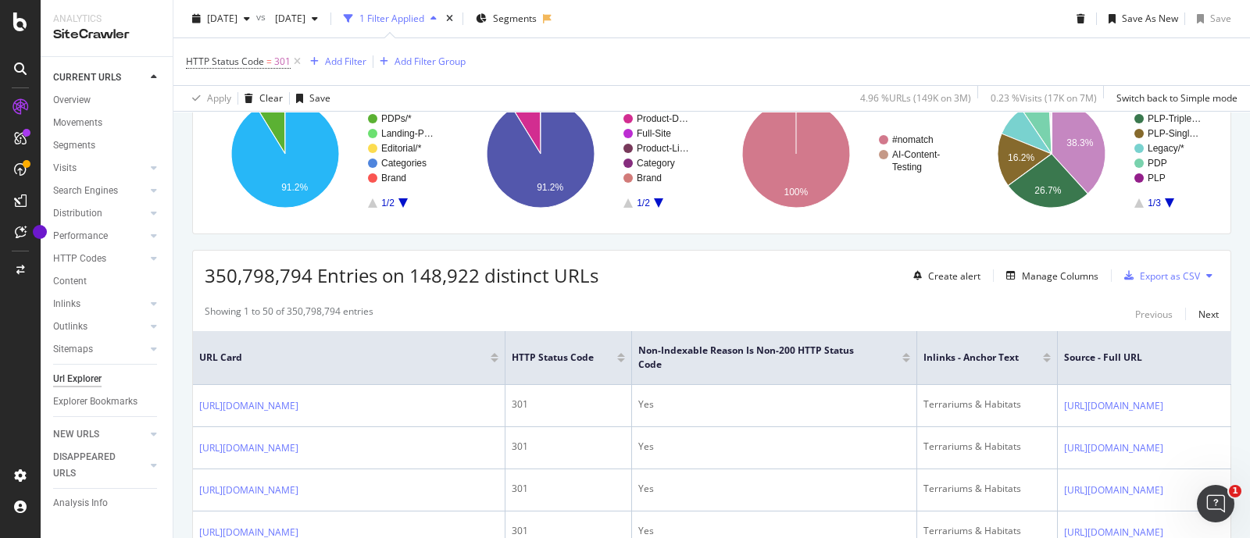
drag, startPoint x: 412, startPoint y: 274, endPoint x: 473, endPoint y: 283, distance: 62.3
click at [473, 283] on span "350,798,794 Entries on 148,922 distinct URLs" at bounding box center [402, 275] width 394 height 26
copy span "148,922"
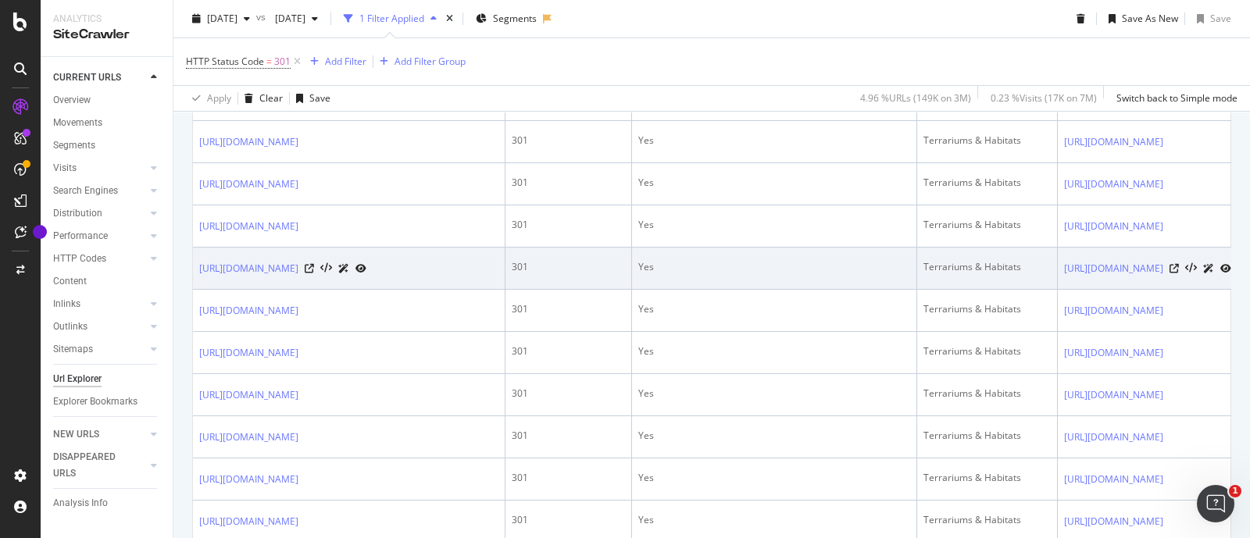
scroll to position [683, 0]
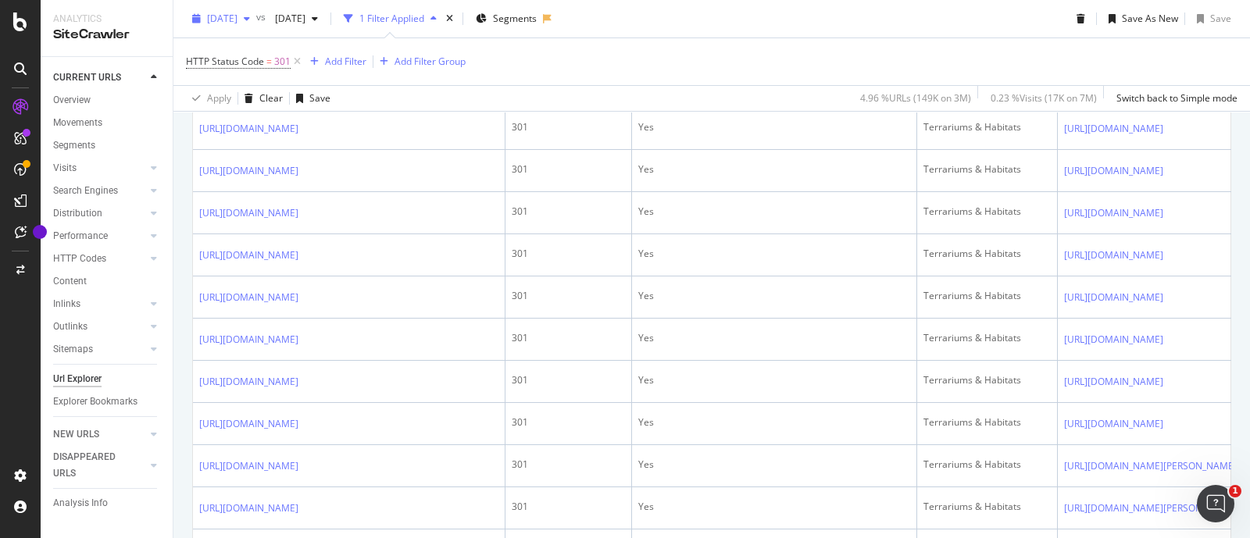
click at [234, 17] on span "[DATE]" at bounding box center [222, 18] width 30 height 13
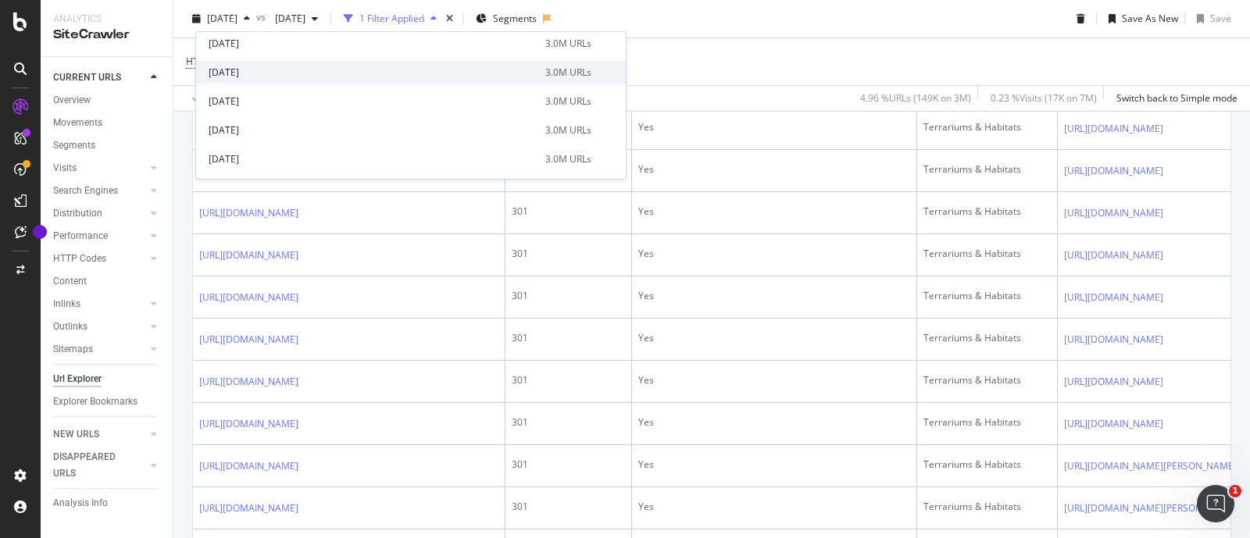
scroll to position [780, 0]
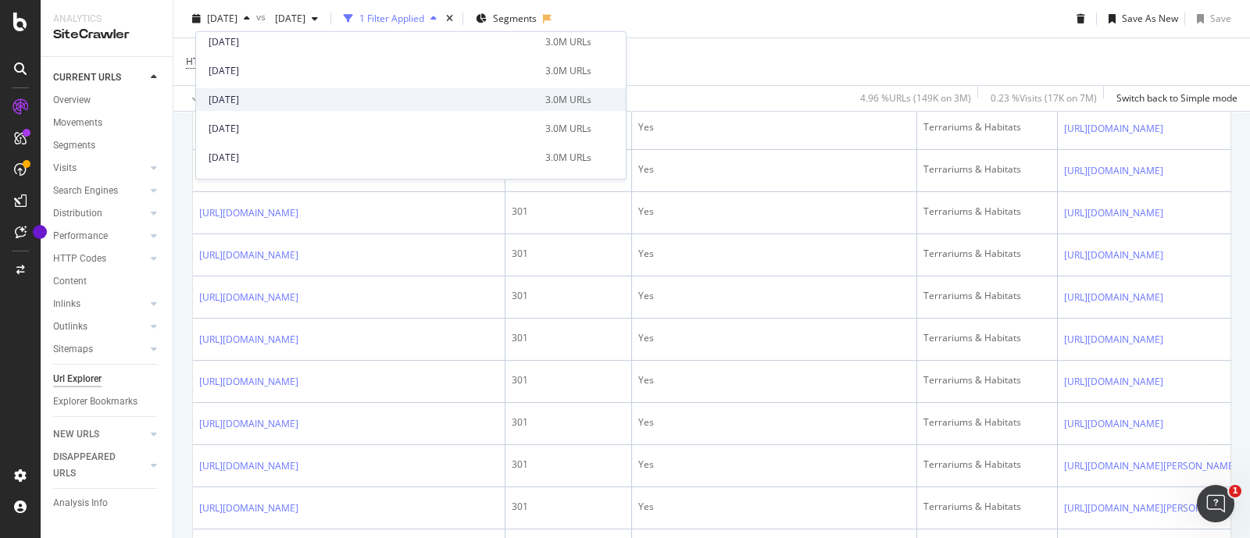
click at [278, 93] on div "[DATE]" at bounding box center [372, 100] width 327 height 14
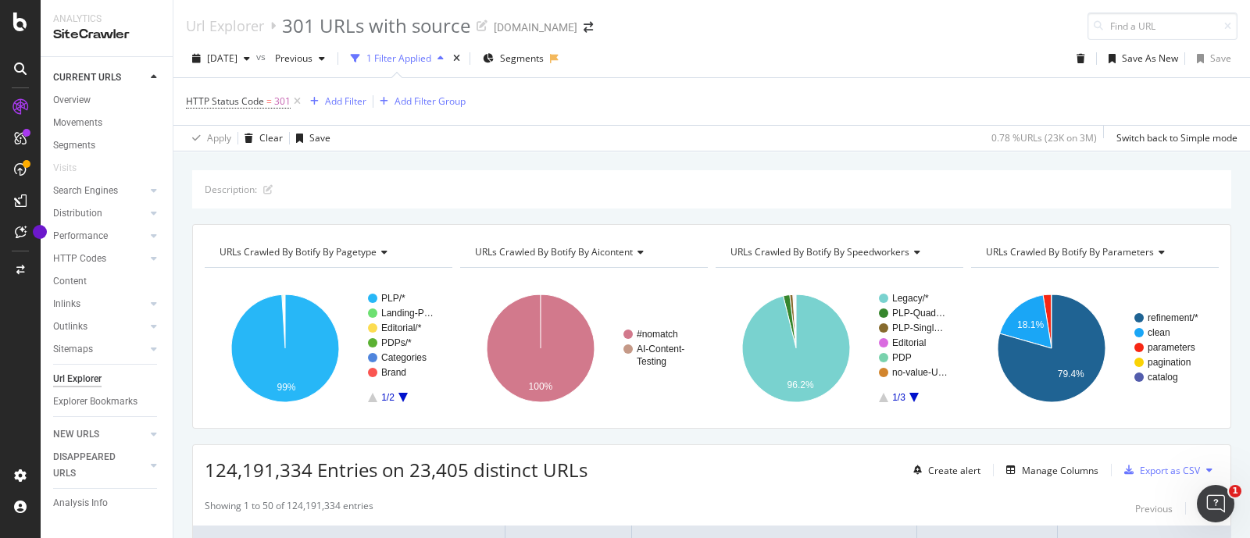
click at [693, 158] on div "Description: URLs Crawled By Botify By pagetype Chart (by Value) Table Expand E…" at bounding box center [711, 170] width 1076 height 37
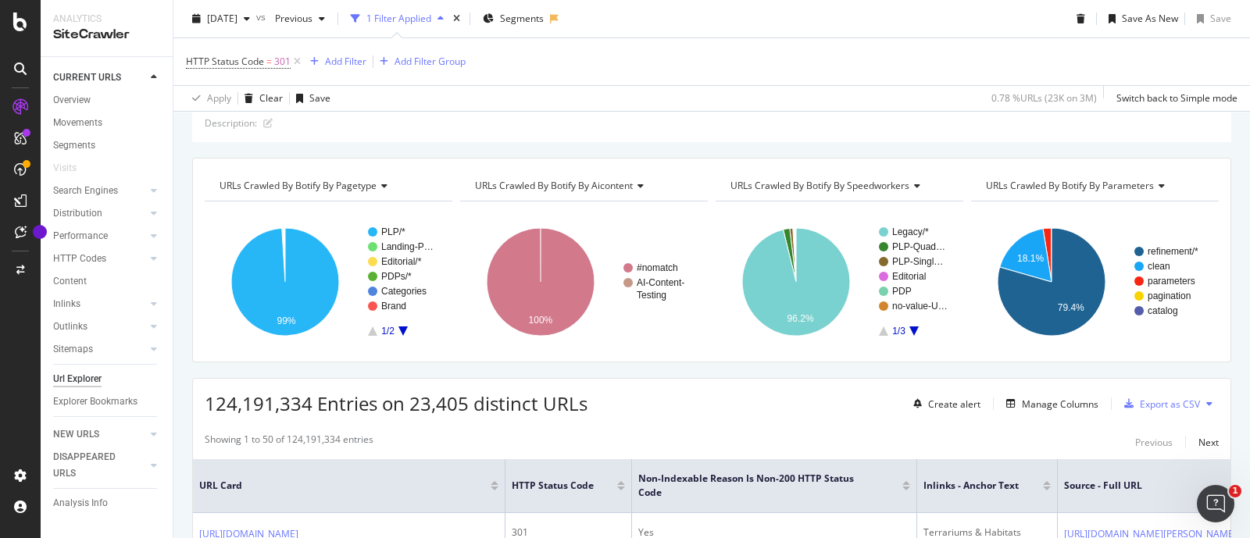
scroll to position [97, 0]
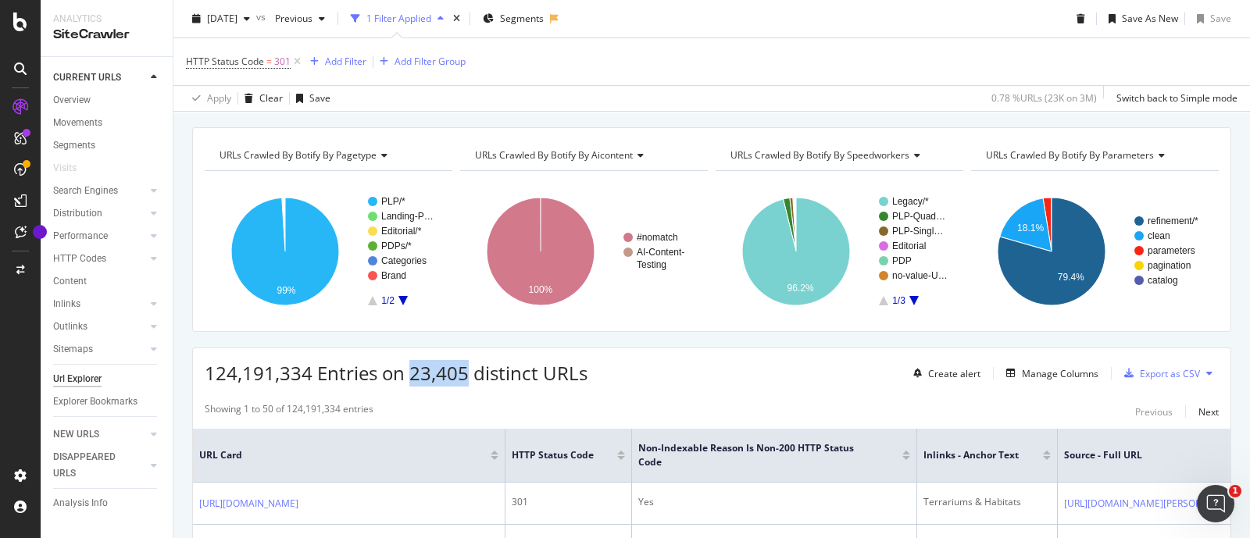
drag, startPoint x: 412, startPoint y: 376, endPoint x: 464, endPoint y: 368, distance: 53.0
click at [464, 368] on span "124,191,334 Entries on 23,405 distinct URLs" at bounding box center [396, 373] width 383 height 26
copy span "23,405"
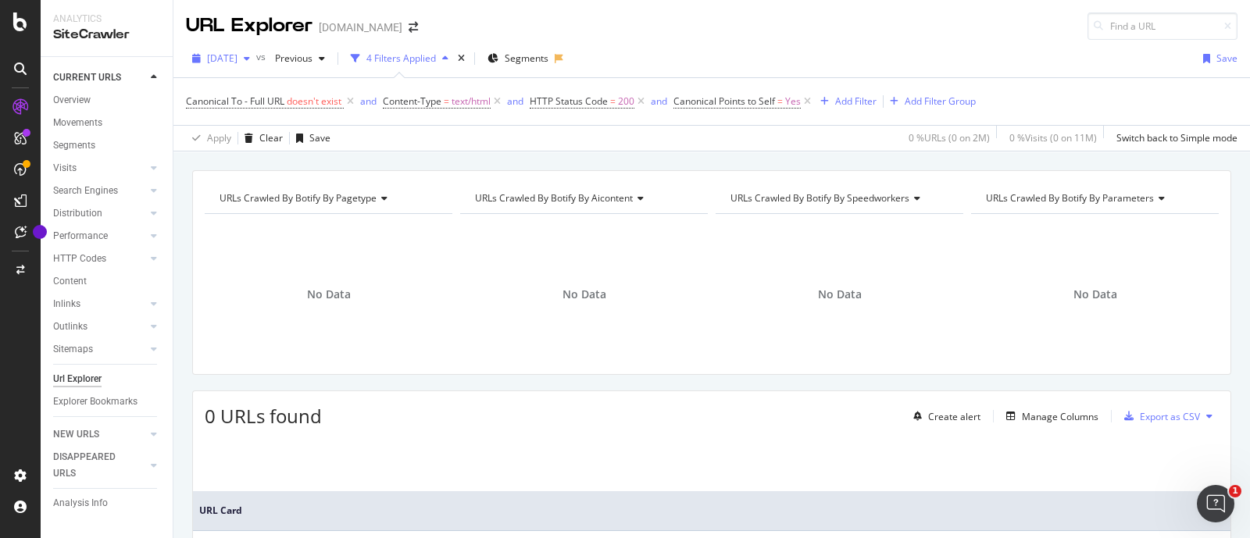
click at [237, 55] on span "[DATE]" at bounding box center [222, 58] width 30 height 13
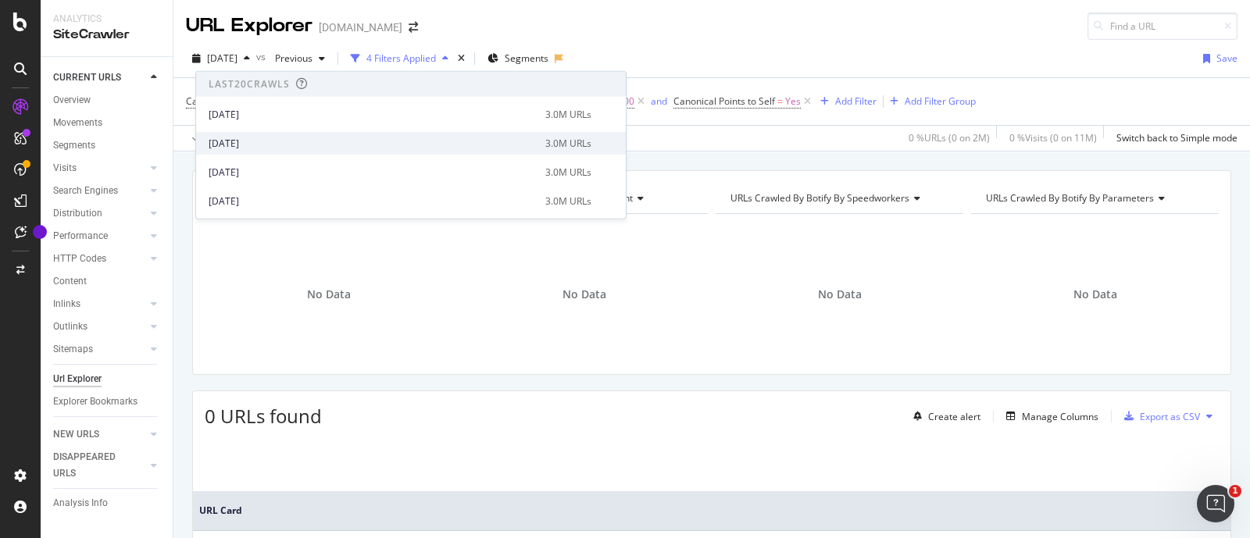
click at [269, 140] on div "[DATE]" at bounding box center [372, 143] width 327 height 14
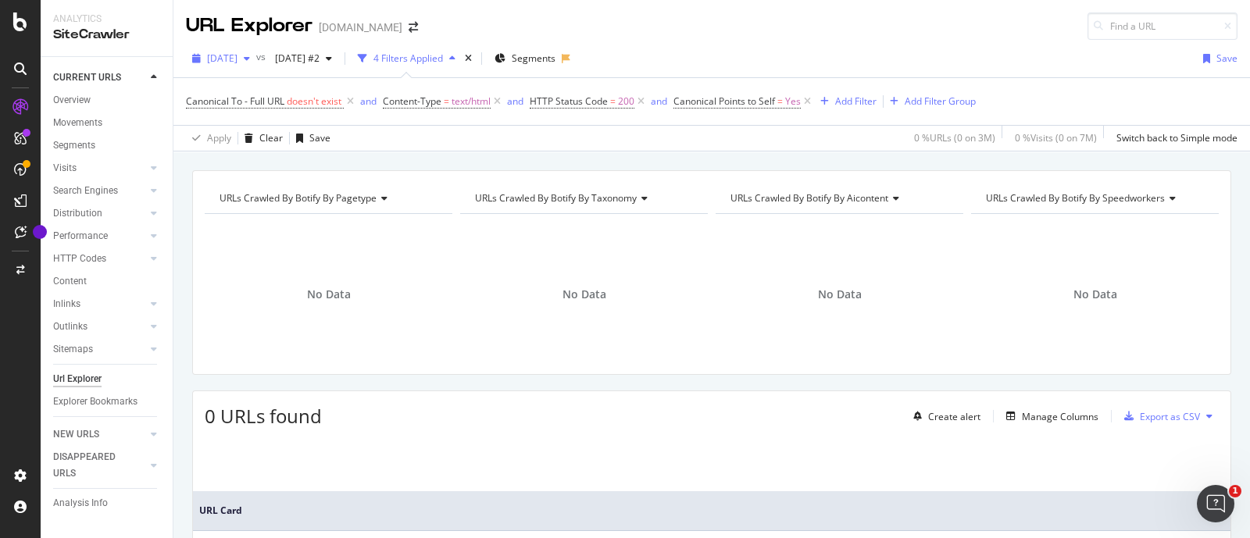
click at [237, 58] on span "[DATE]" at bounding box center [222, 58] width 30 height 13
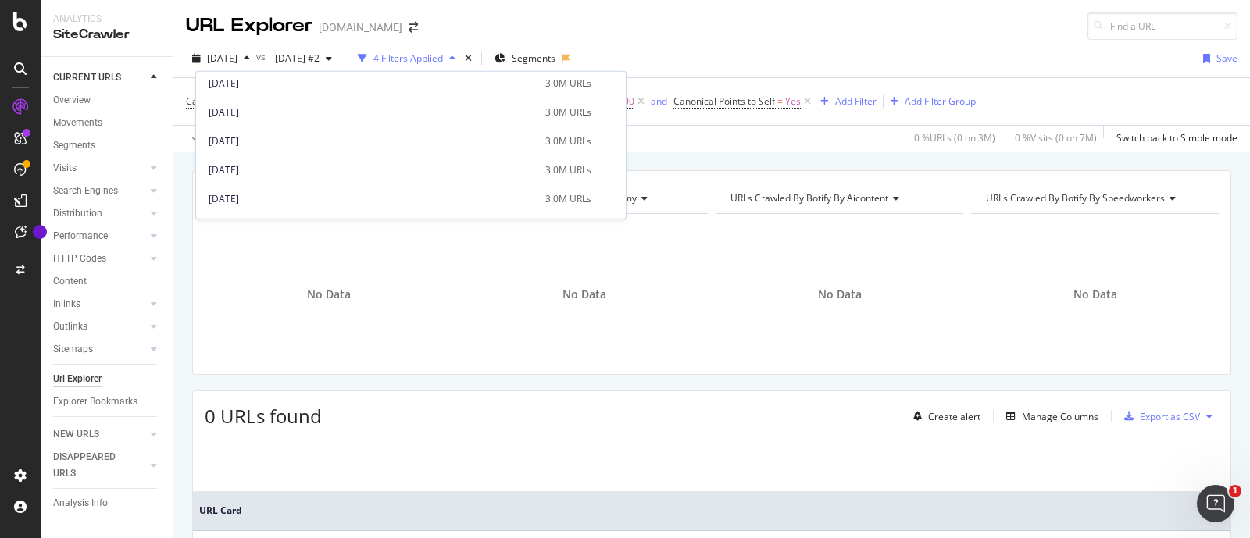
scroll to position [780, 0]
click at [285, 138] on div "[DATE]" at bounding box center [372, 139] width 327 height 14
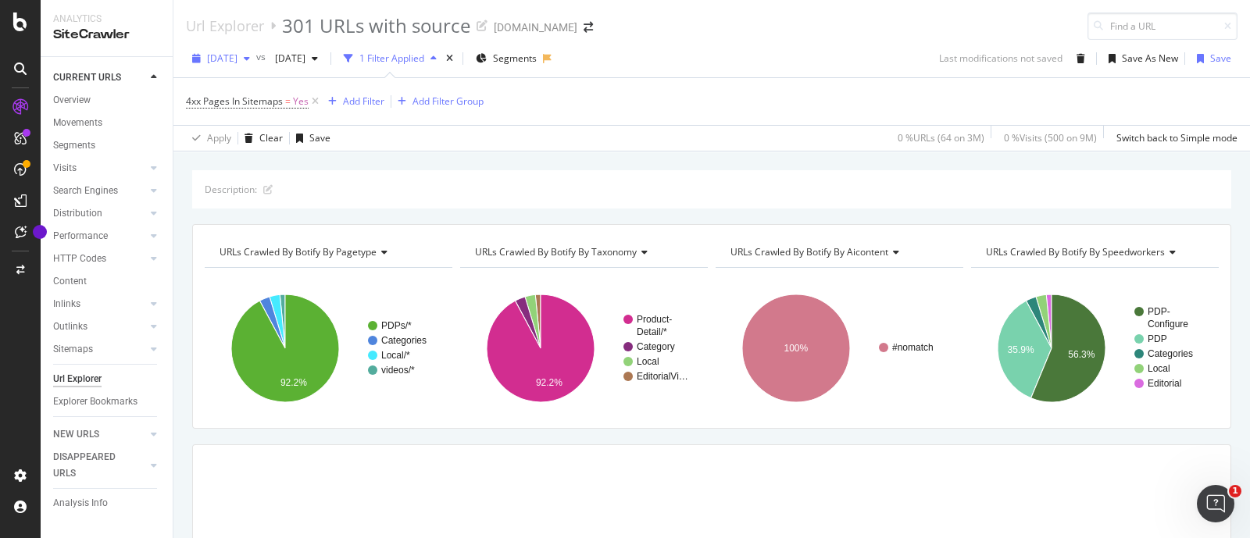
click at [237, 56] on span "[DATE]" at bounding box center [222, 58] width 30 height 13
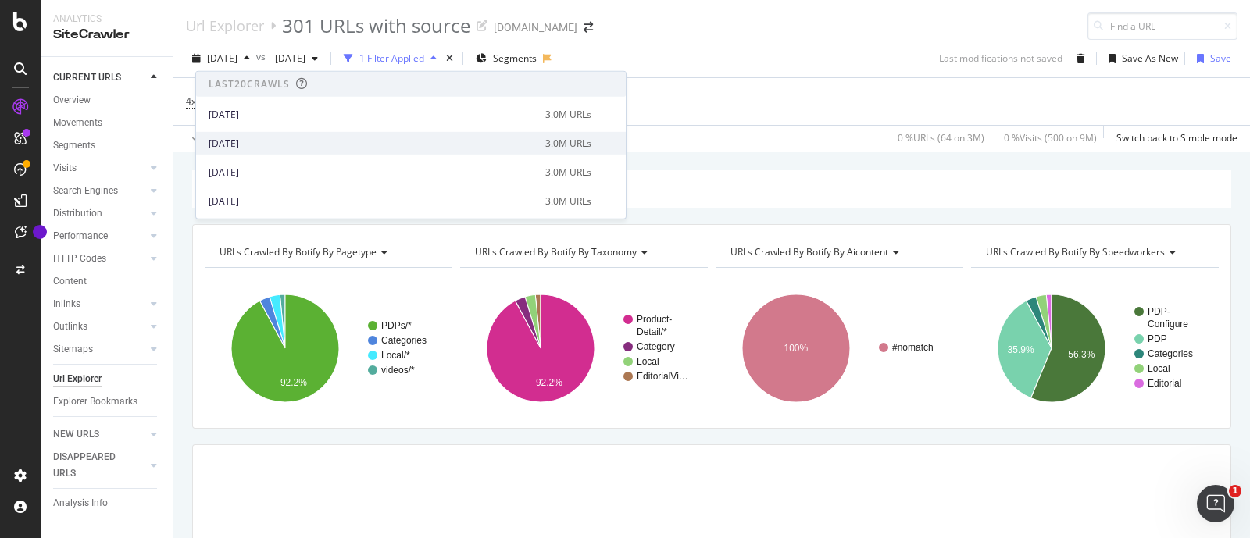
click at [263, 137] on div "[DATE]" at bounding box center [372, 143] width 327 height 14
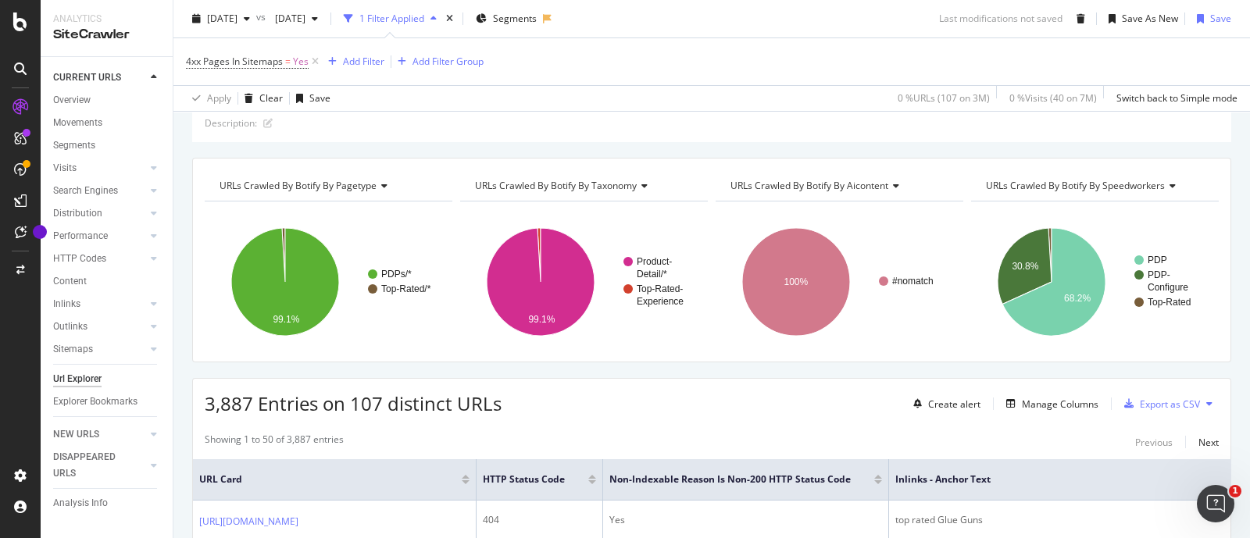
scroll to position [97, 0]
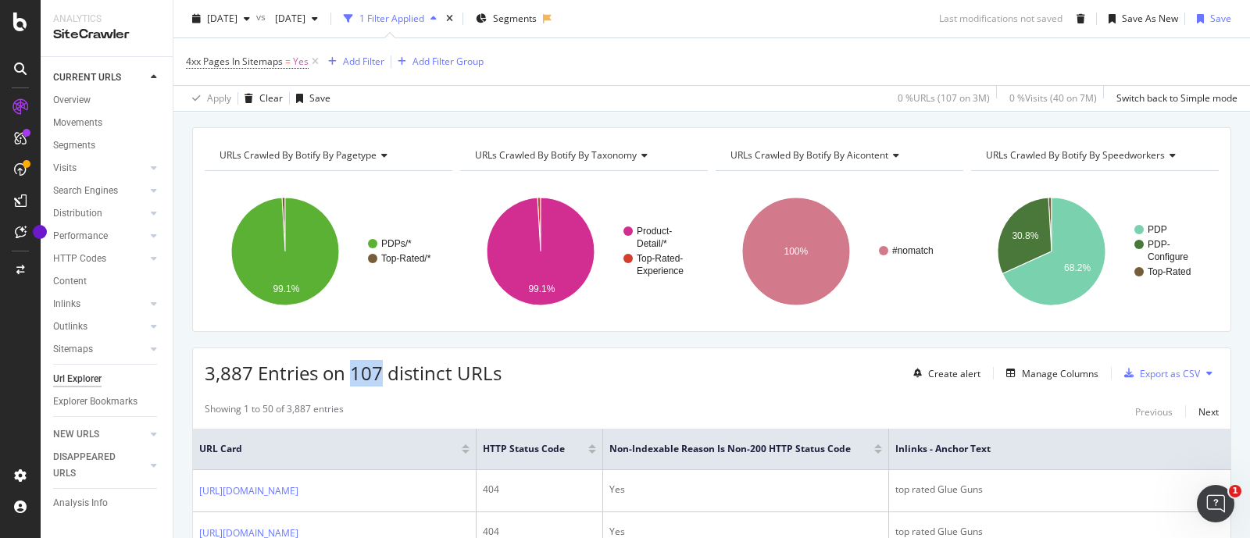
drag, startPoint x: 355, startPoint y: 376, endPoint x: 379, endPoint y: 376, distance: 24.2
click at [379, 376] on span "3,887 Entries on 107 distinct URLs" at bounding box center [353, 373] width 297 height 26
copy span "107"
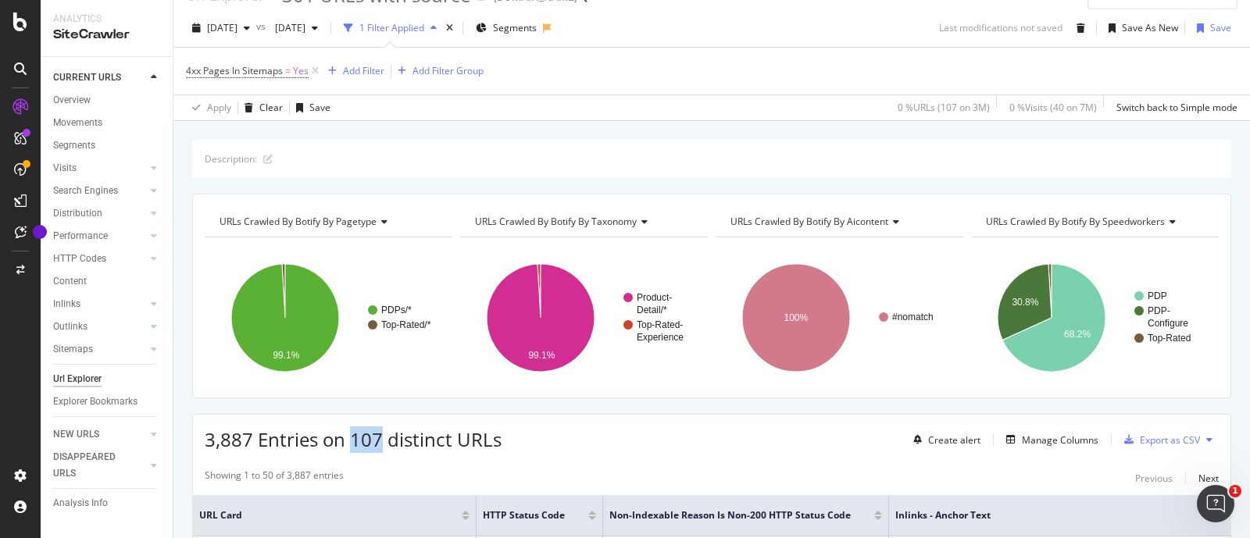
scroll to position [0, 0]
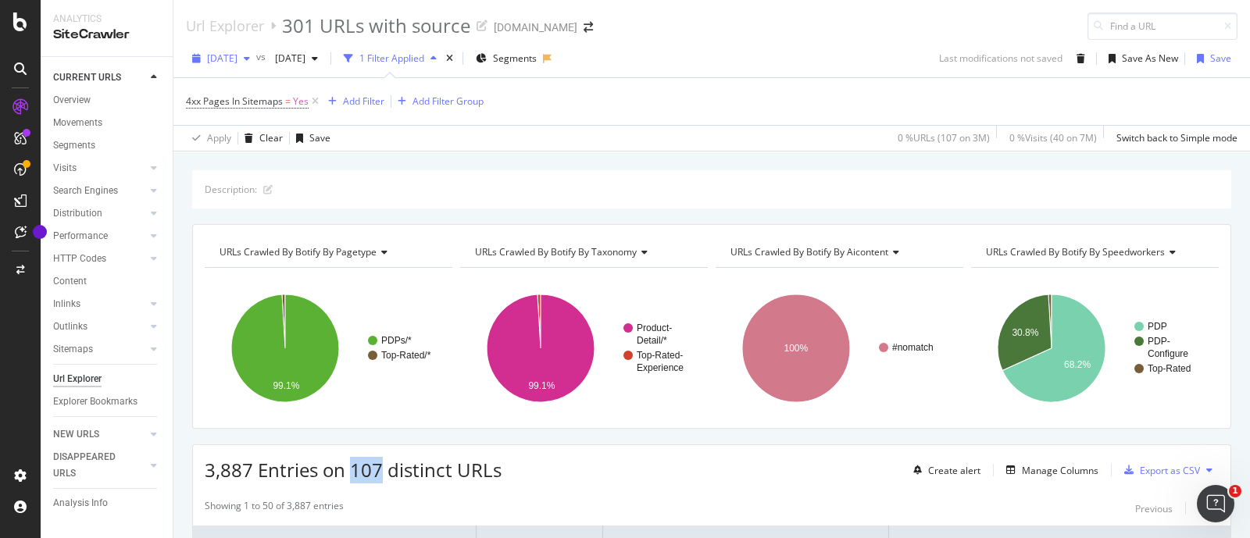
click at [237, 58] on span "[DATE]" at bounding box center [222, 58] width 30 height 13
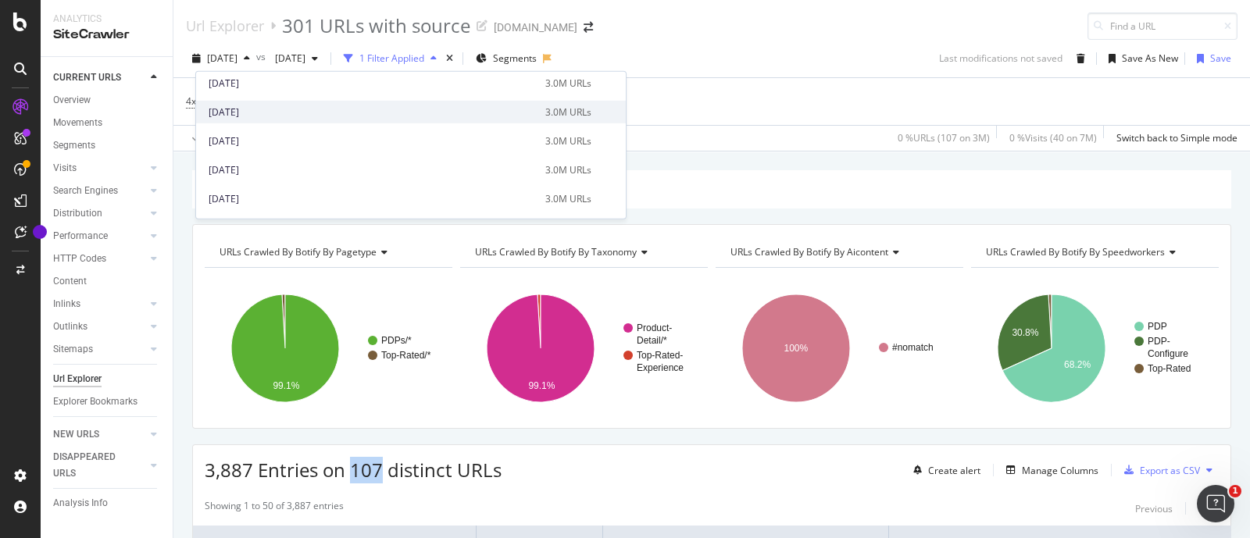
scroll to position [780, 0]
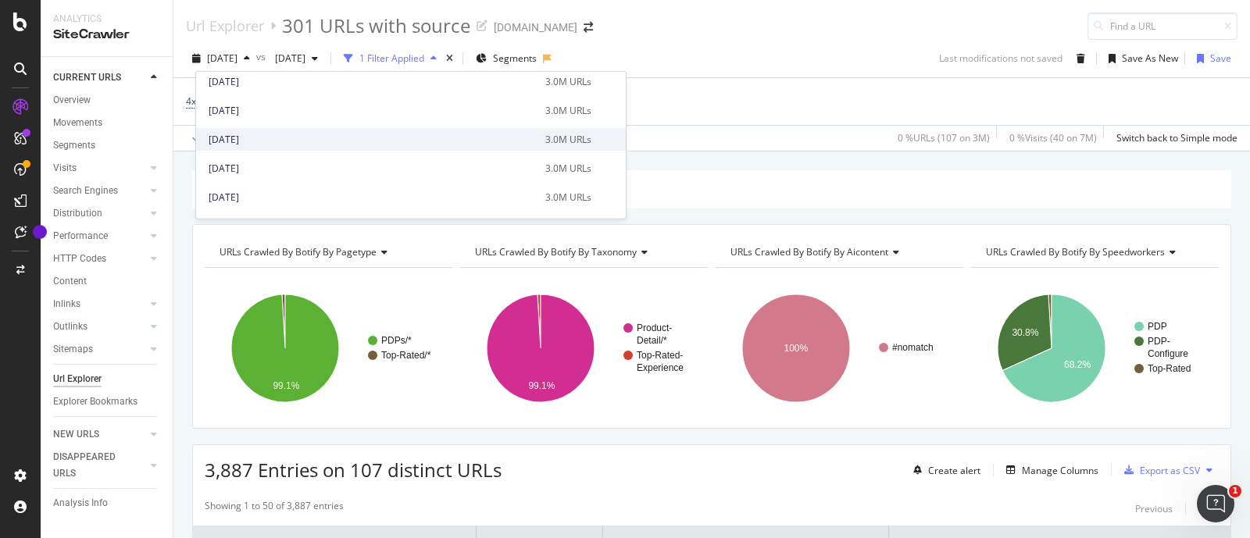
click at [277, 133] on div "[DATE]" at bounding box center [372, 139] width 327 height 14
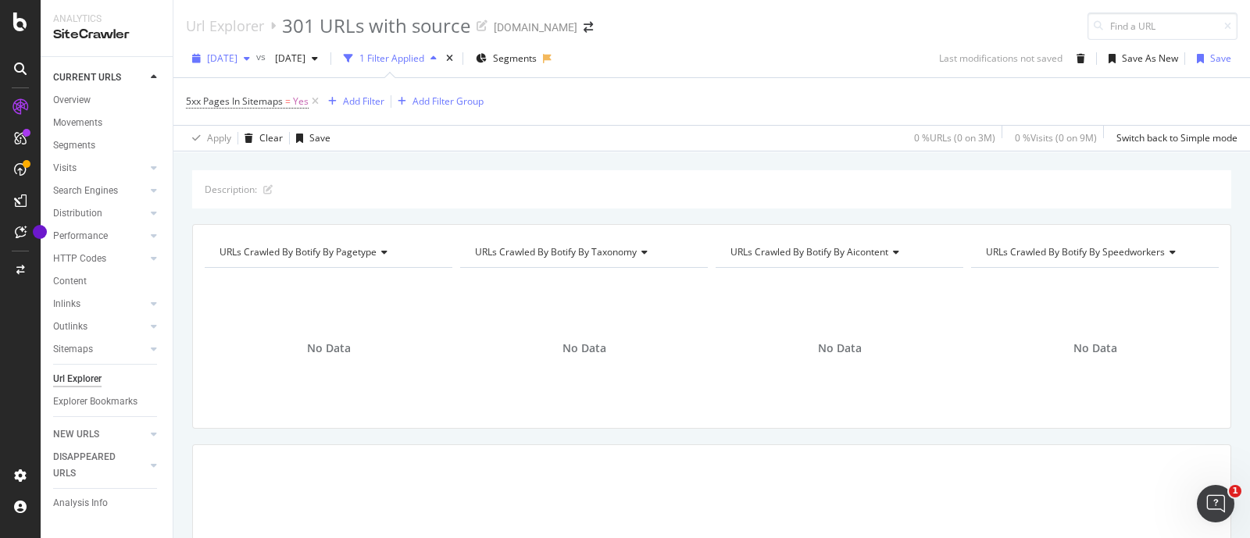
click at [237, 63] on span "[DATE]" at bounding box center [222, 58] width 30 height 13
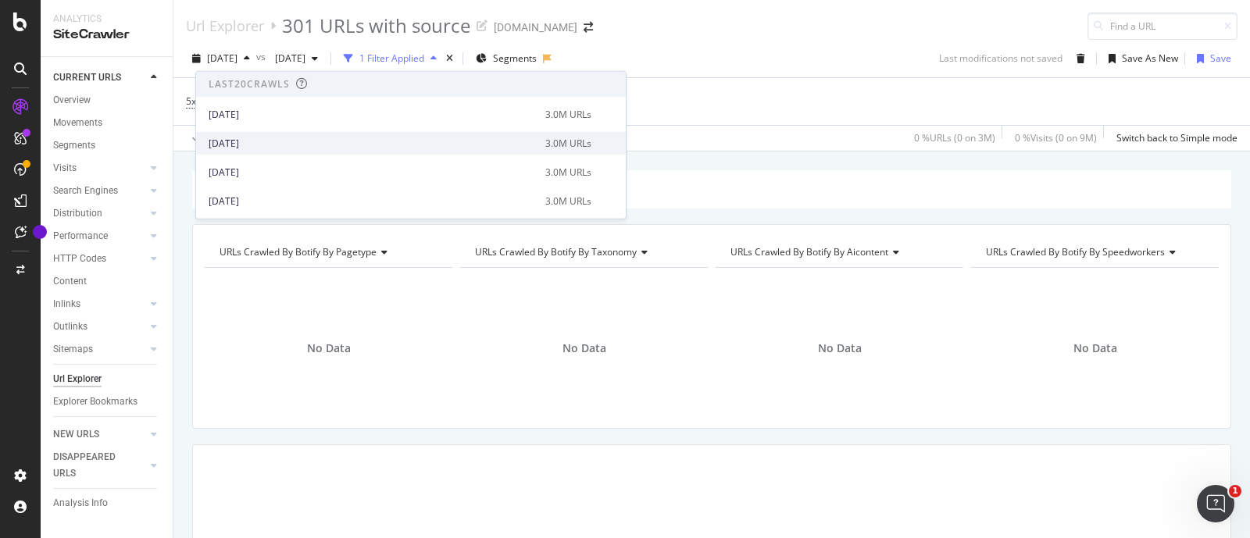
click at [270, 138] on div "[DATE]" at bounding box center [372, 143] width 327 height 14
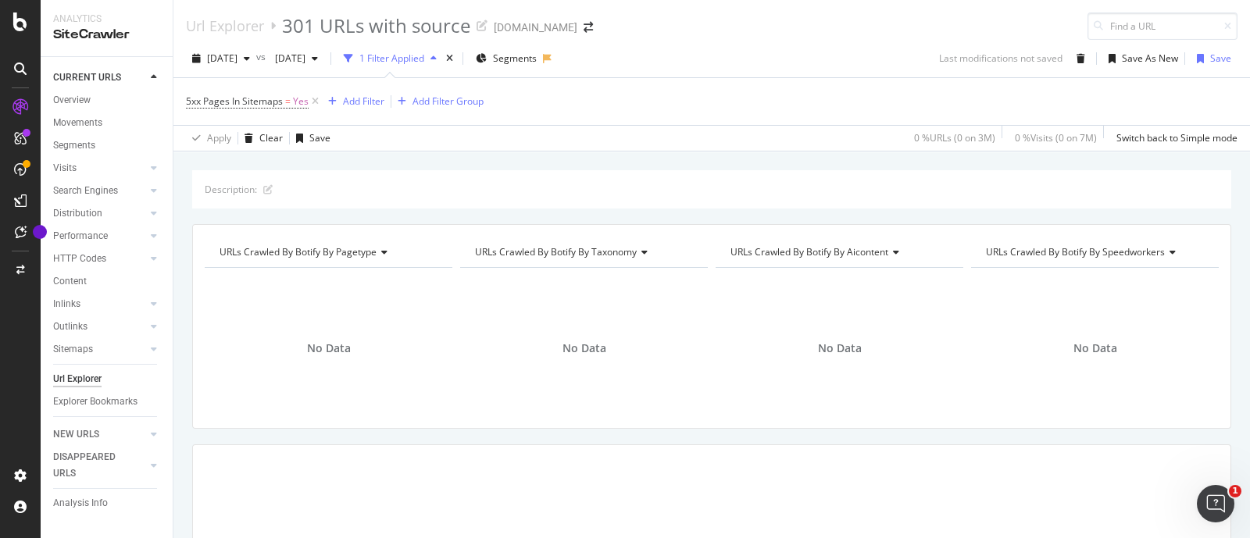
click at [708, 156] on div "Description: URLs Crawled By Botify By pagetype Chart (by Value) Table Expand E…" at bounding box center [711, 170] width 1076 height 37
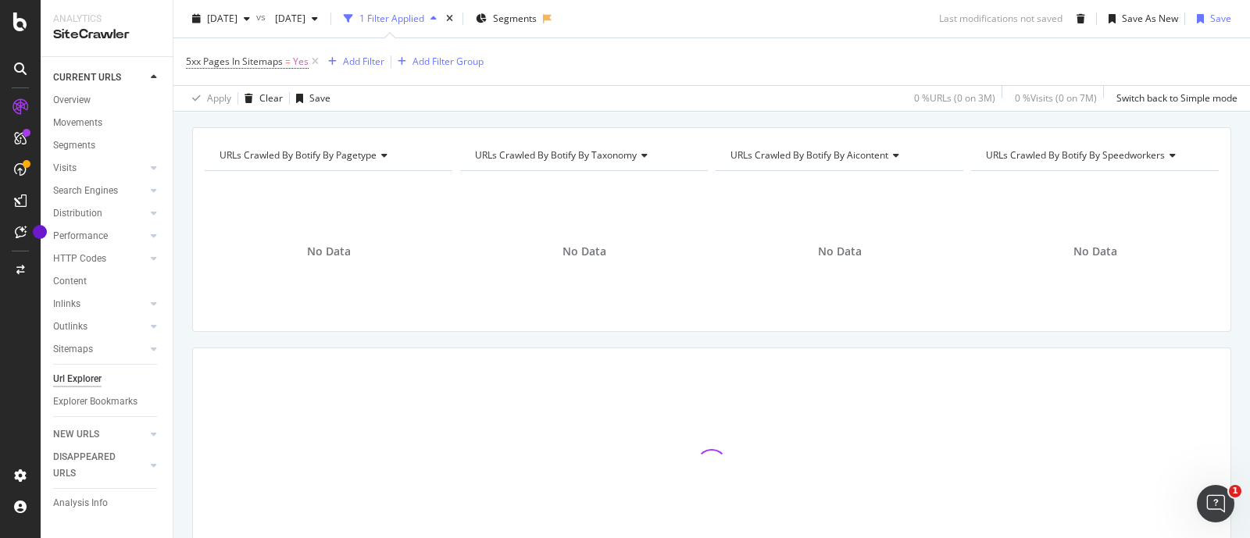
click at [751, 237] on div "No Data" at bounding box center [839, 252] width 248 height 136
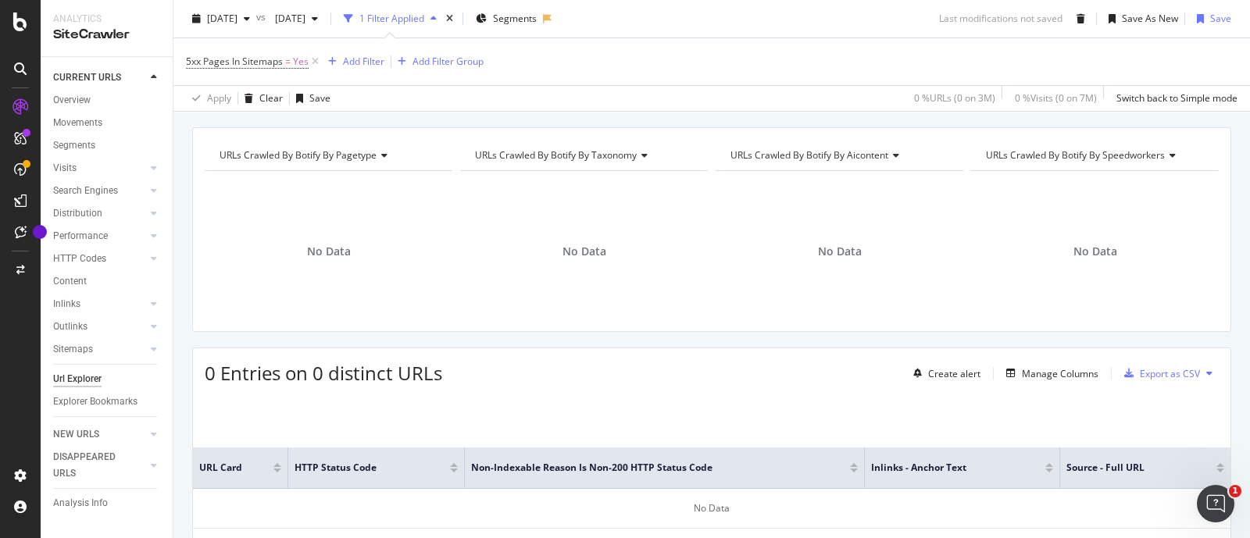
click at [751, 237] on div "No Data" at bounding box center [839, 252] width 248 height 136
click at [237, 20] on span "[DATE]" at bounding box center [222, 18] width 30 height 13
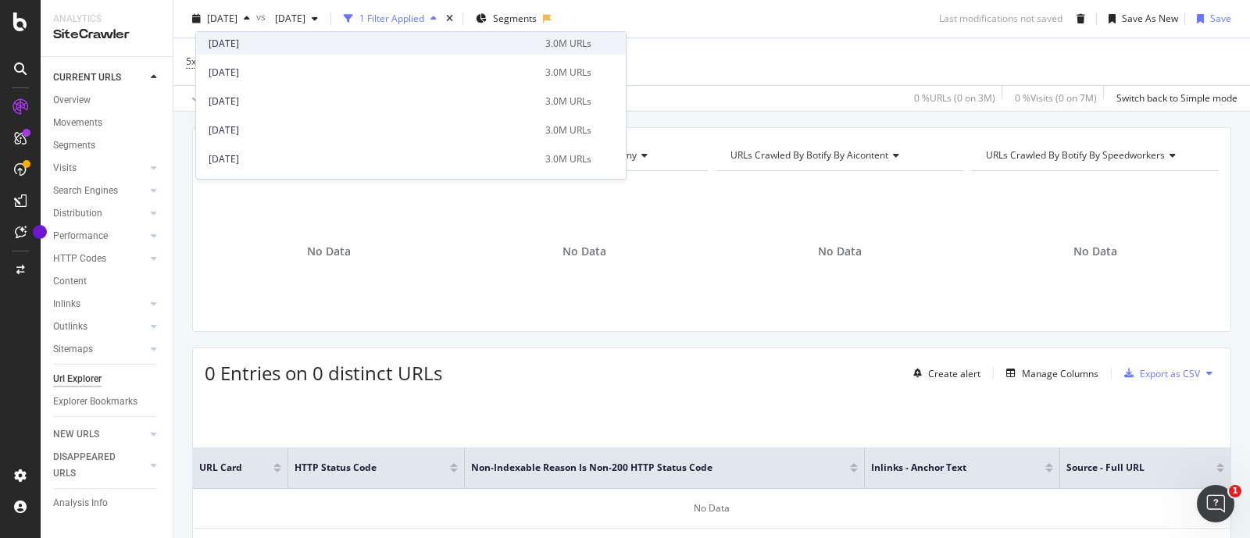
scroll to position [780, 0]
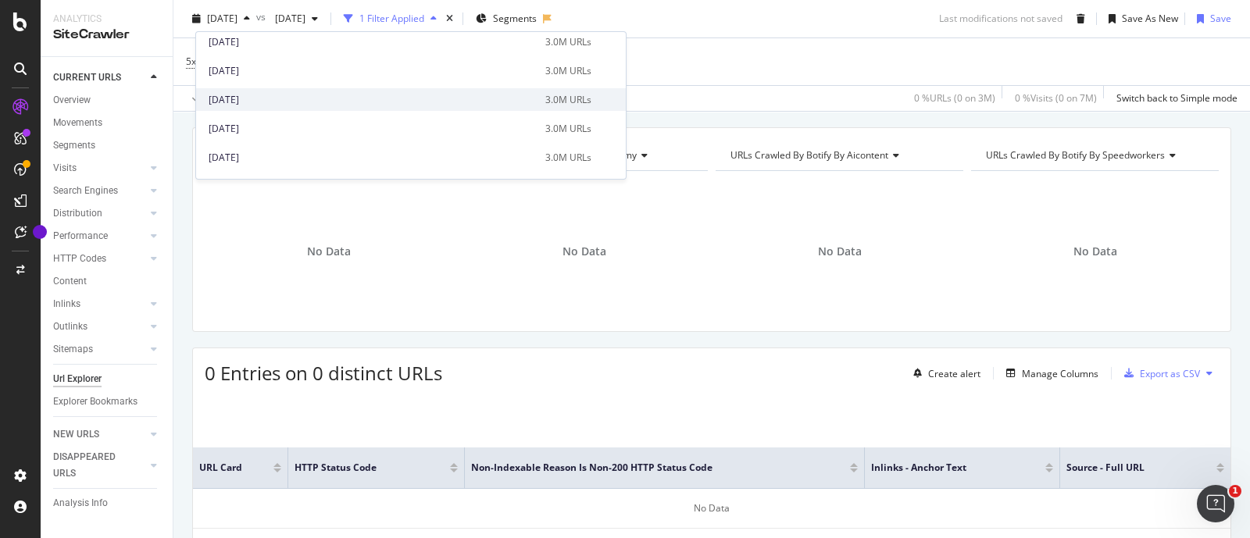
click at [302, 96] on div "[DATE]" at bounding box center [372, 100] width 327 height 14
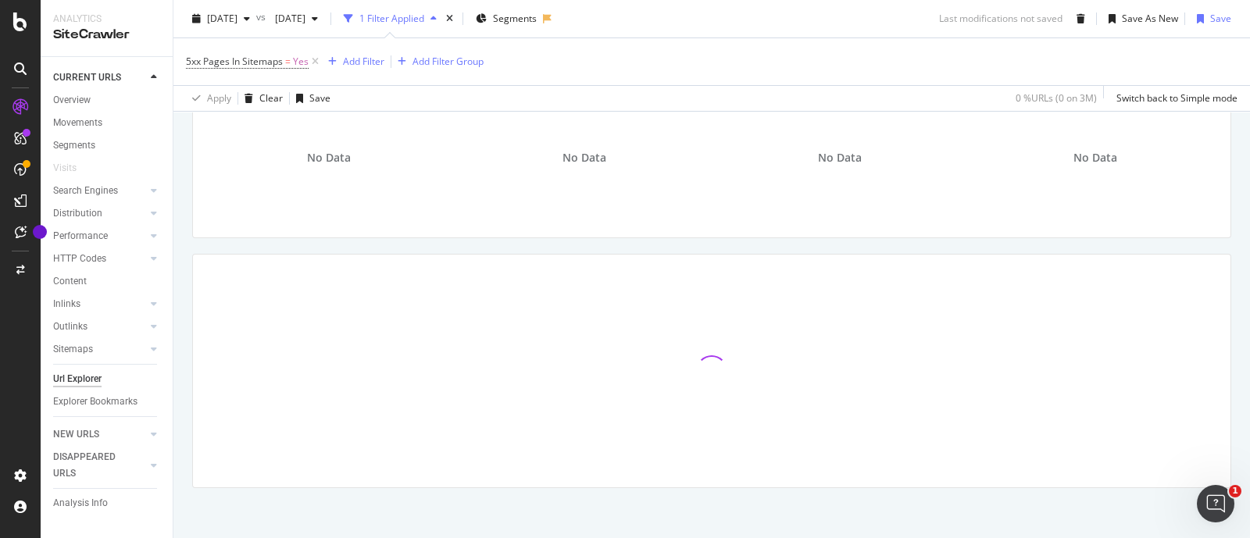
scroll to position [194, 0]
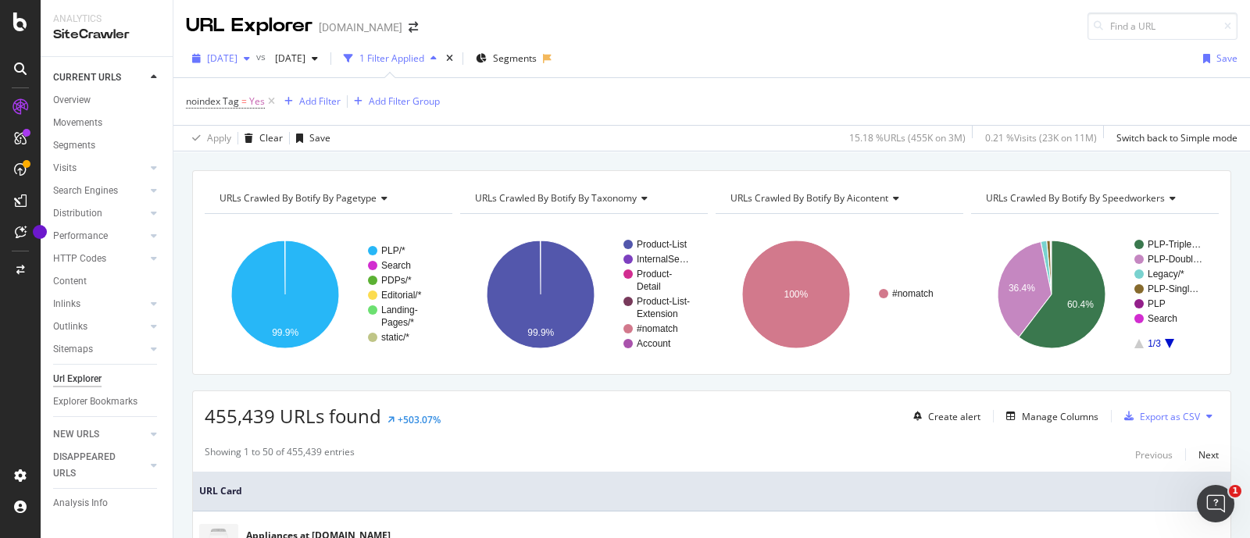
click at [241, 48] on div "[DATE]" at bounding box center [221, 58] width 70 height 23
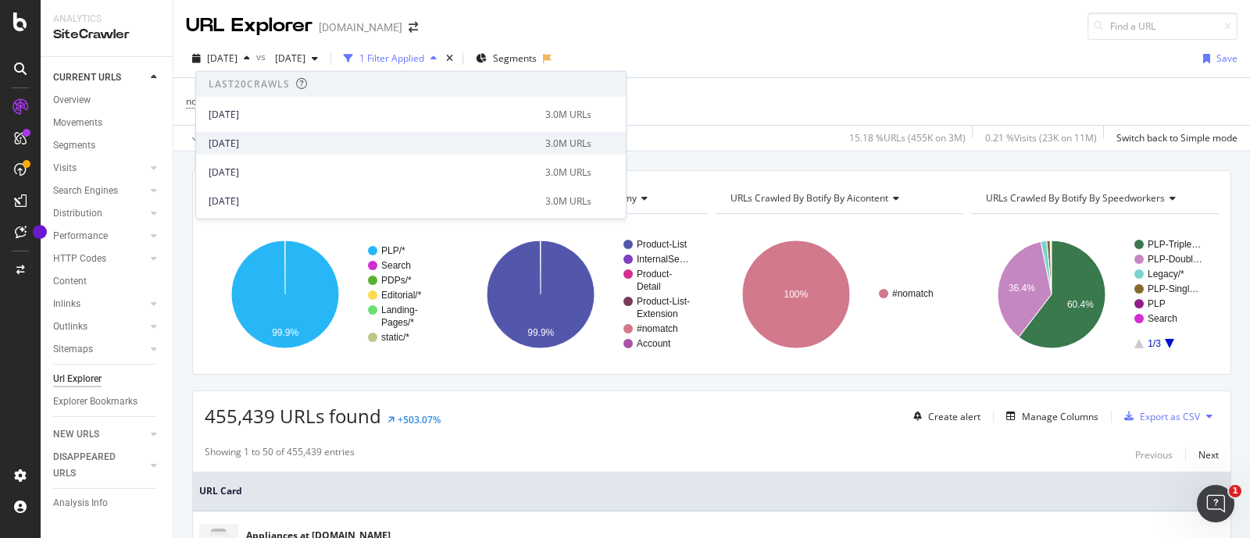
click at [270, 136] on div "[DATE]" at bounding box center [372, 143] width 327 height 14
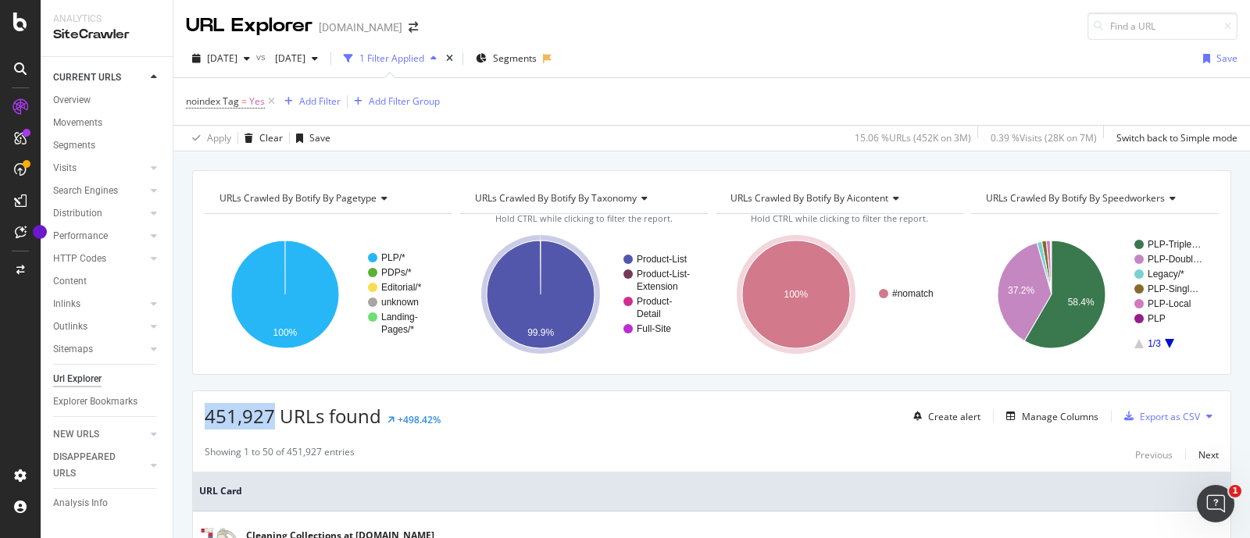
drag, startPoint x: 209, startPoint y: 414, endPoint x: 273, endPoint y: 412, distance: 64.1
click at [273, 412] on span "451,927 URLs found" at bounding box center [293, 416] width 177 height 26
copy span "451,927"
click at [225, 54] on span "[DATE]" at bounding box center [222, 58] width 30 height 13
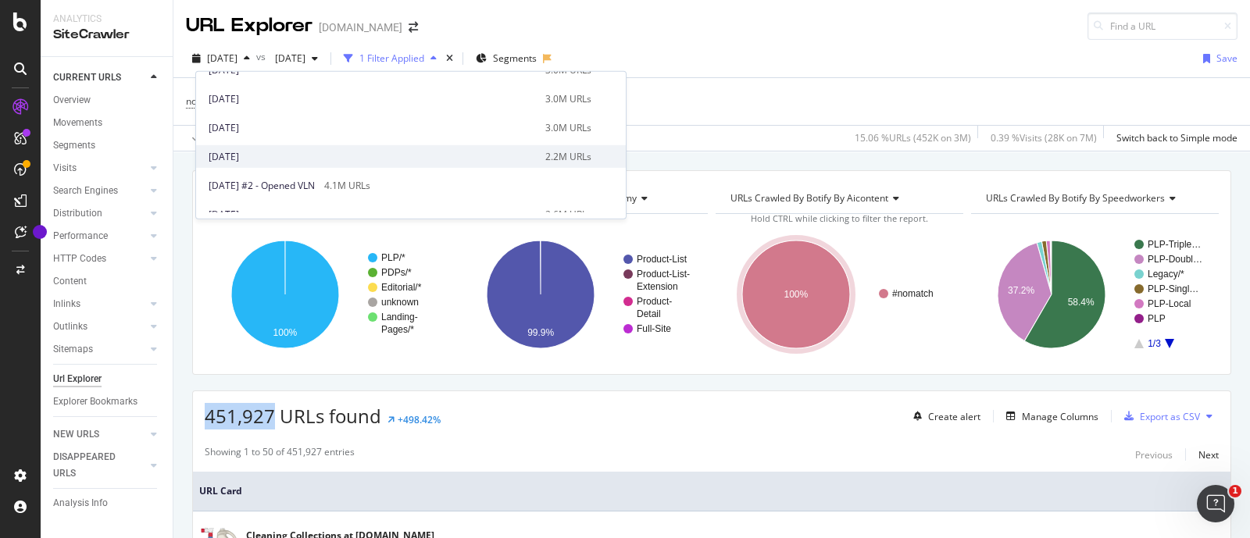
scroll to position [780, 0]
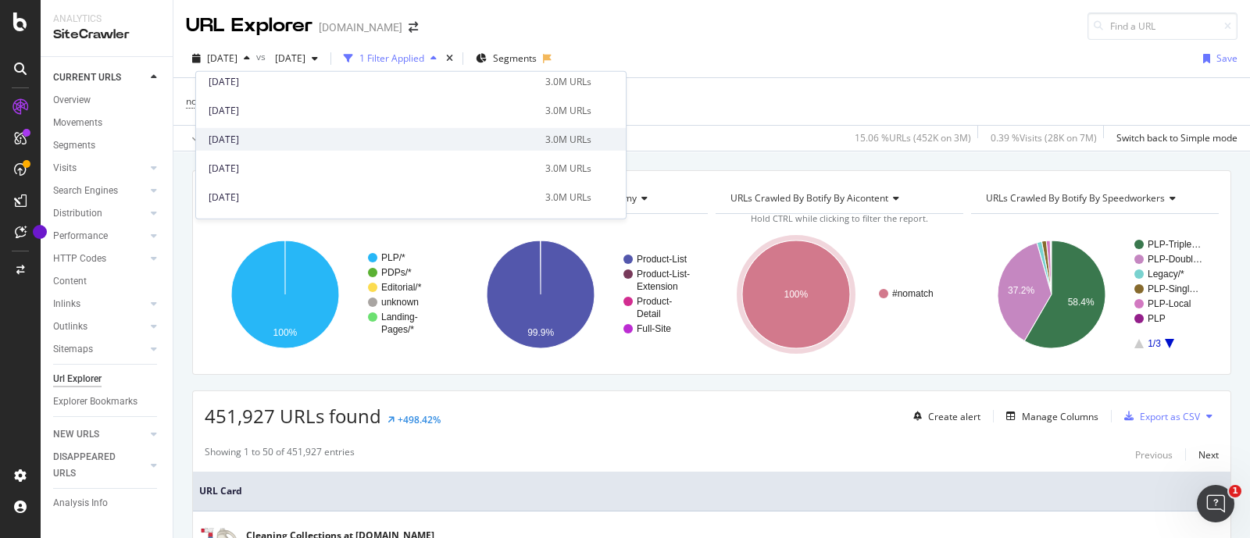
click at [279, 130] on div "[DATE] 3.0M URLs" at bounding box center [411, 139] width 430 height 23
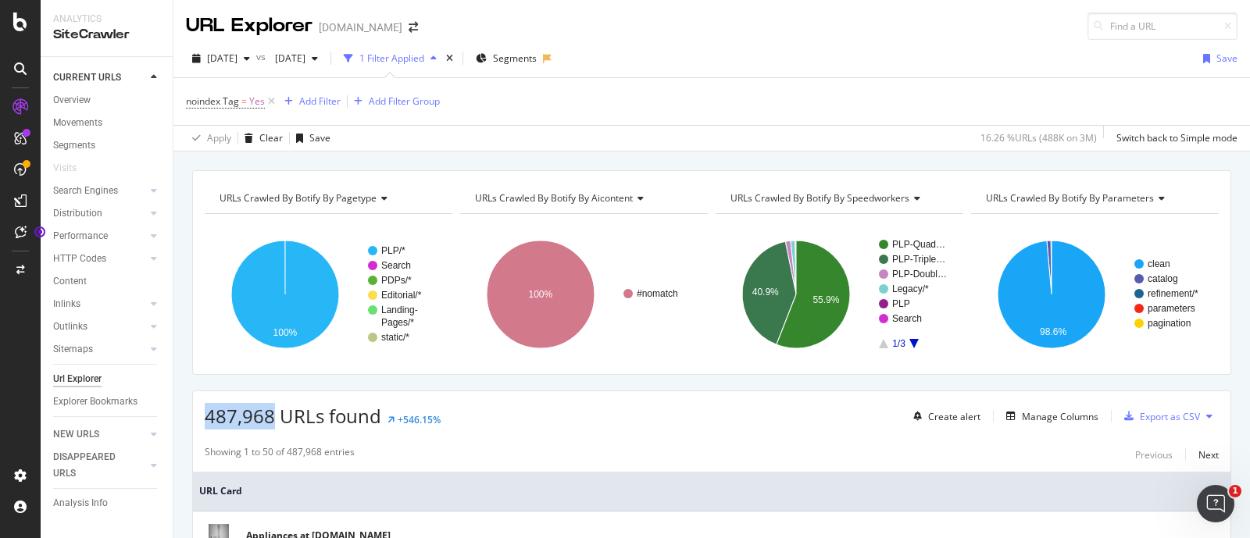
drag, startPoint x: 208, startPoint y: 413, endPoint x: 274, endPoint y: 416, distance: 66.5
click at [274, 416] on span "487,968 URLs found" at bounding box center [293, 416] width 177 height 26
copy span "487,968"
